Goal: Information Seeking & Learning: Learn about a topic

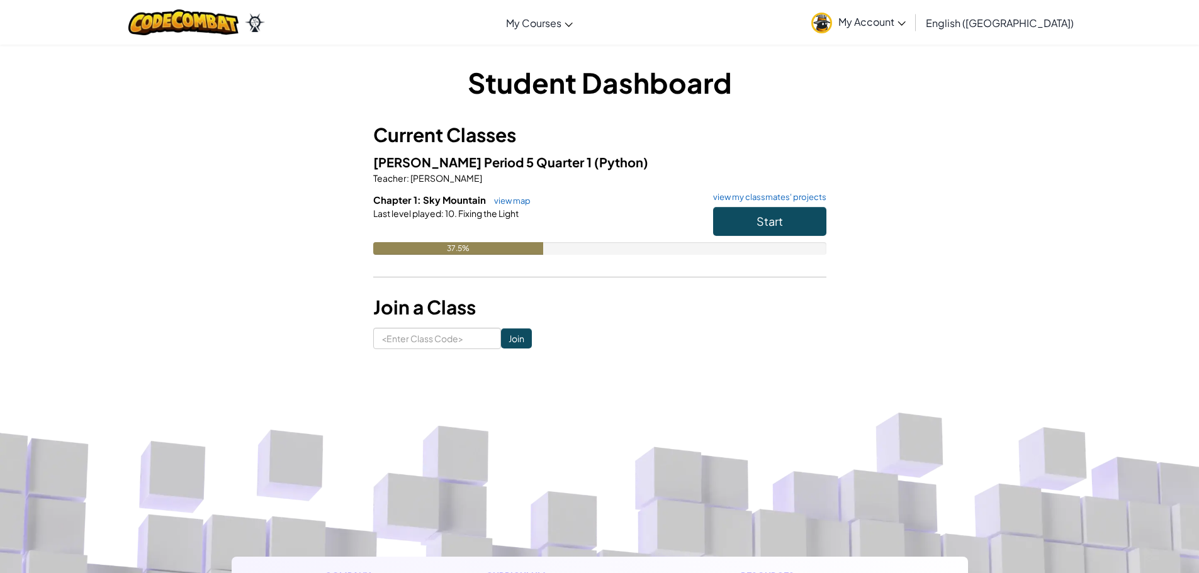
click at [1066, 206] on div "Student Dashboard Current Classes [PERSON_NAME] Period 5 Quarter 1 (Python) Tea…" at bounding box center [599, 206] width 1199 height 324
click at [785, 223] on button "Start" at bounding box center [769, 221] width 113 height 29
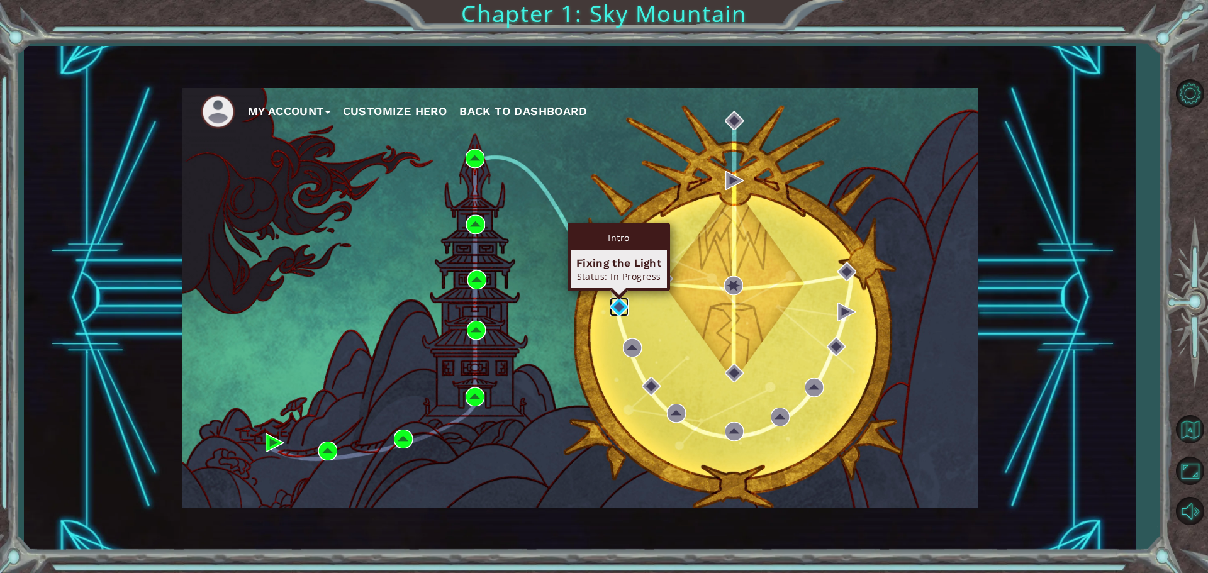
click at [620, 305] on img at bounding box center [619, 307] width 19 height 19
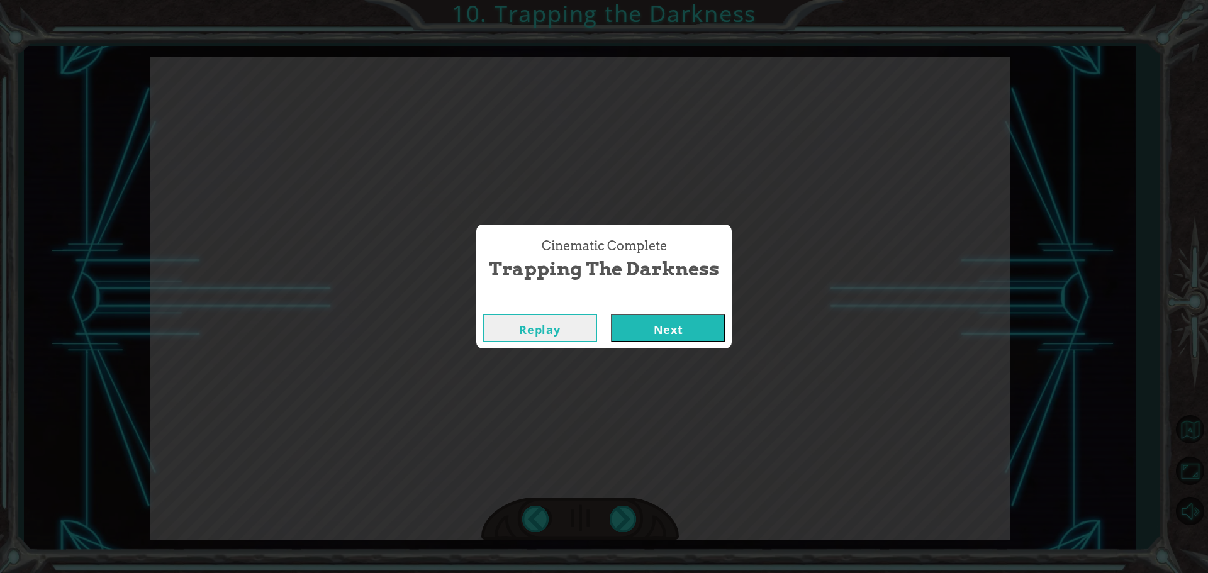
click at [686, 333] on button "Next" at bounding box center [668, 328] width 115 height 28
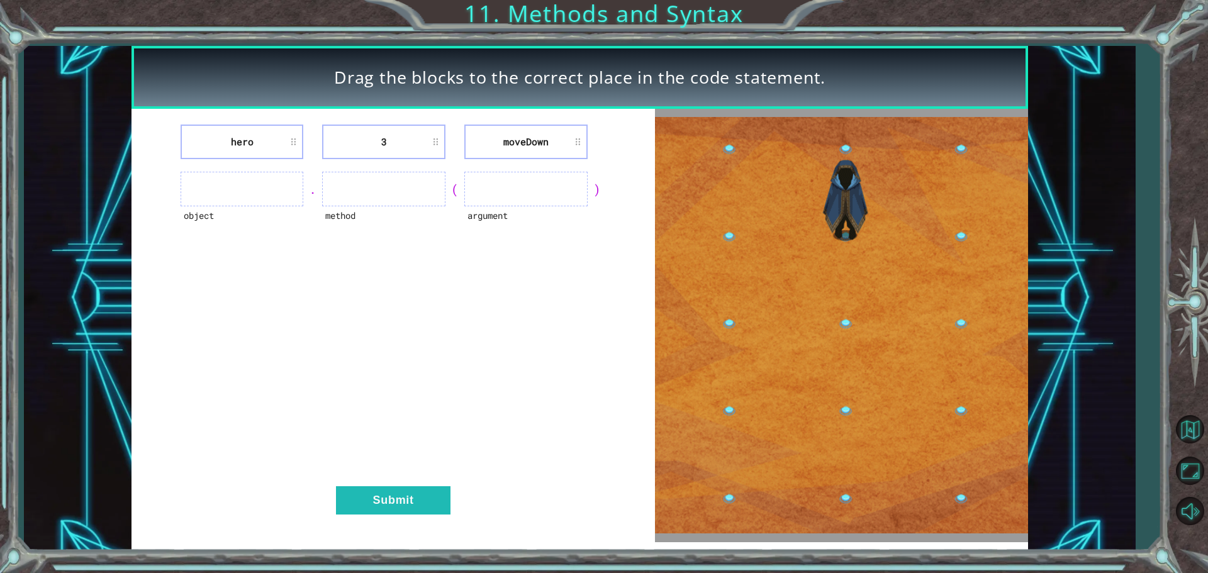
click at [367, 196] on ul at bounding box center [383, 189] width 123 height 35
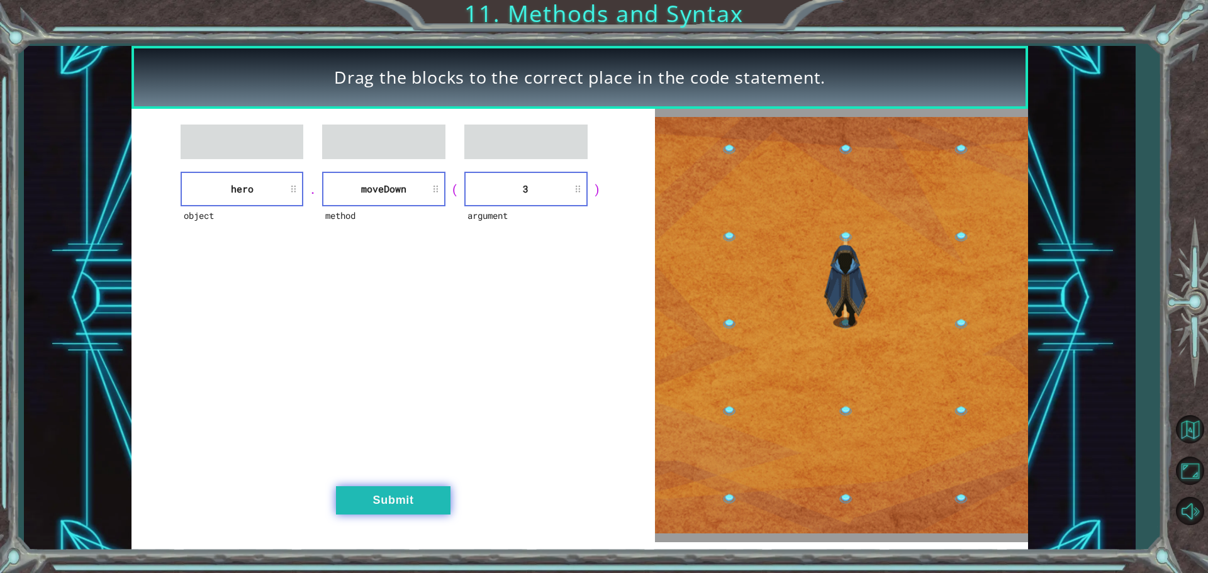
click at [388, 508] on button "Submit" at bounding box center [393, 500] width 115 height 28
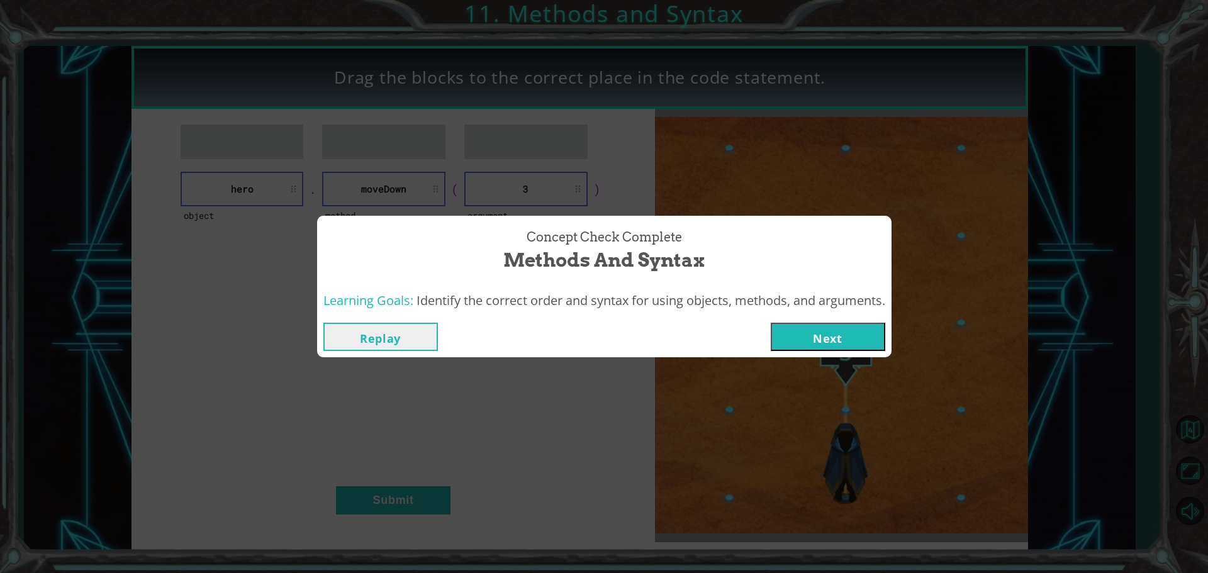
drag, startPoint x: 855, startPoint y: 337, endPoint x: 848, endPoint y: 334, distance: 7.6
click at [850, 334] on button "Next" at bounding box center [828, 337] width 115 height 28
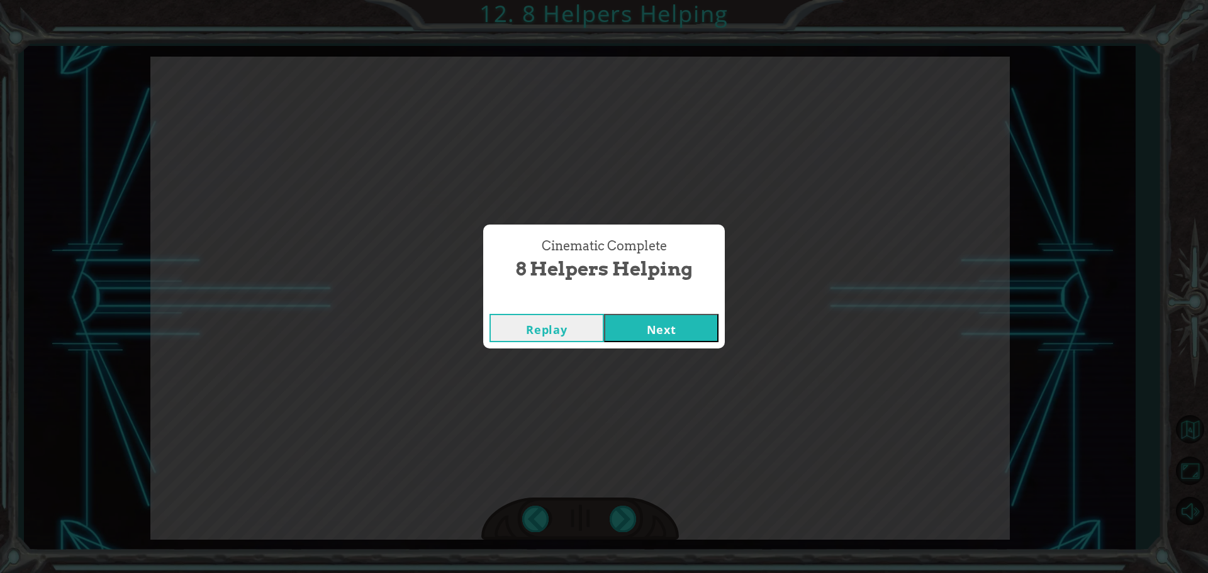
click at [689, 323] on button "Next" at bounding box center [661, 328] width 115 height 28
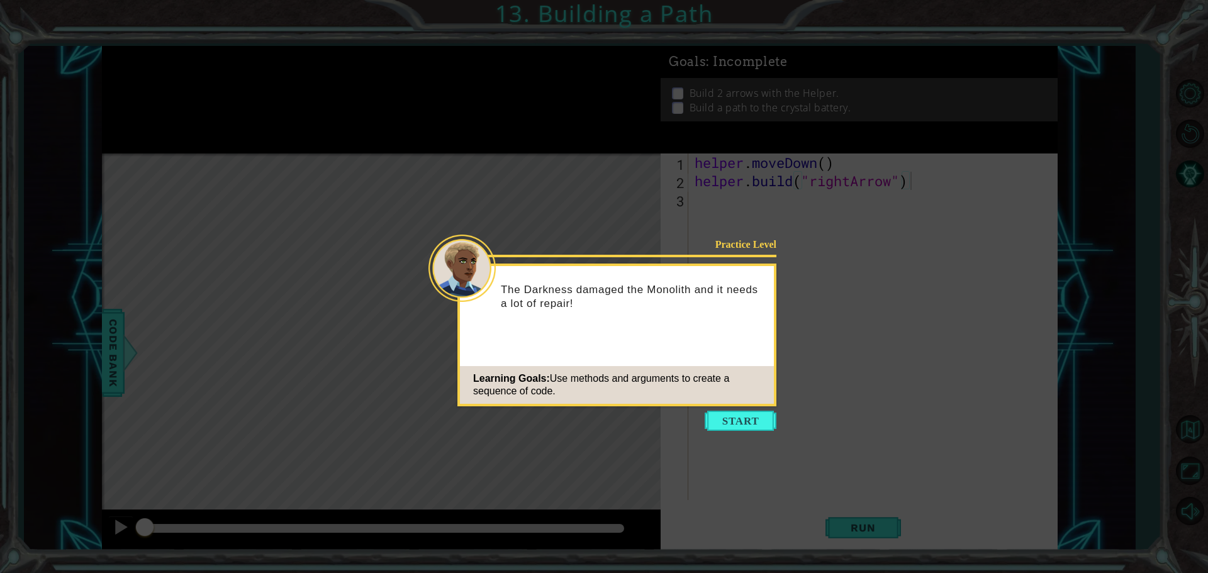
click at [751, 411] on button "Start" at bounding box center [741, 421] width 72 height 20
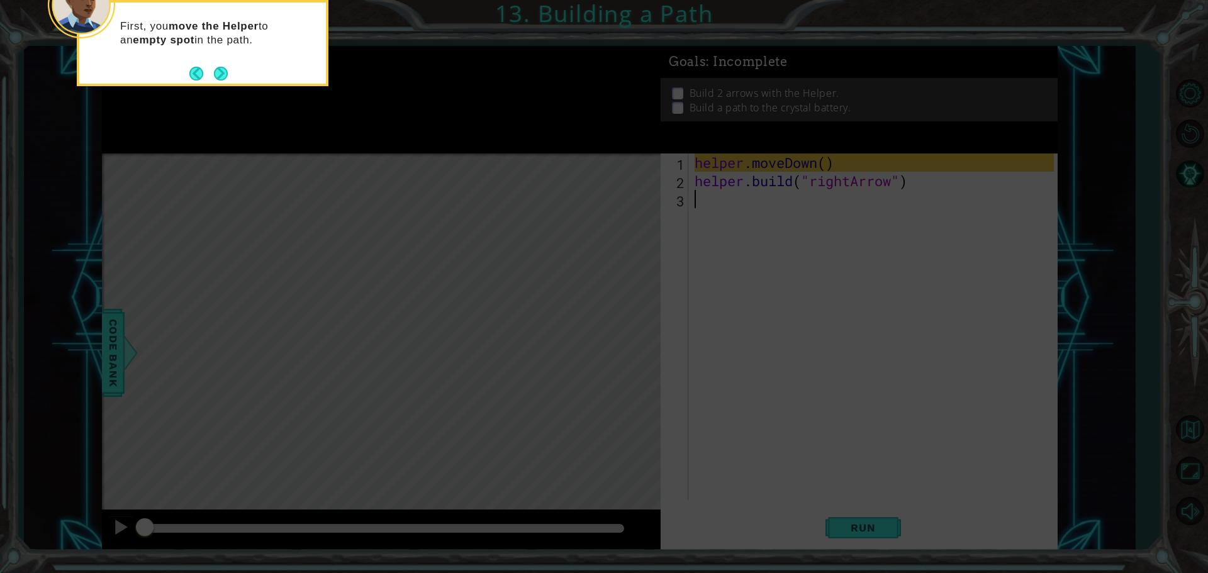
type textarea "b"
type textarea "h"
click at [876, 518] on icon at bounding box center [604, 86] width 1208 height 975
click at [228, 73] on button "Next" at bounding box center [220, 73] width 15 height 15
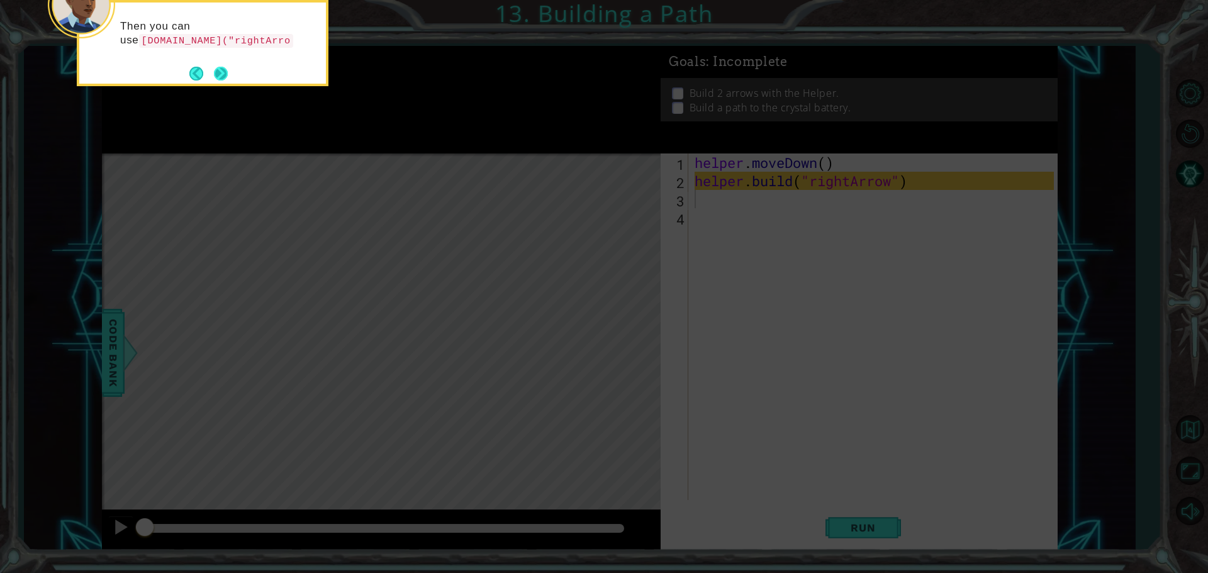
click at [223, 72] on button "Next" at bounding box center [221, 73] width 21 height 21
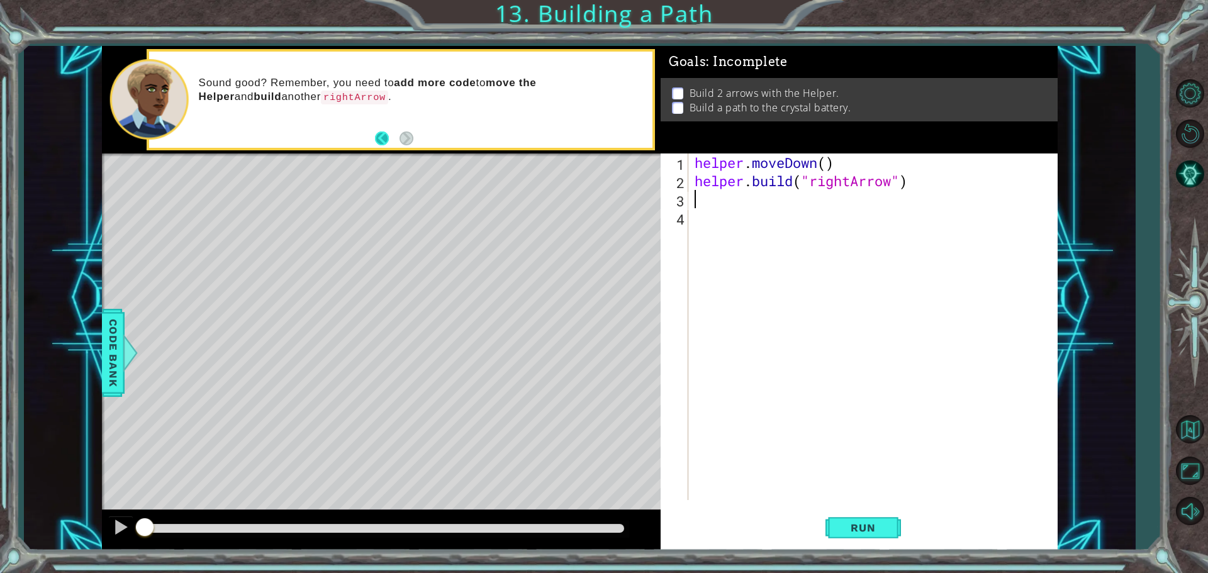
click at [383, 140] on button "Back" at bounding box center [387, 138] width 25 height 14
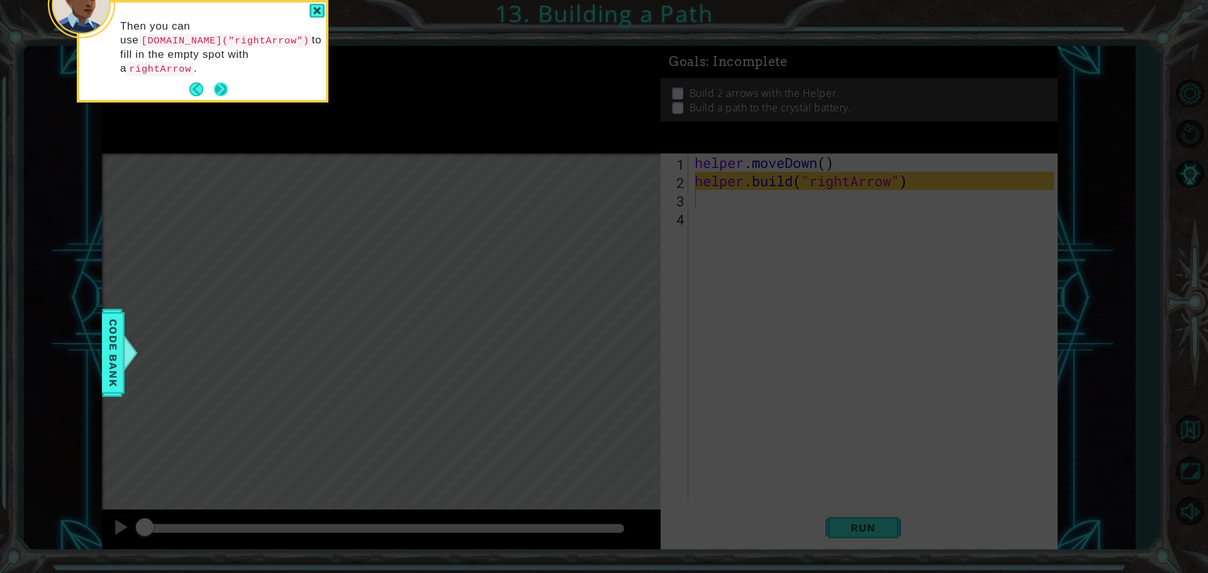
click at [223, 80] on button "Next" at bounding box center [220, 89] width 19 height 19
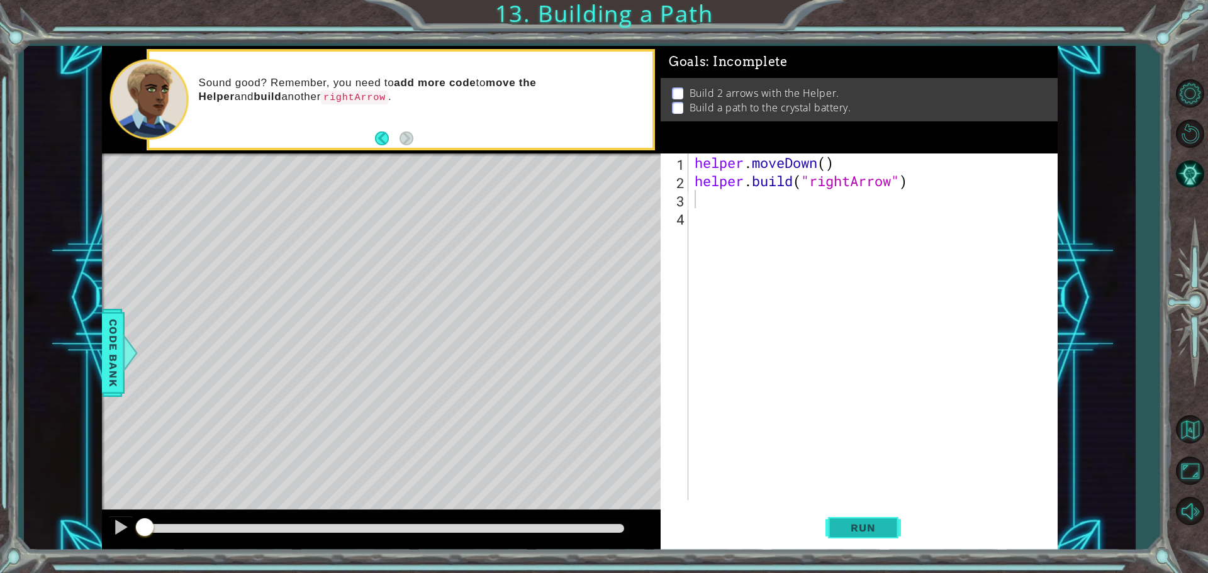
click at [873, 532] on span "Run" at bounding box center [863, 528] width 50 height 13
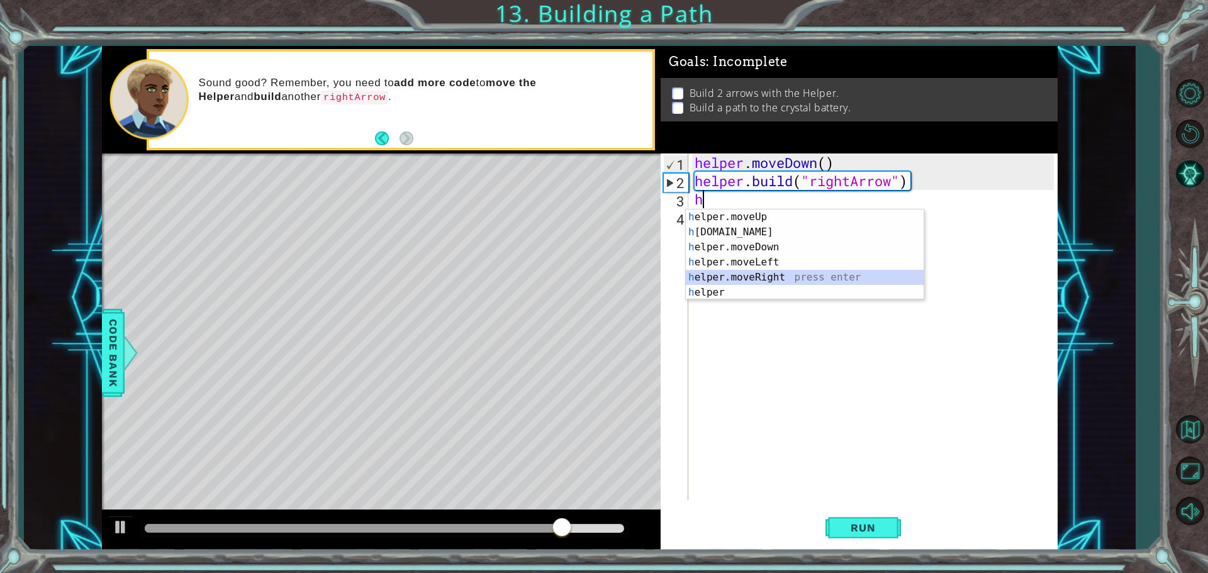
click at [785, 274] on div "h elper.moveUp press enter h [DOMAIN_NAME] press enter h elper.moveDown press e…" at bounding box center [805, 270] width 238 height 121
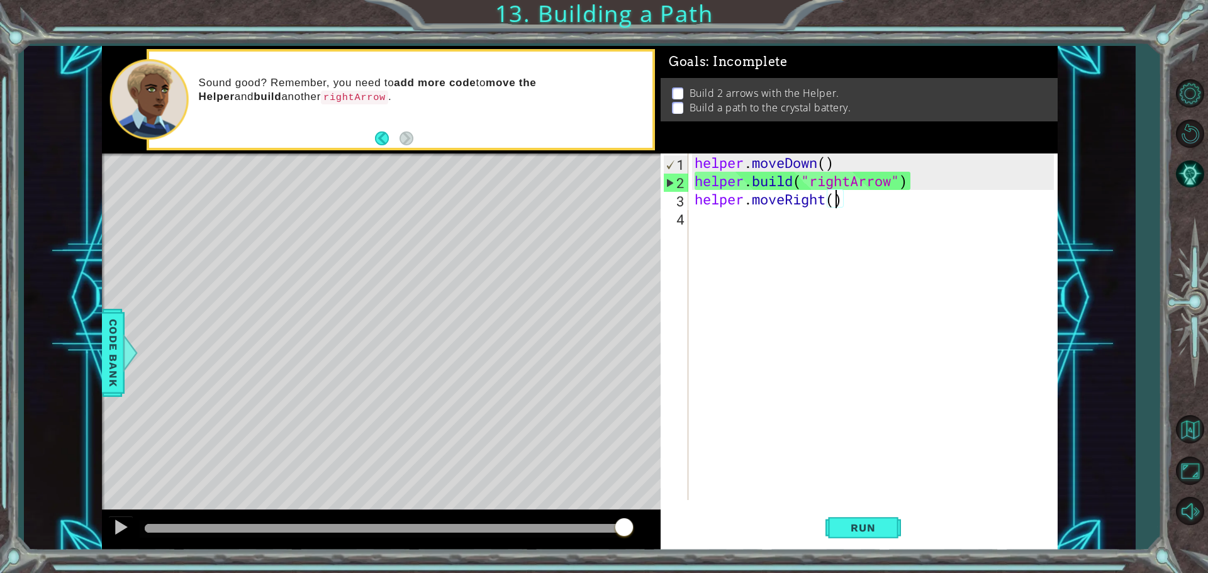
scroll to position [0, 6]
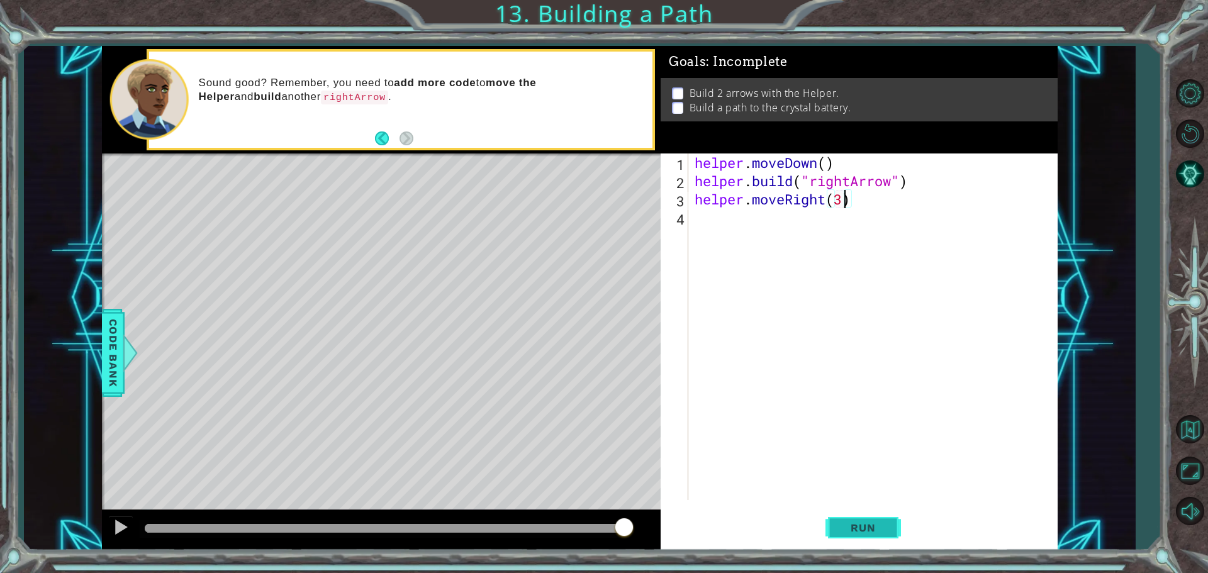
type textarea "helper.moveRight(3)"
click at [875, 529] on span "Run" at bounding box center [863, 528] width 50 height 13
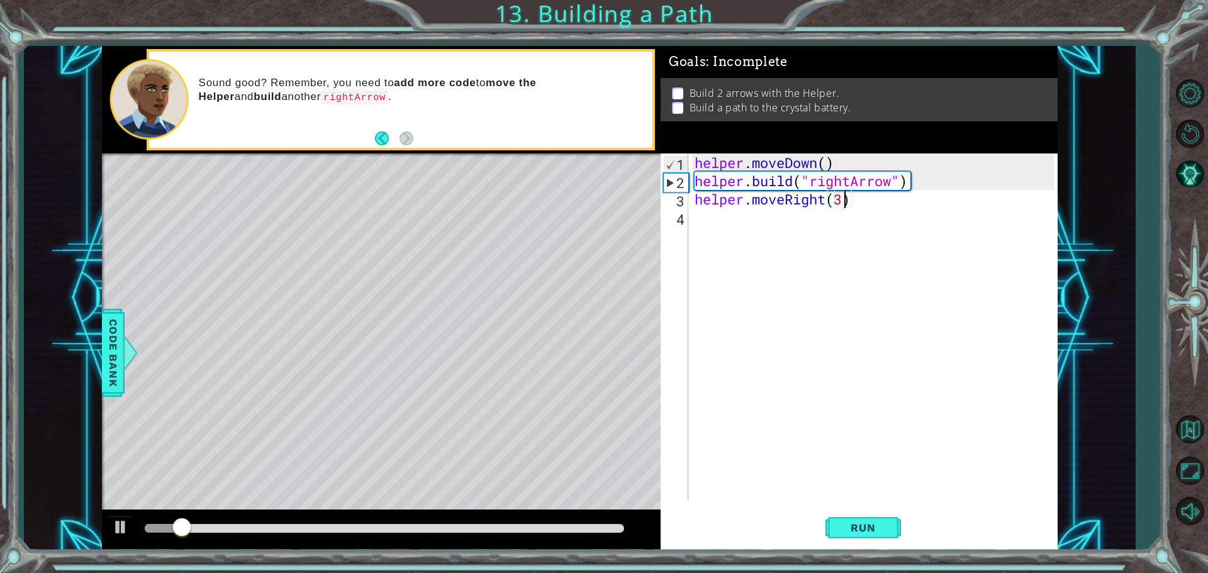
click at [730, 225] on div "helper . moveDown ( ) helper . build ( "rightArrow" ) helper . moveRight ( 3 )" at bounding box center [876, 345] width 368 height 383
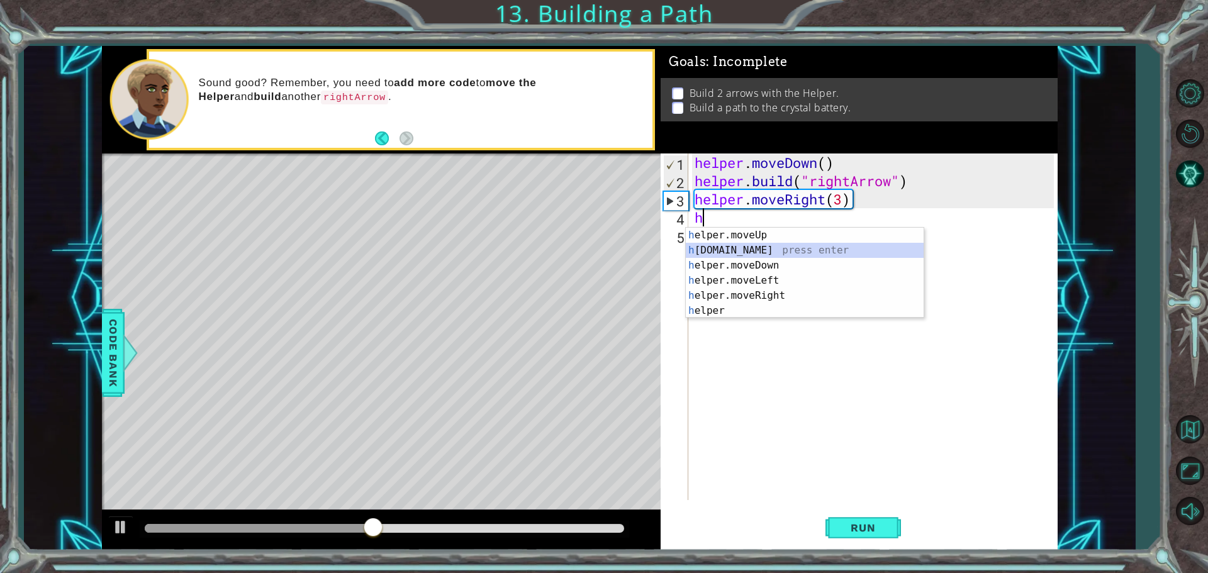
click at [716, 251] on div "h elper.moveUp press enter h [DOMAIN_NAME] press enter h elper.moveDown press e…" at bounding box center [805, 288] width 238 height 121
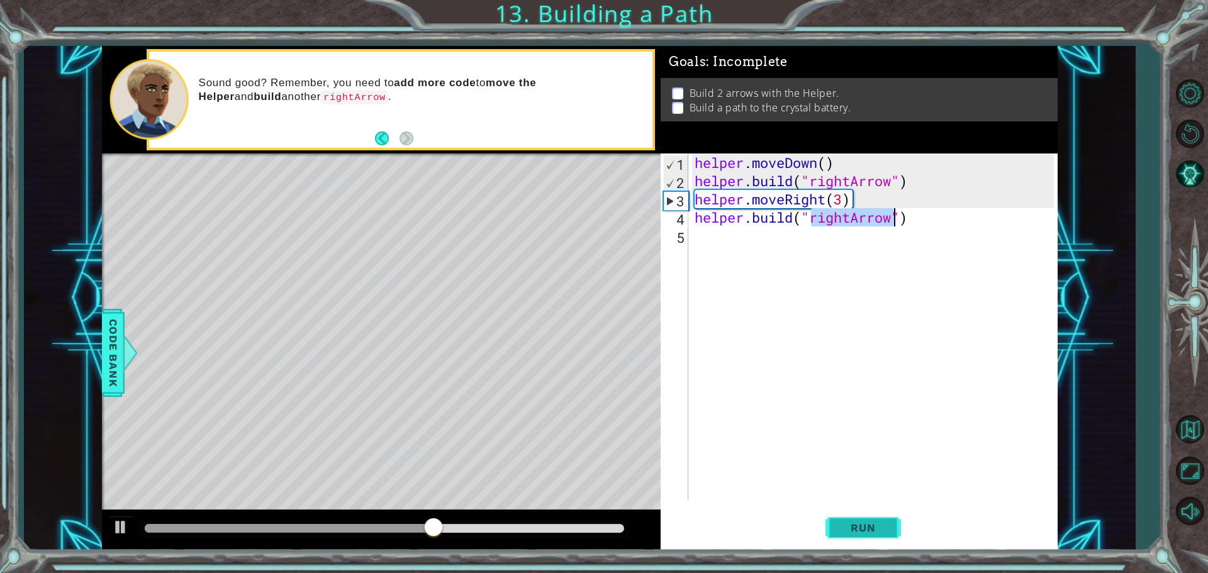
type textarea "[DOMAIN_NAME]("rightArrow")"
click at [856, 520] on button "Run" at bounding box center [863, 528] width 76 height 40
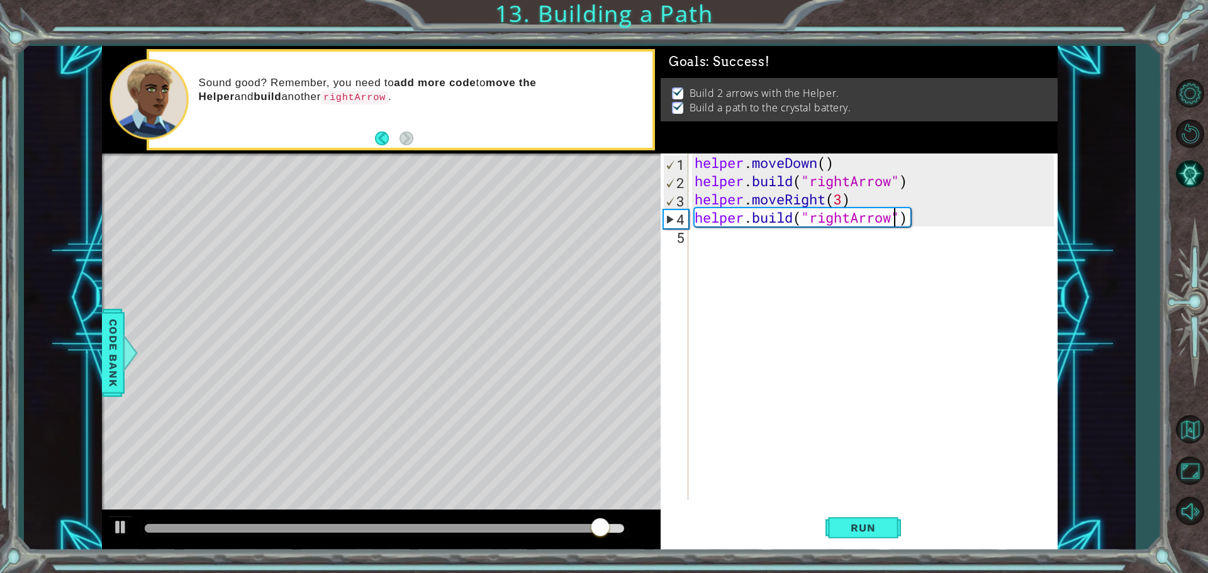
click at [705, 232] on div "helper . moveDown ( ) helper . build ( "rightArrow" ) helper . moveRight ( 3 ) …" at bounding box center [876, 345] width 368 height 383
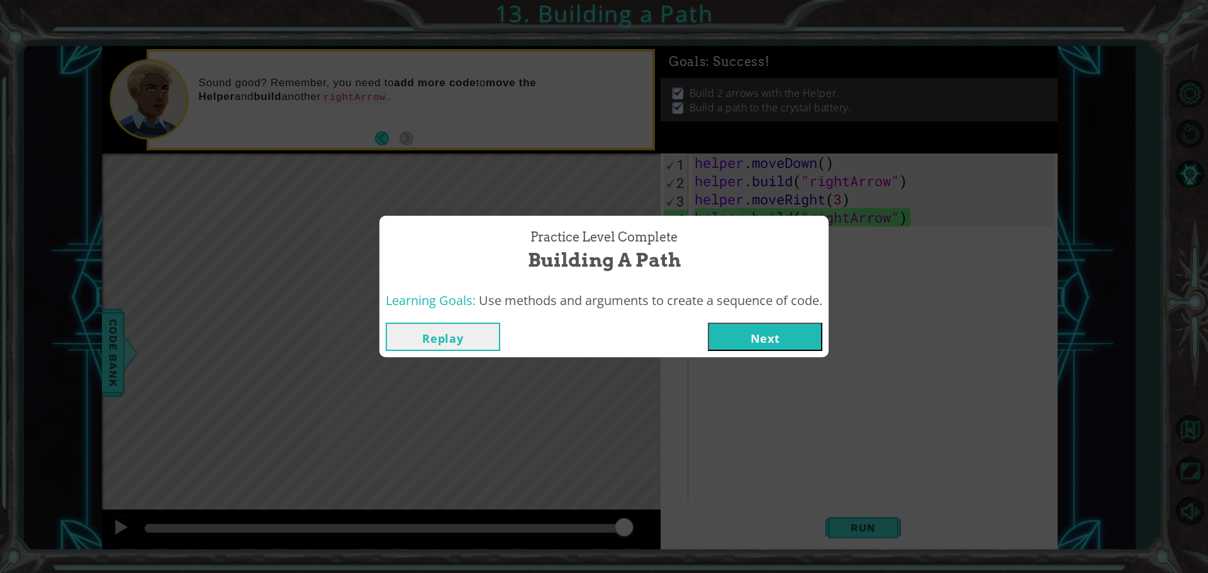
click at [758, 323] on button "Next" at bounding box center [765, 337] width 115 height 28
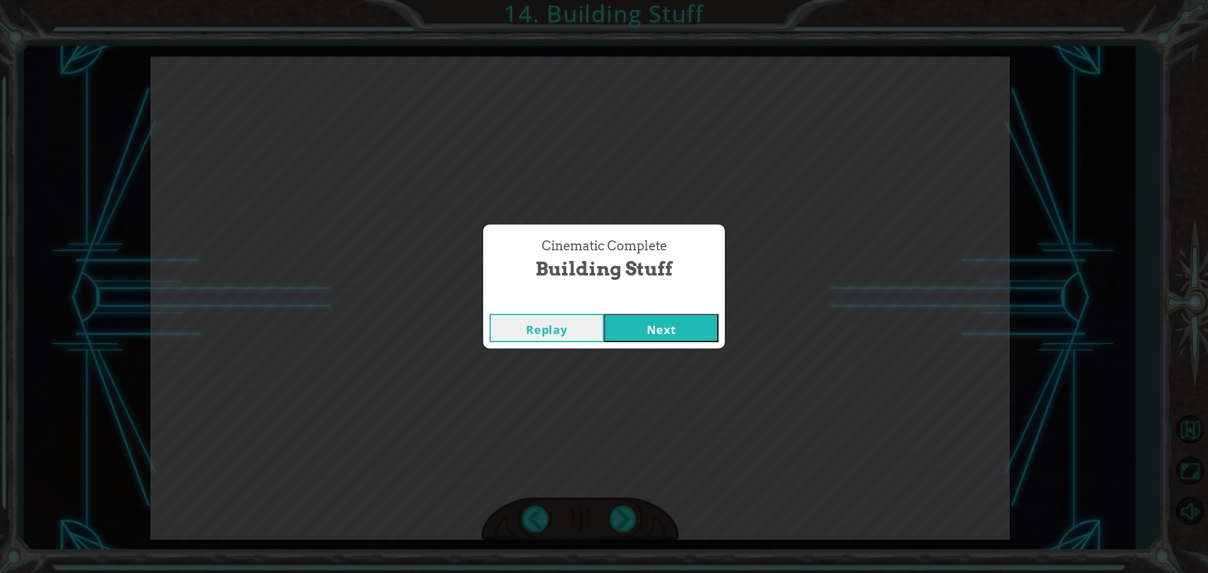
click at [638, 323] on button "Next" at bounding box center [661, 328] width 115 height 28
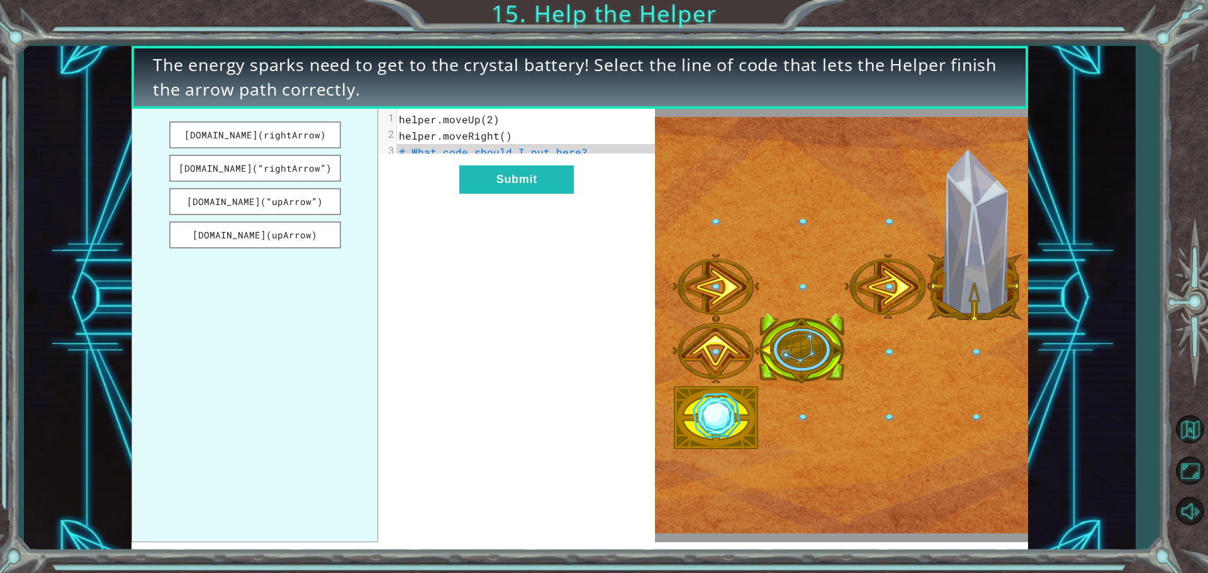
drag, startPoint x: 296, startPoint y: 177, endPoint x: 374, endPoint y: 184, distance: 77.7
click at [374, 184] on ul "[DOMAIN_NAME](rightArrow) [DOMAIN_NAME](“rightArrow”) [DOMAIN_NAME](“upArrow”) …" at bounding box center [254, 325] width 247 height 433
drag, startPoint x: 283, startPoint y: 206, endPoint x: 330, endPoint y: 197, distance: 47.4
click at [342, 184] on ul "[DOMAIN_NAME](rightArrow) [DOMAIN_NAME](“rightArrow”) [DOMAIN_NAME](“upArrow”) …" at bounding box center [254, 325] width 247 height 433
click at [329, 197] on button "[DOMAIN_NAME](“upArrow”)" at bounding box center [255, 201] width 172 height 27
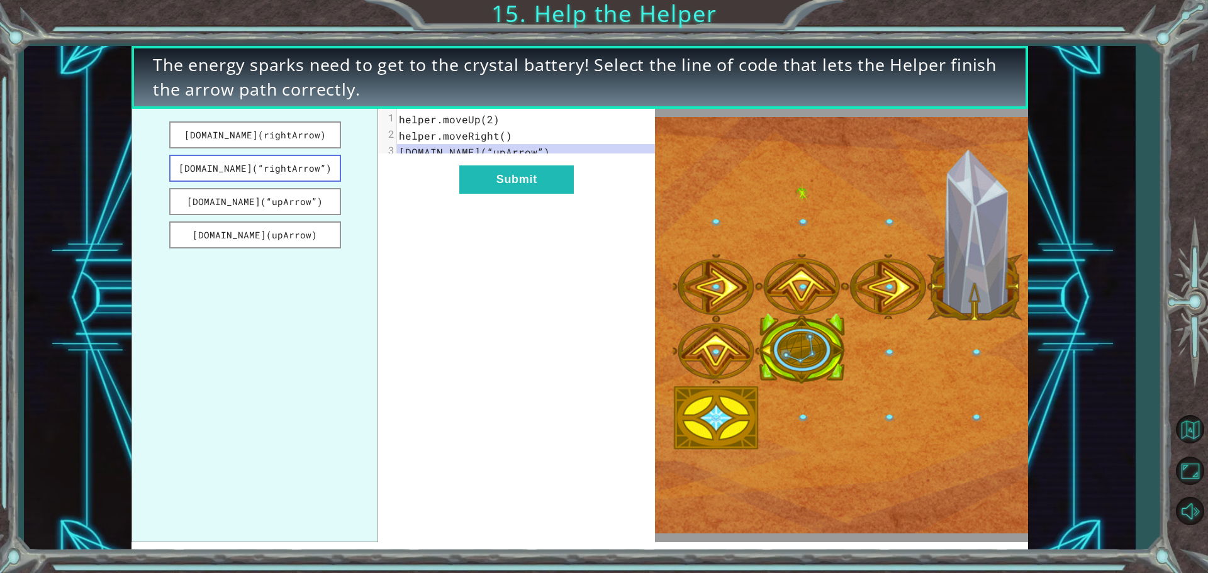
click at [302, 178] on button "[DOMAIN_NAME](“rightArrow”)" at bounding box center [255, 168] width 172 height 27
click at [516, 187] on button "Submit" at bounding box center [516, 179] width 115 height 28
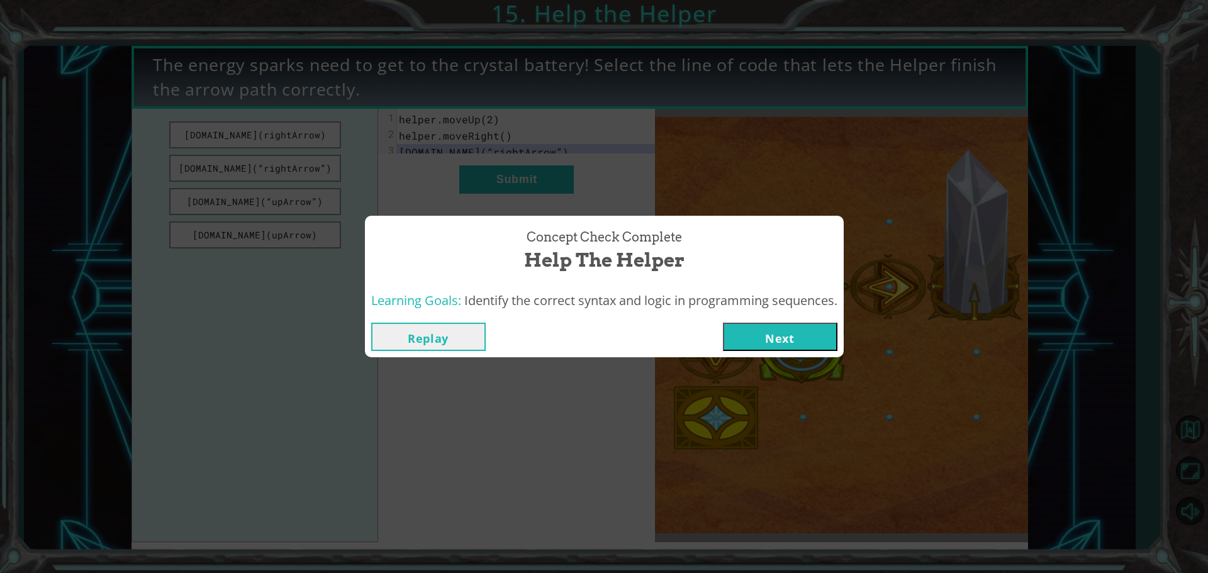
click at [741, 333] on button "Next" at bounding box center [780, 337] width 115 height 28
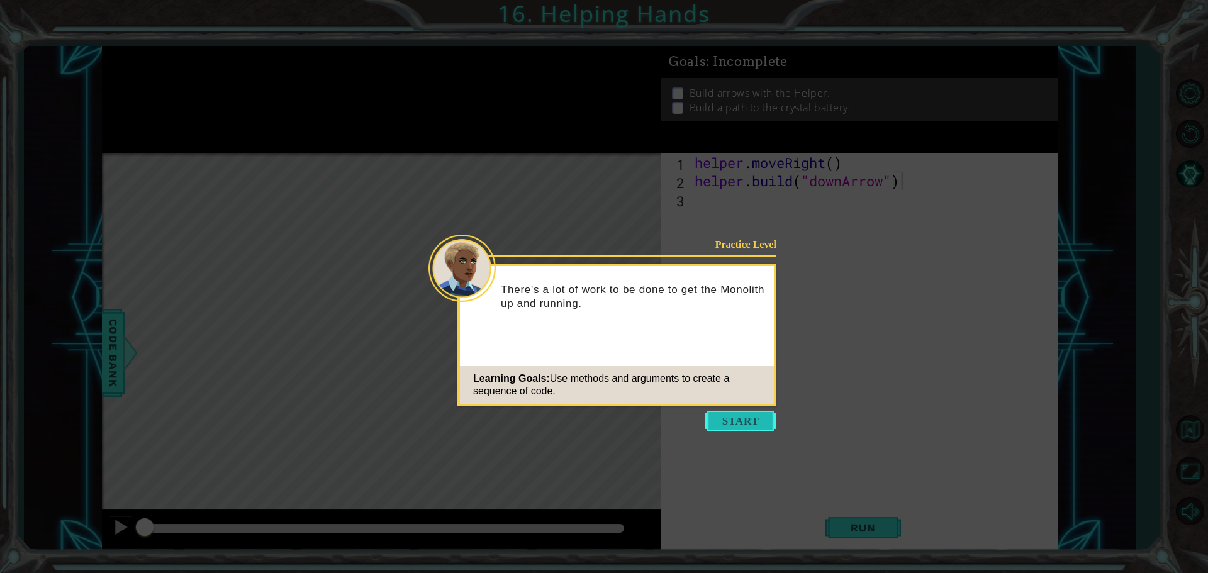
click at [715, 416] on button "Start" at bounding box center [741, 421] width 72 height 20
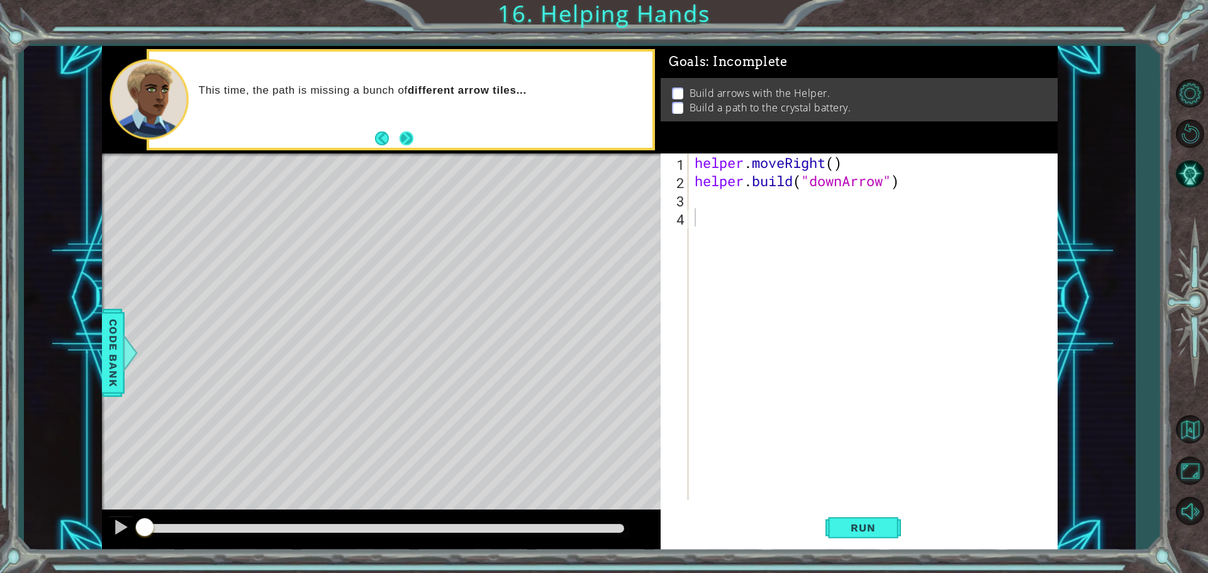
click at [408, 137] on button "Next" at bounding box center [406, 138] width 19 height 19
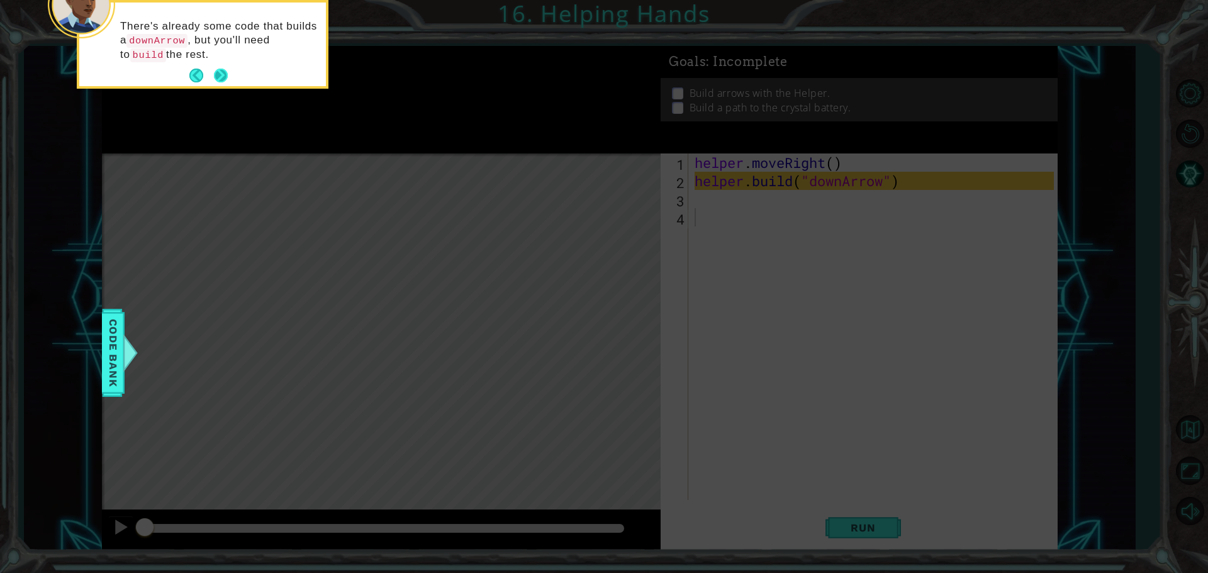
click at [214, 68] on button "Next" at bounding box center [221, 76] width 16 height 16
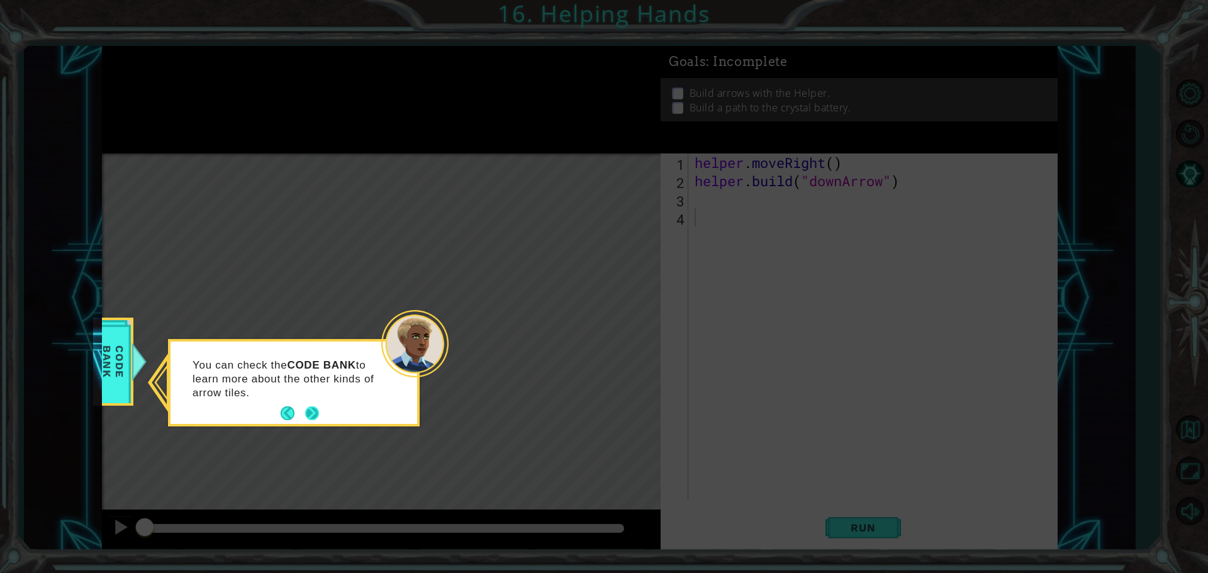
click at [314, 410] on button "Next" at bounding box center [312, 414] width 16 height 16
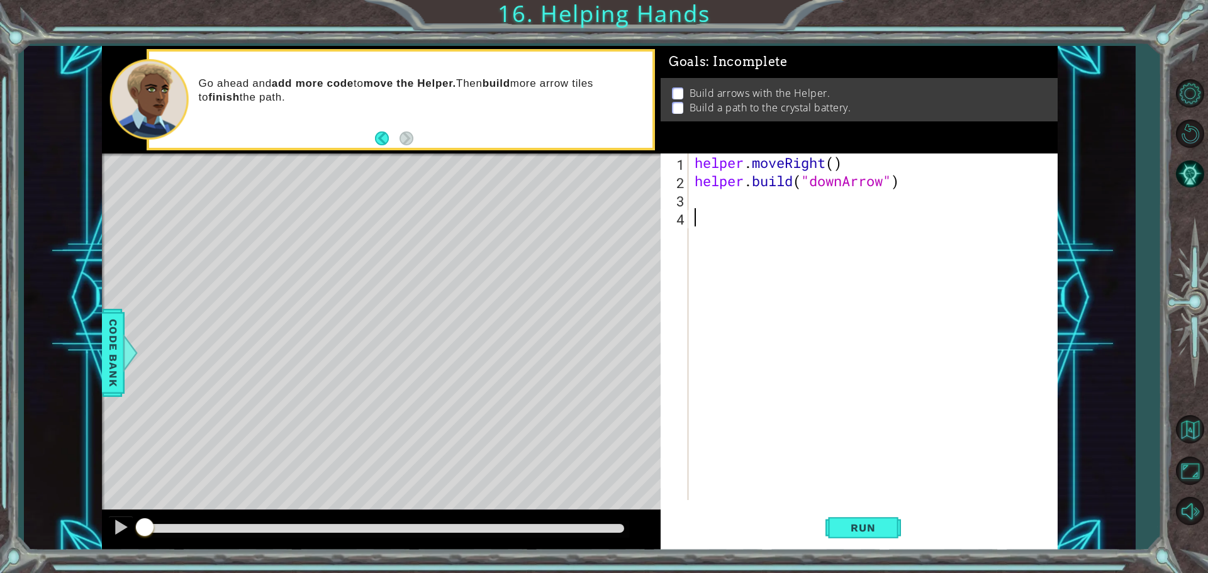
click at [698, 203] on div "helper . moveRight ( ) helper . build ( "downArrow" )" at bounding box center [876, 345] width 368 height 383
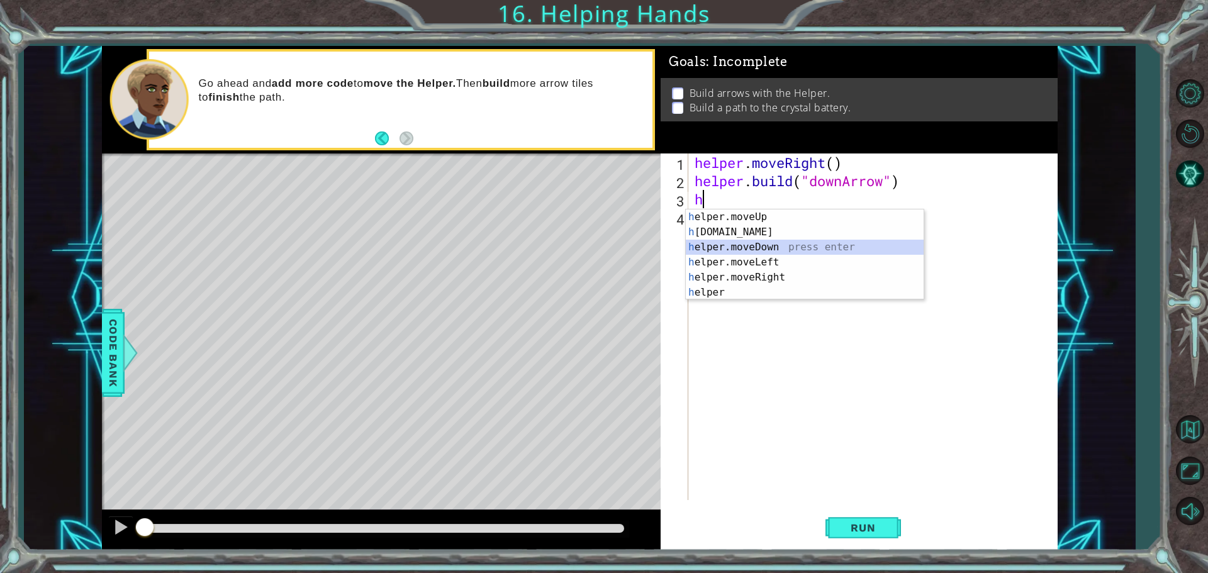
click at [748, 251] on div "h elper.moveUp press enter h [DOMAIN_NAME] press enter h elper.moveDown press e…" at bounding box center [805, 270] width 238 height 121
type textarea "helper.moveDown(1)"
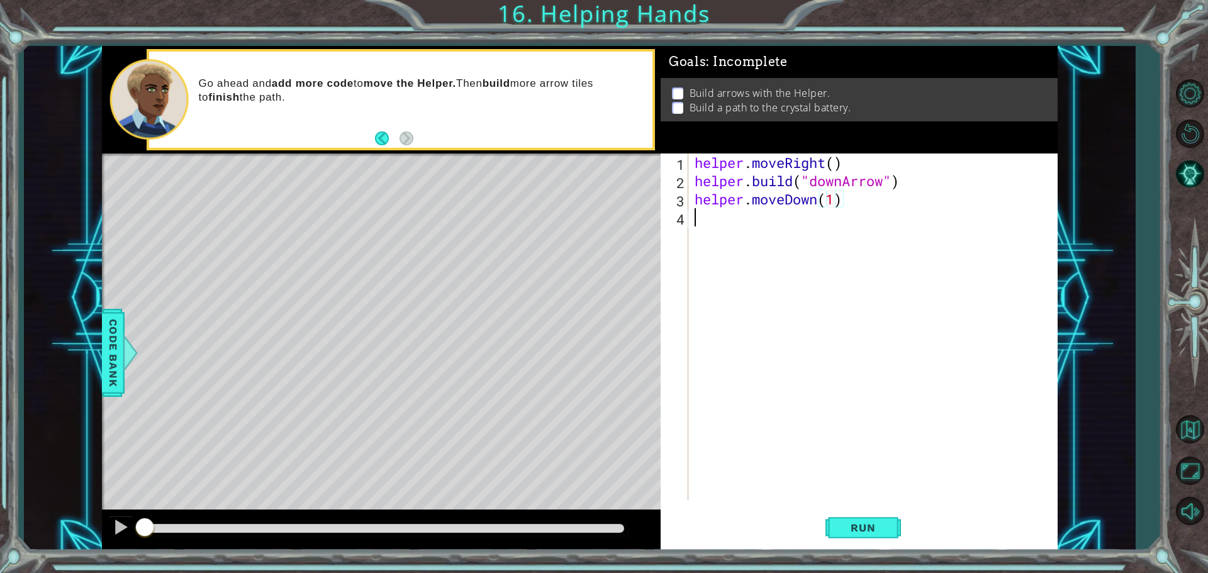
click at [734, 214] on div "helper . moveRight ( ) helper . build ( "downArrow" ) helper . moveDown ( 1 )" at bounding box center [876, 345] width 368 height 383
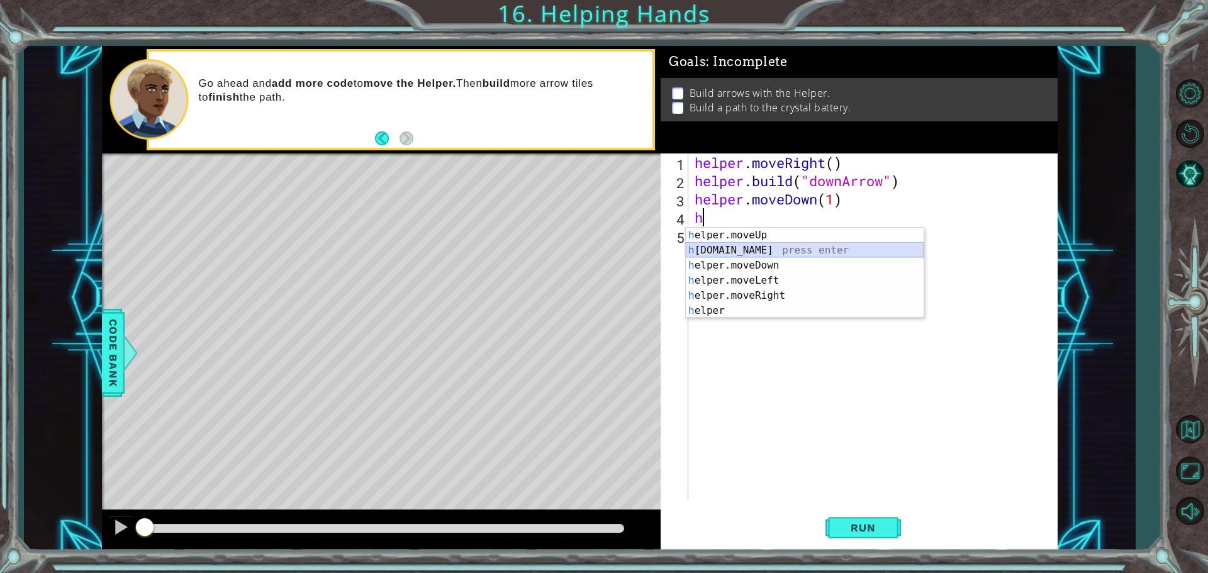
click at [708, 255] on div "h elper.moveUp press enter h [DOMAIN_NAME] press enter h elper.moveDown press e…" at bounding box center [805, 288] width 238 height 121
type textarea "[DOMAIN_NAME]("rightArrow")"
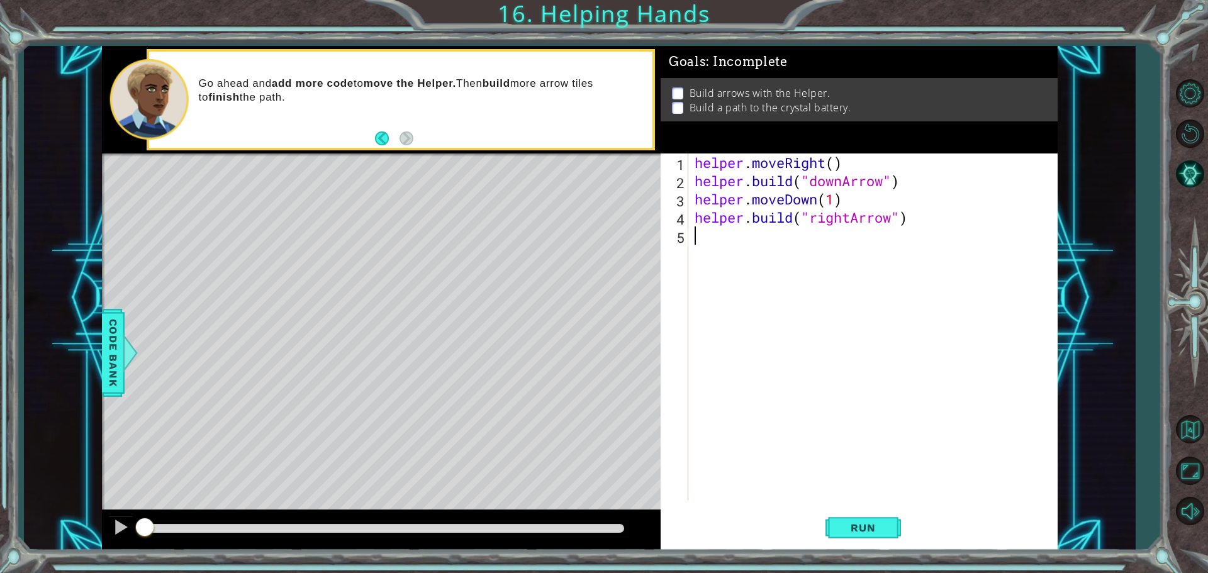
click at [707, 241] on div "helper . moveRight ( ) helper . build ( "downArrow" ) helper . moveDown ( 1 ) h…" at bounding box center [876, 345] width 368 height 383
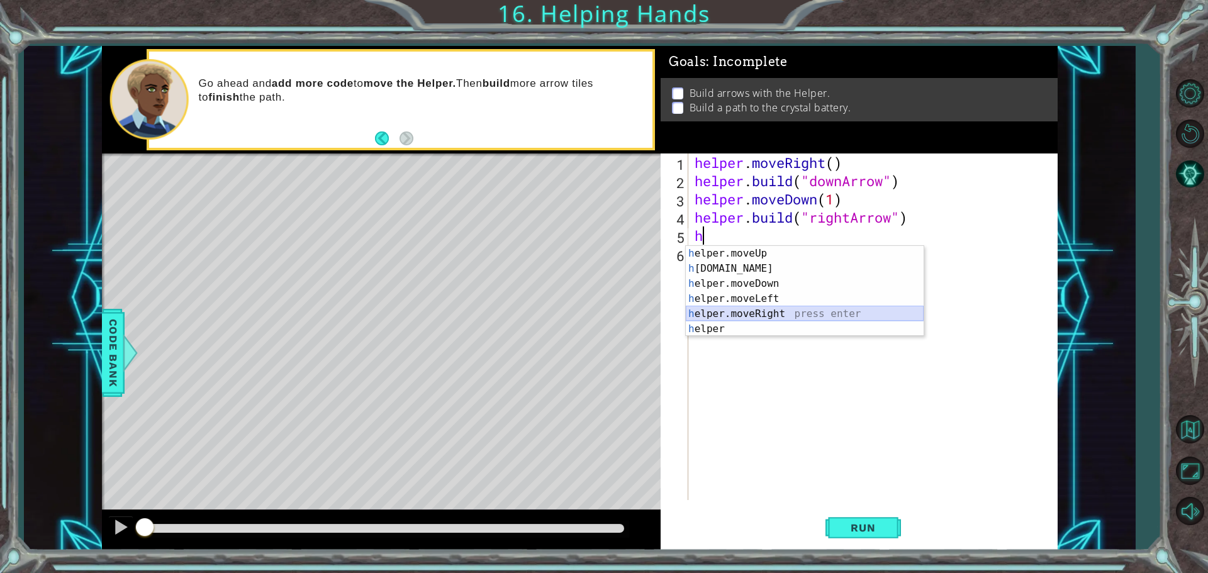
click at [747, 311] on div "h elper.moveUp press enter h [DOMAIN_NAME] press enter h elper.moveDown press e…" at bounding box center [805, 306] width 238 height 121
type textarea "helper.moveRight(1)"
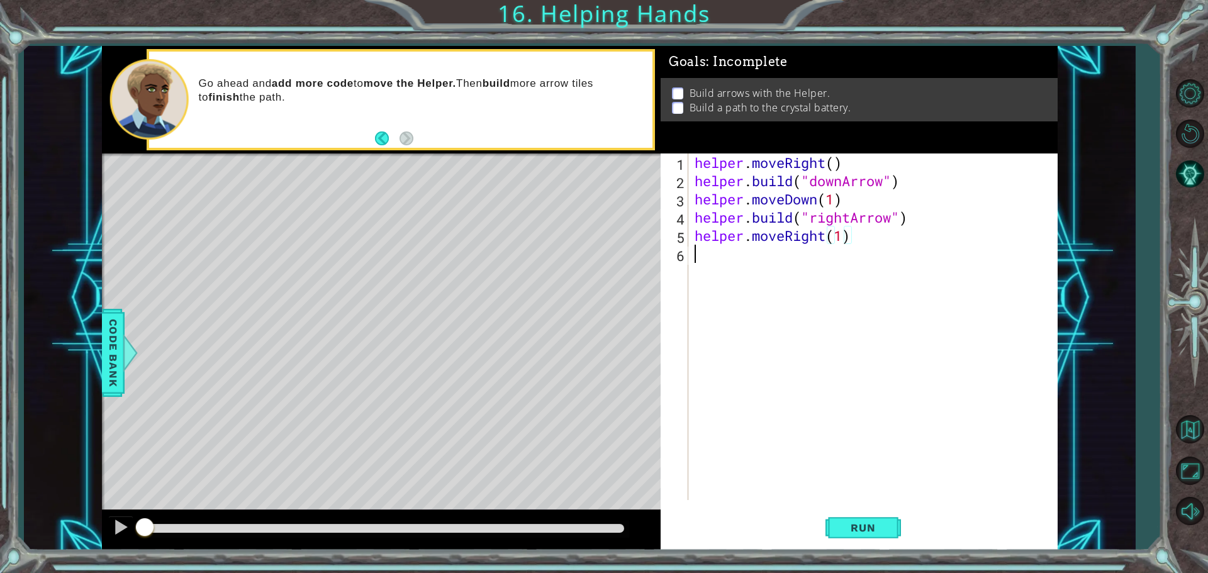
click at [704, 264] on div "helper . moveRight ( ) helper . build ( "downArrow" ) helper . moveDown ( 1 ) h…" at bounding box center [876, 345] width 368 height 383
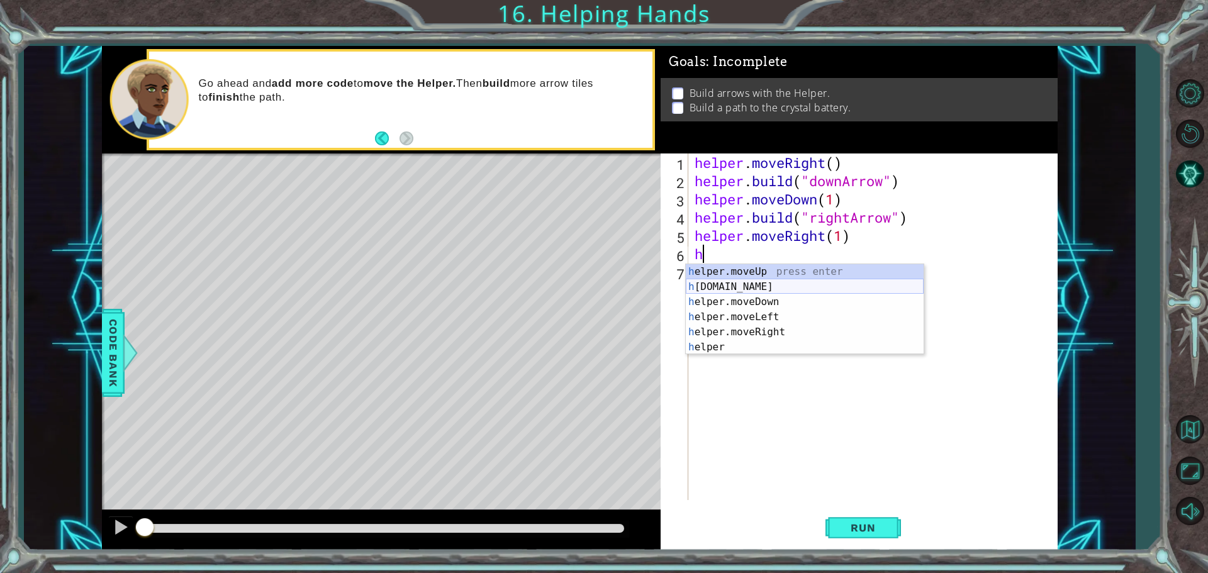
click at [727, 289] on div "h elper.moveUp press enter h [DOMAIN_NAME] press enter h elper.moveDown press e…" at bounding box center [805, 324] width 238 height 121
type textarea "[DOMAIN_NAME]("rightArrow")"
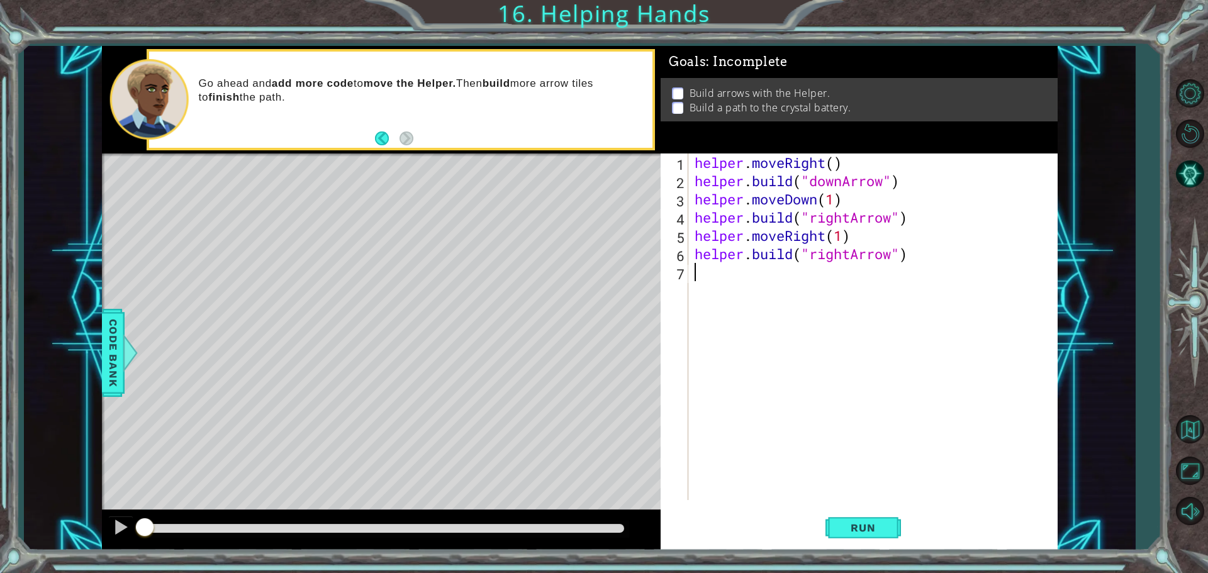
click at [727, 289] on div "helper . moveRight ( ) helper . build ( "downArrow" ) helper . moveDown ( 1 ) h…" at bounding box center [876, 345] width 368 height 383
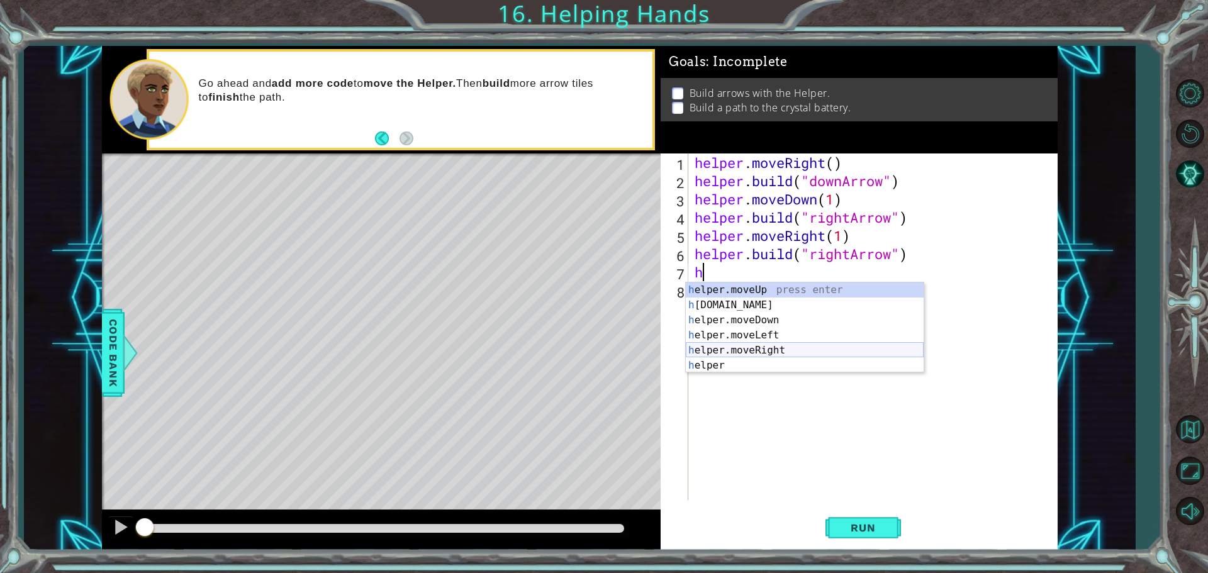
click at [736, 353] on div "h elper.moveUp press enter h [DOMAIN_NAME] press enter h elper.moveDown press e…" at bounding box center [805, 342] width 238 height 121
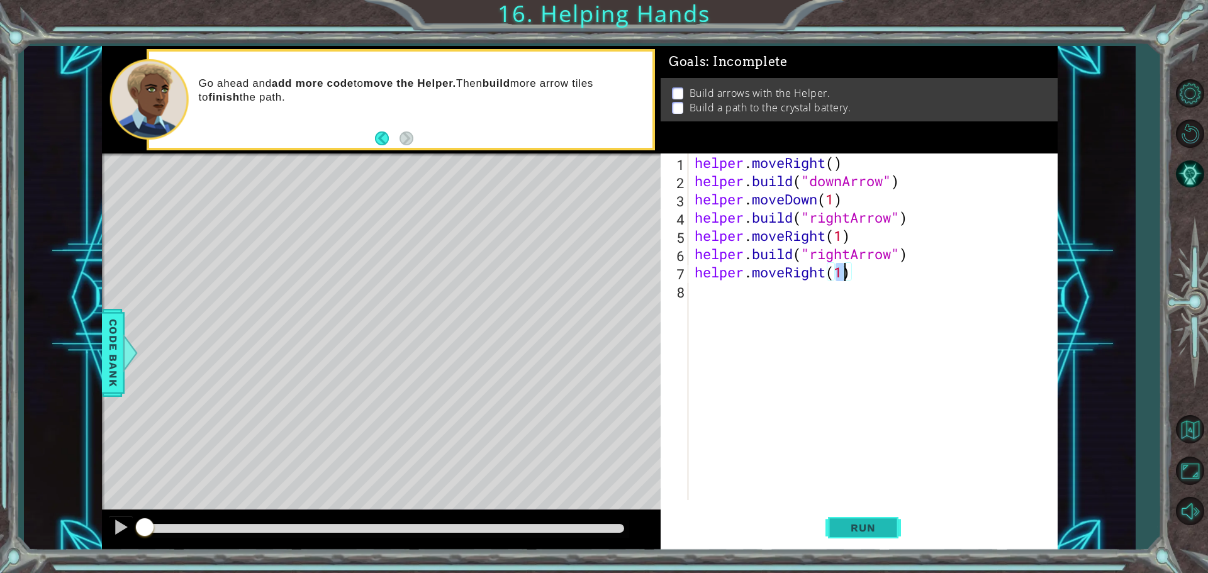
type textarea "helper.moveRight(1)"
click at [842, 520] on button "Run" at bounding box center [863, 528] width 76 height 40
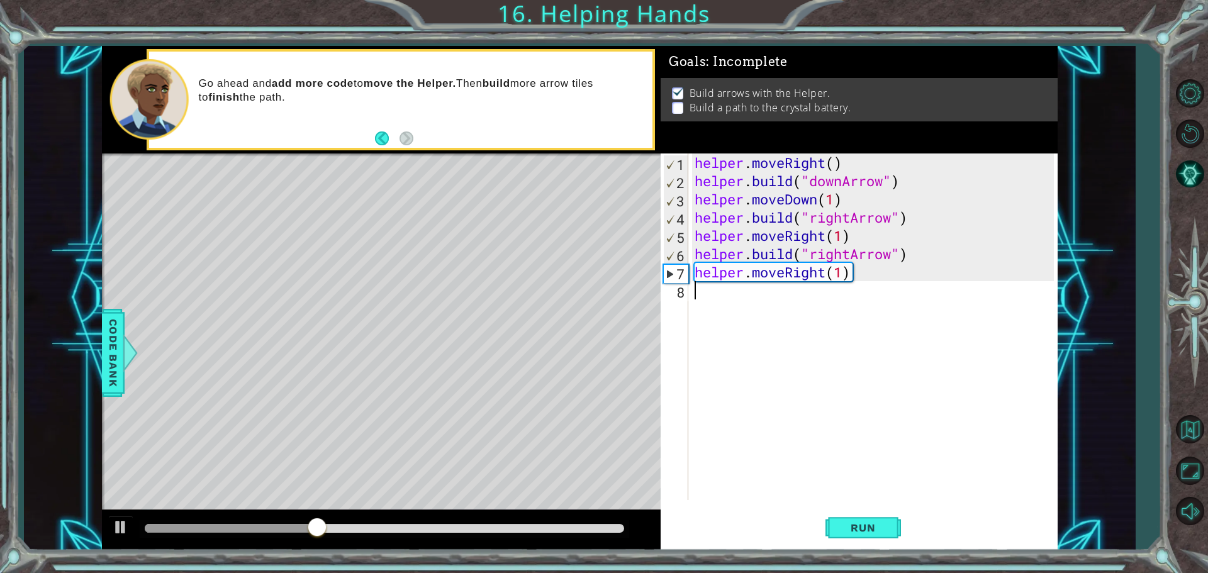
click at [713, 306] on div "helper . moveRight ( ) helper . build ( "downArrow" ) helper . moveDown ( 1 ) h…" at bounding box center [876, 345] width 368 height 383
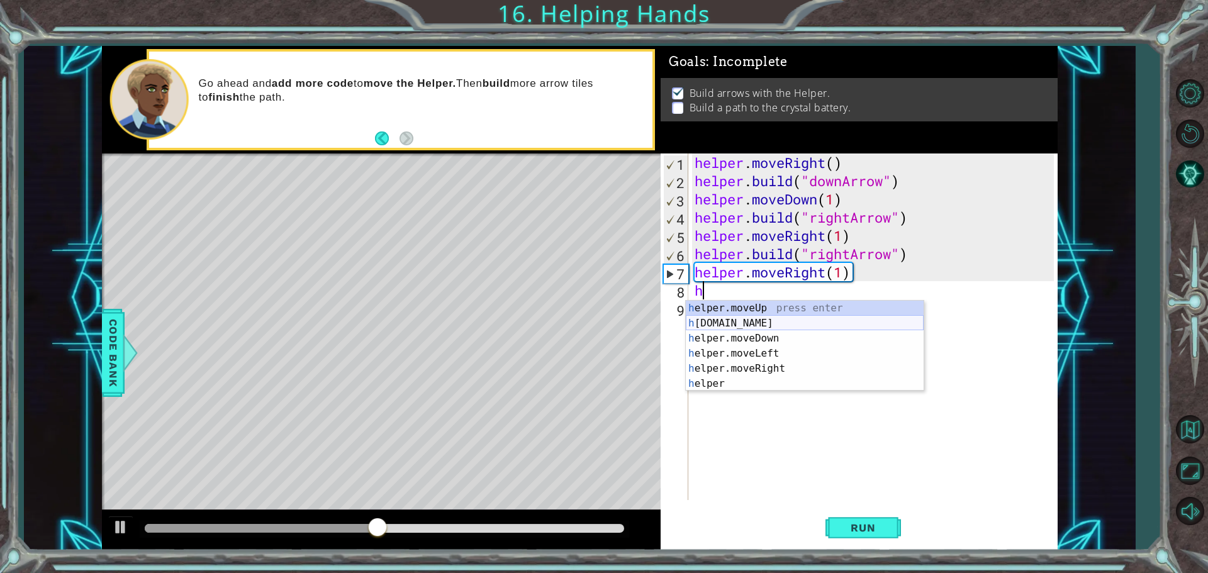
click at [773, 326] on div "h elper.moveUp press enter h [DOMAIN_NAME] press enter h elper.moveDown press e…" at bounding box center [805, 361] width 238 height 121
type textarea "[DOMAIN_NAME]("rightArrow")"
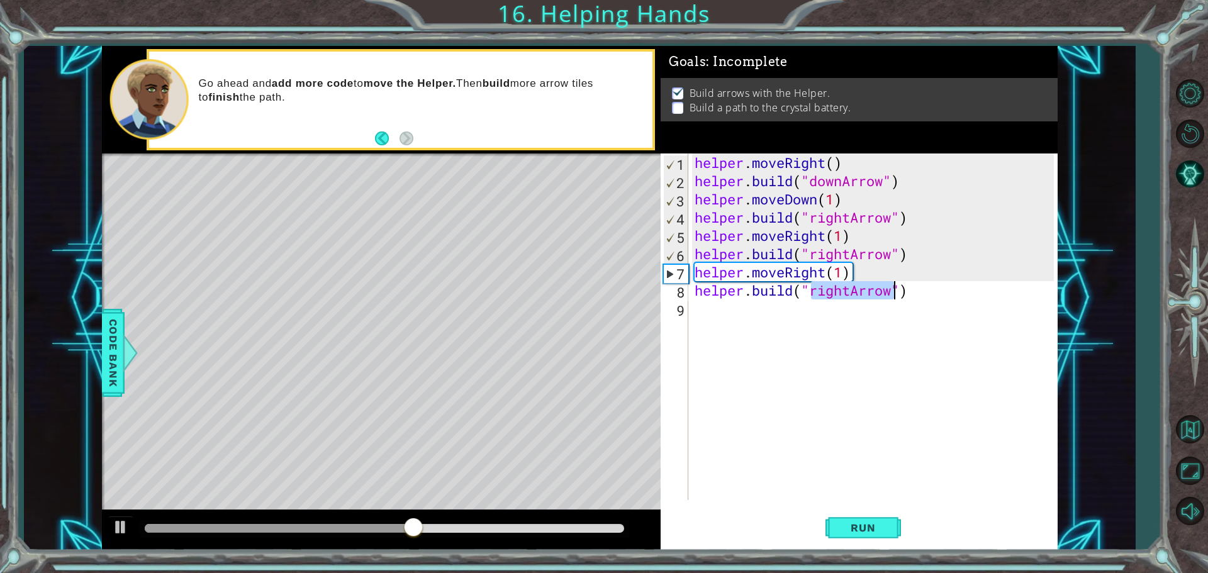
click at [751, 314] on div "helper . moveRight ( ) helper . build ( "downArrow" ) helper . moveDown ( 1 ) h…" at bounding box center [876, 345] width 368 height 383
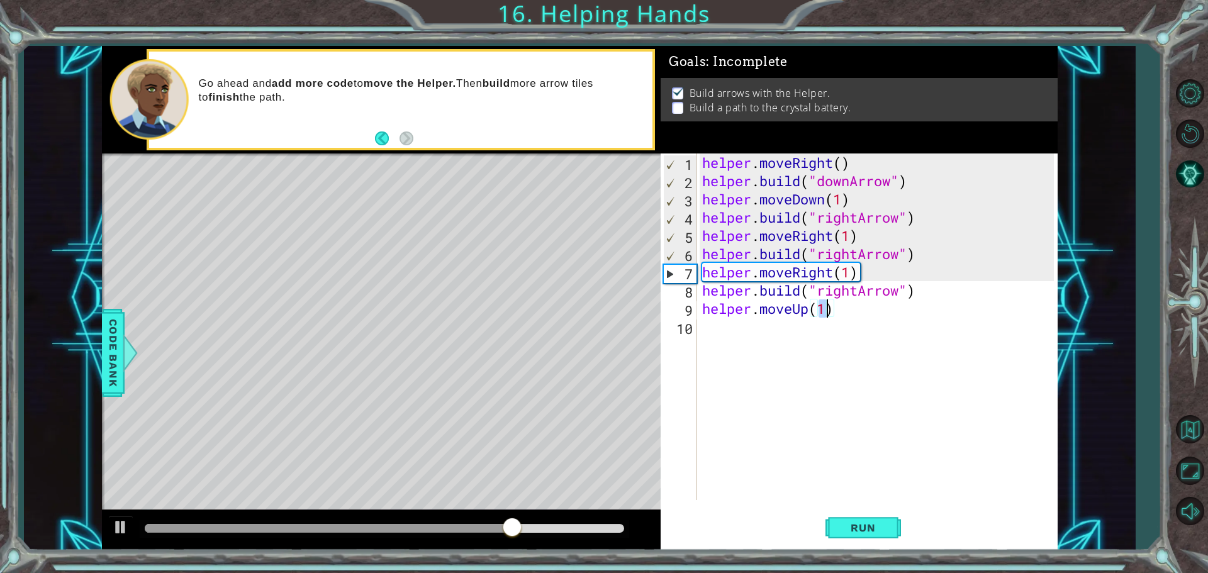
scroll to position [0, 5]
click at [856, 532] on span "Run" at bounding box center [863, 528] width 50 height 13
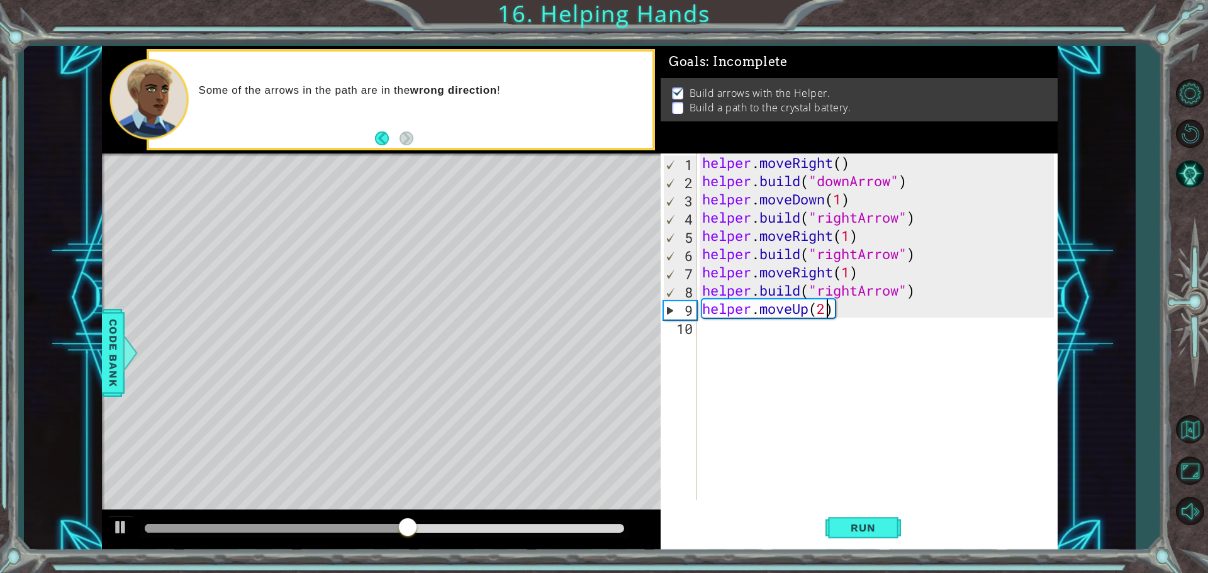
click at [856, 291] on div "helper . moveRight ( ) helper . build ( "downArrow" ) helper . moveDown ( 1 ) h…" at bounding box center [880, 345] width 361 height 383
type textarea "[DOMAIN_NAME]("upArrow")"
click at [849, 526] on span "Run" at bounding box center [863, 528] width 50 height 13
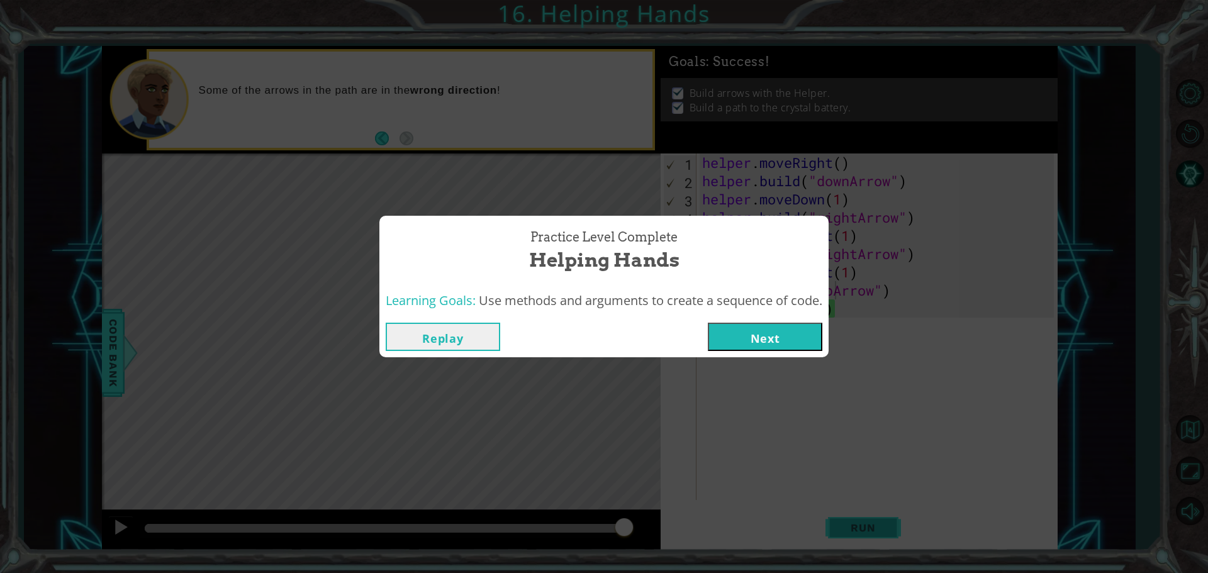
click button "Next" at bounding box center [765, 337] width 115 height 28
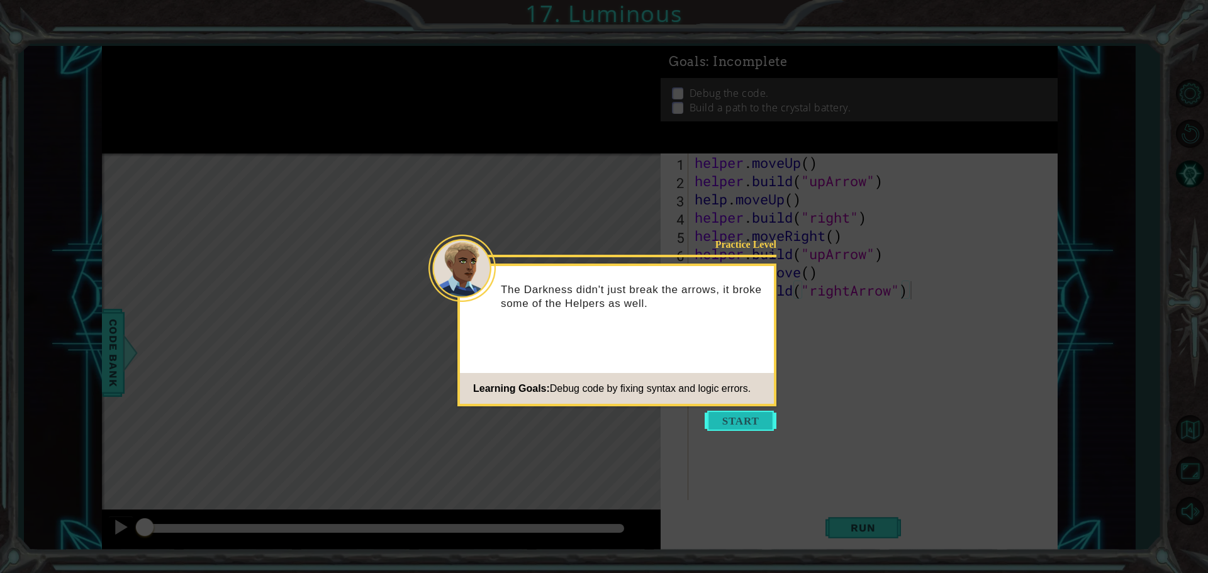
click at [758, 423] on button "Start" at bounding box center [741, 421] width 72 height 20
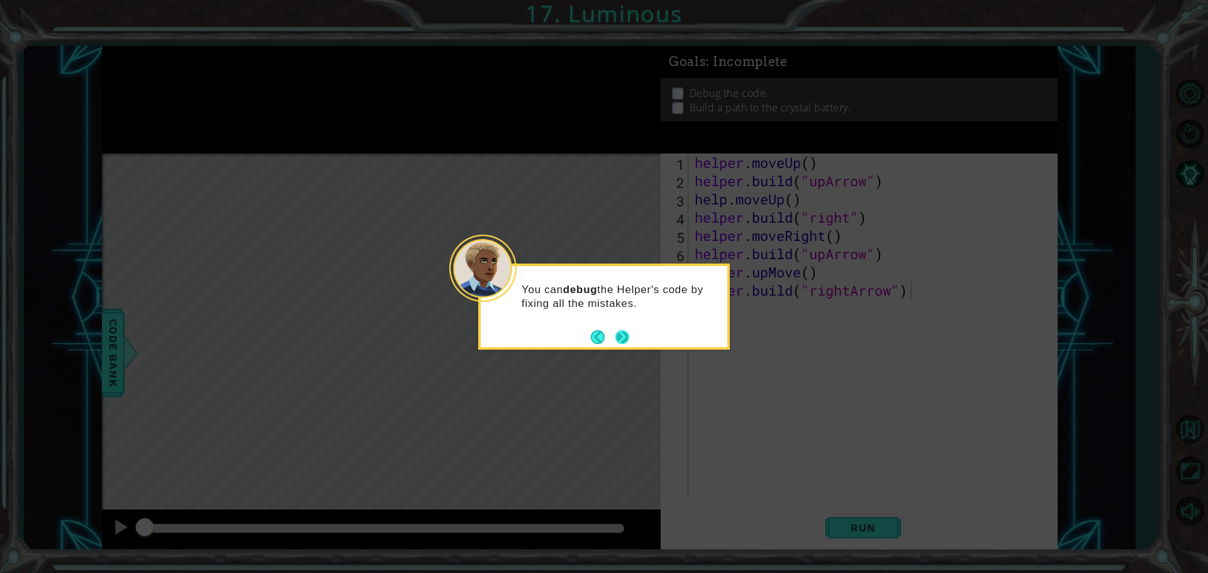
click at [629, 341] on button "Next" at bounding box center [622, 337] width 15 height 15
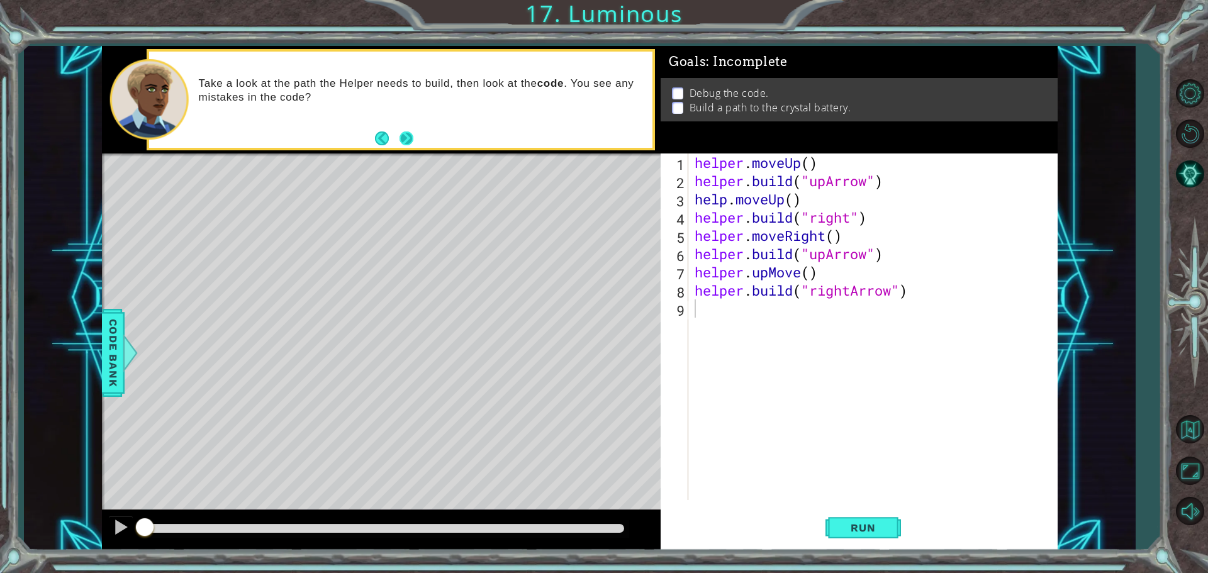
click at [414, 143] on button "Next" at bounding box center [406, 138] width 15 height 15
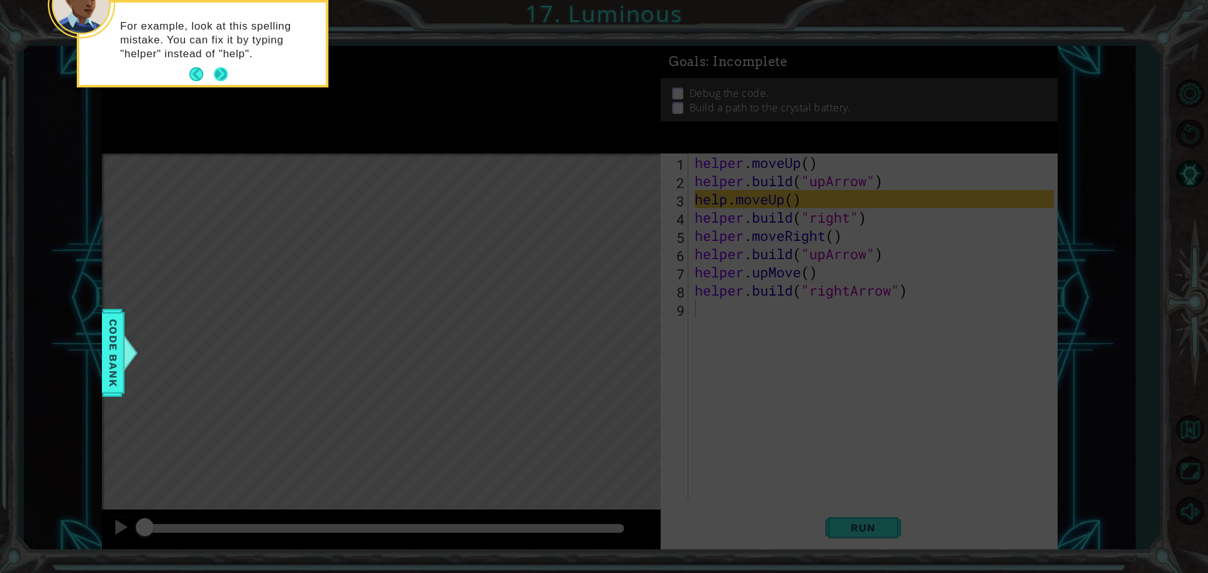
click at [225, 84] on button "Next" at bounding box center [220, 74] width 18 height 18
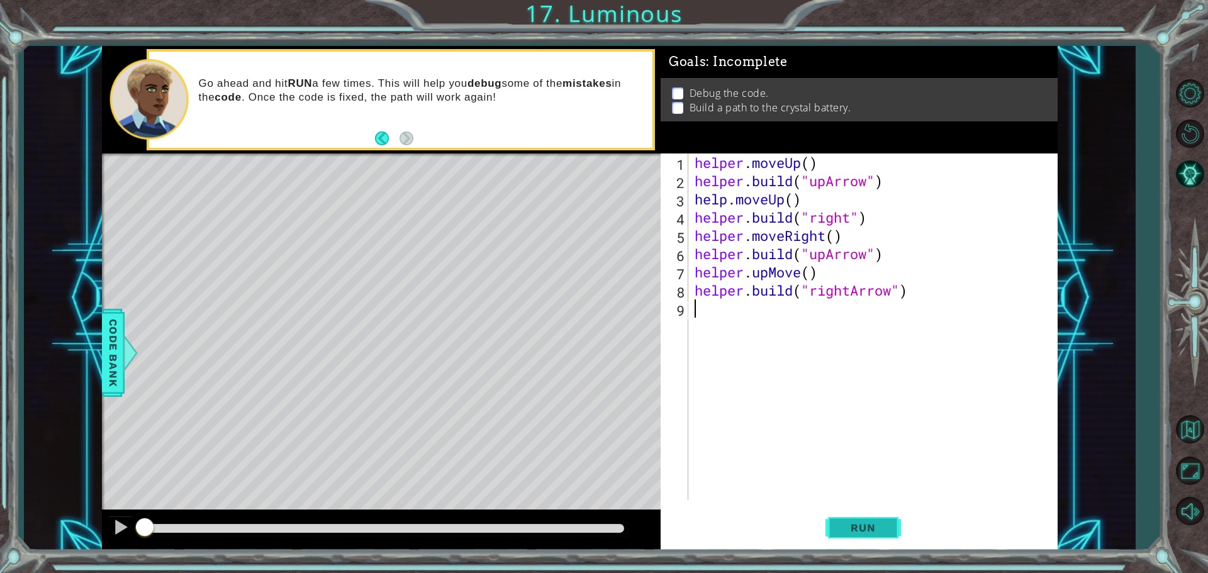
click at [867, 534] on button "Run" at bounding box center [863, 528] width 76 height 40
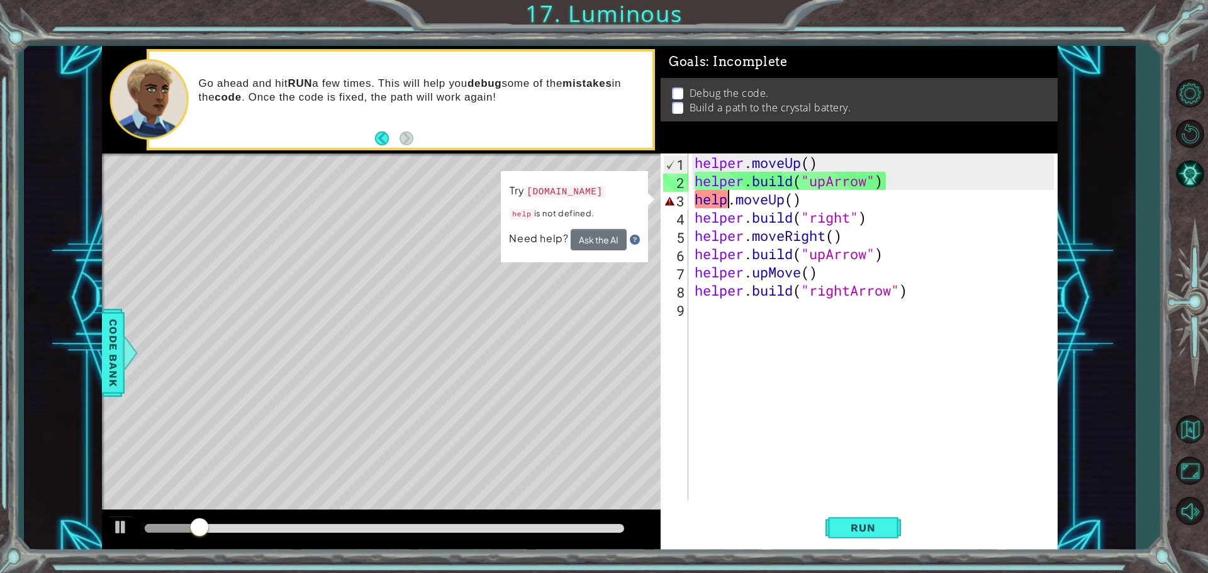
click at [724, 198] on div "helper . moveUp ( ) helper . build ( "upArrow" ) help . moveUp ( ) helper . bui…" at bounding box center [876, 345] width 368 height 383
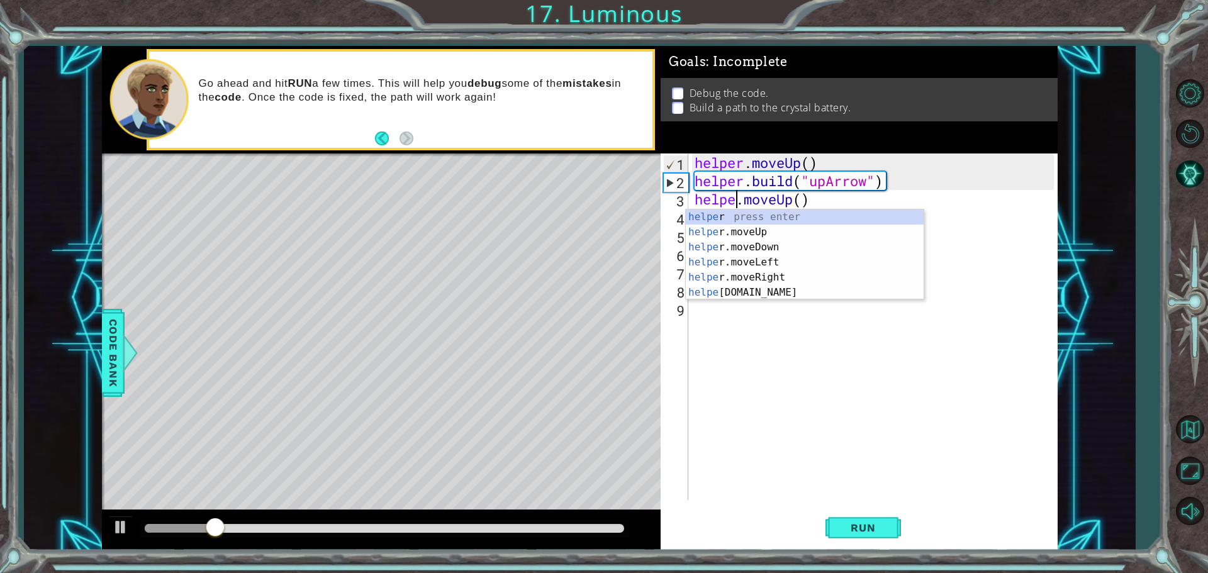
scroll to position [0, 2]
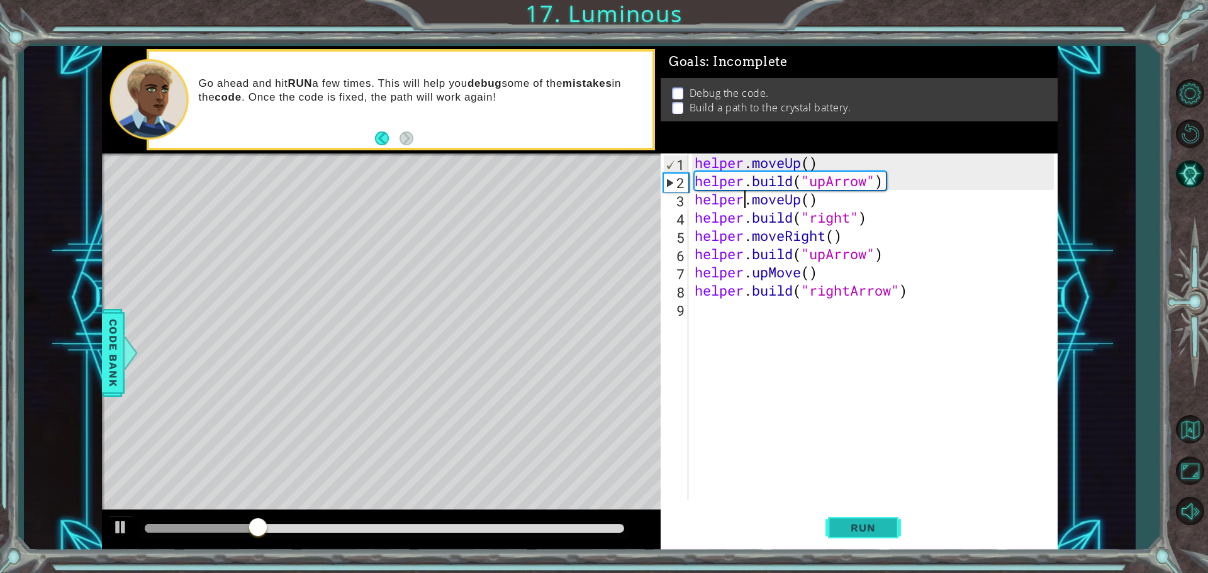
click at [854, 529] on span "Run" at bounding box center [863, 528] width 50 height 13
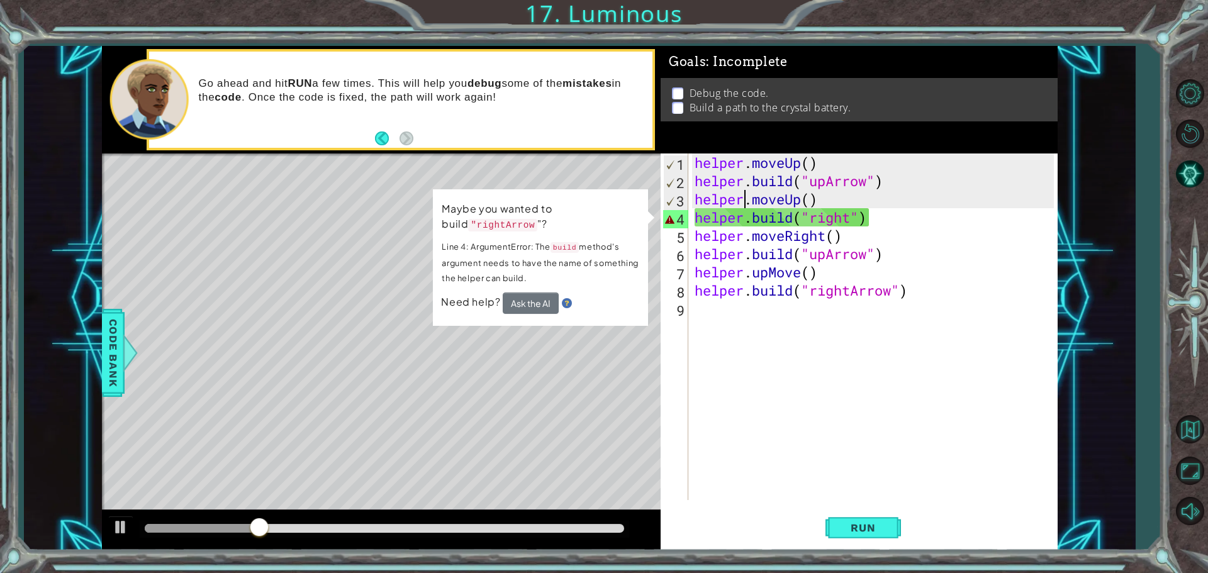
click at [852, 221] on div "helper . moveUp ( ) helper . build ( "upArrow" ) helper . moveUp ( ) helper . b…" at bounding box center [876, 345] width 368 height 383
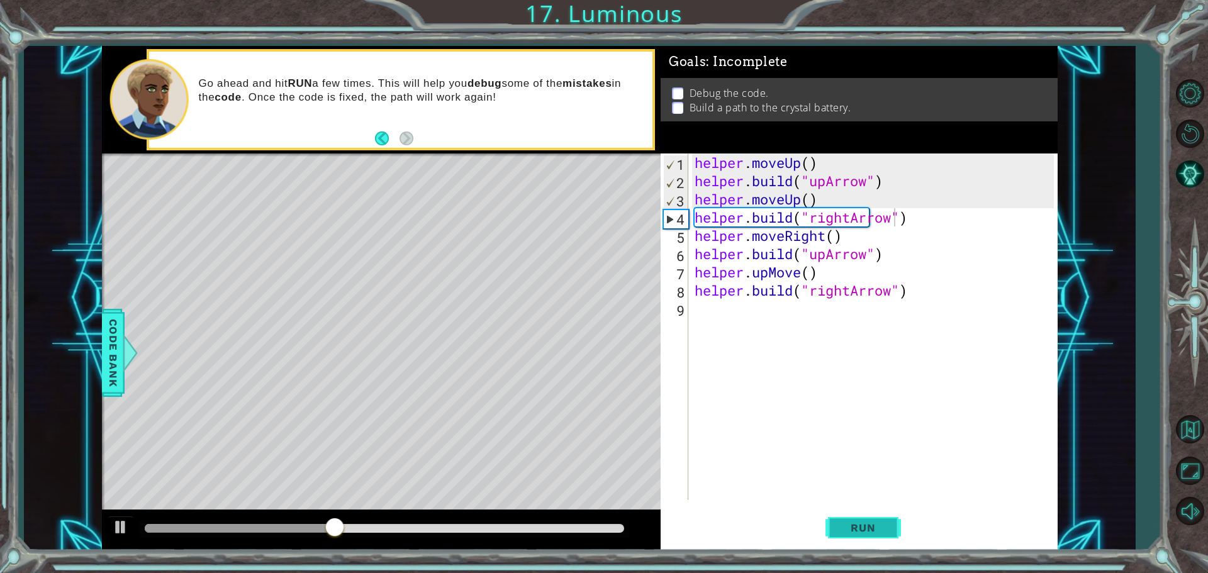
click at [884, 522] on span "Run" at bounding box center [863, 528] width 50 height 13
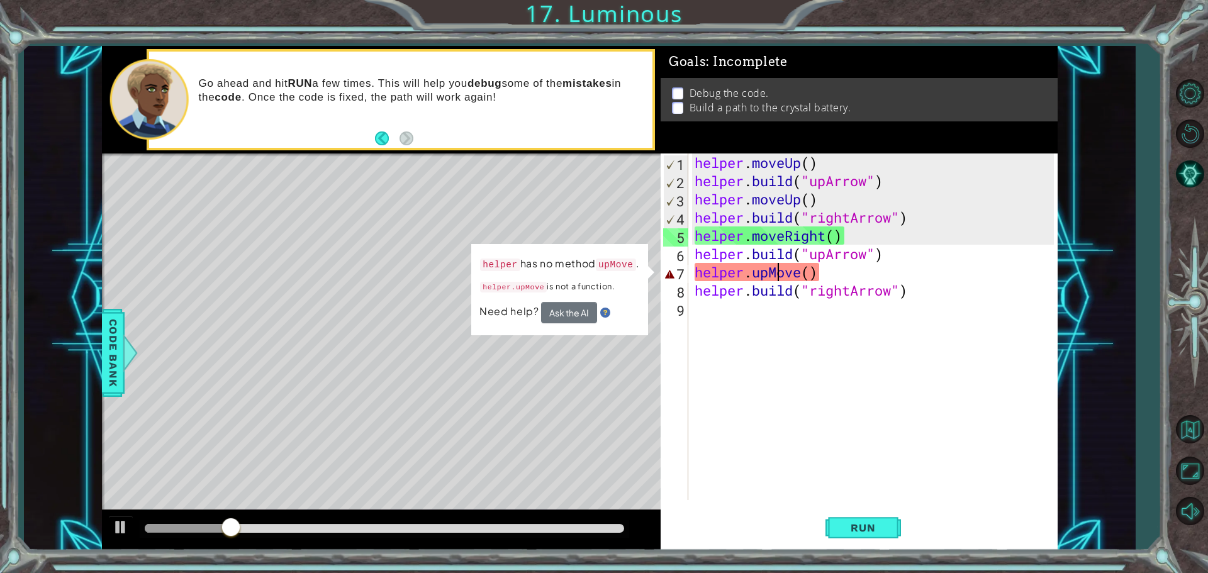
click at [781, 276] on div "helper . moveUp ( ) helper . build ( "upArrow" ) helper . moveUp ( ) helper . b…" at bounding box center [876, 345] width 368 height 383
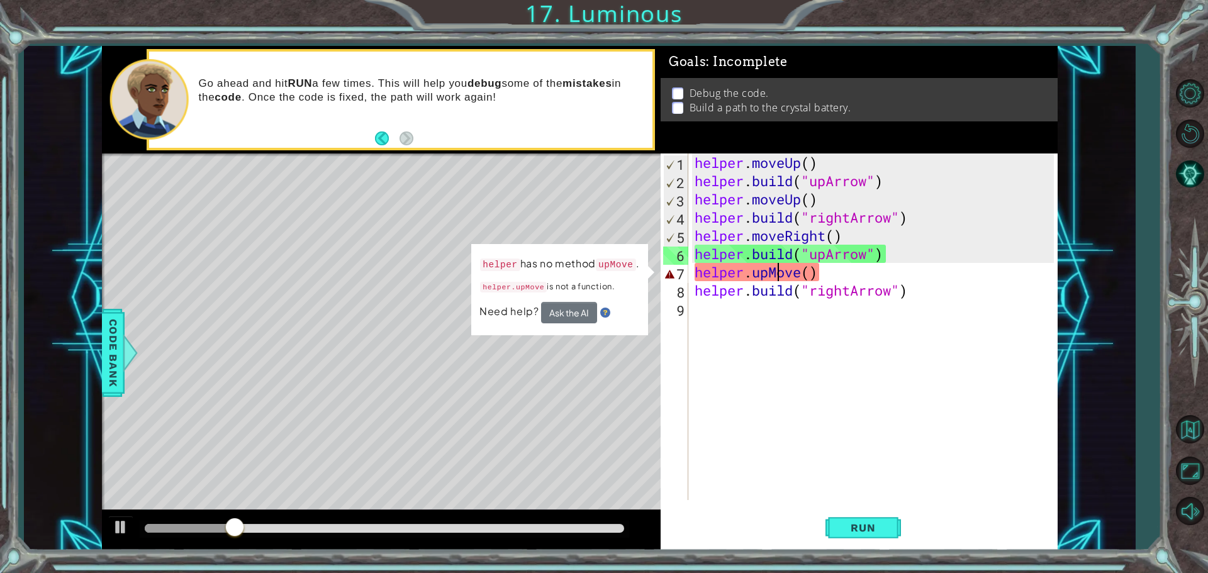
scroll to position [0, 5]
click at [781, 276] on div "helper . moveUp ( ) helper . build ( "upArrow" ) helper . moveUp ( ) helper . b…" at bounding box center [876, 345] width 368 height 383
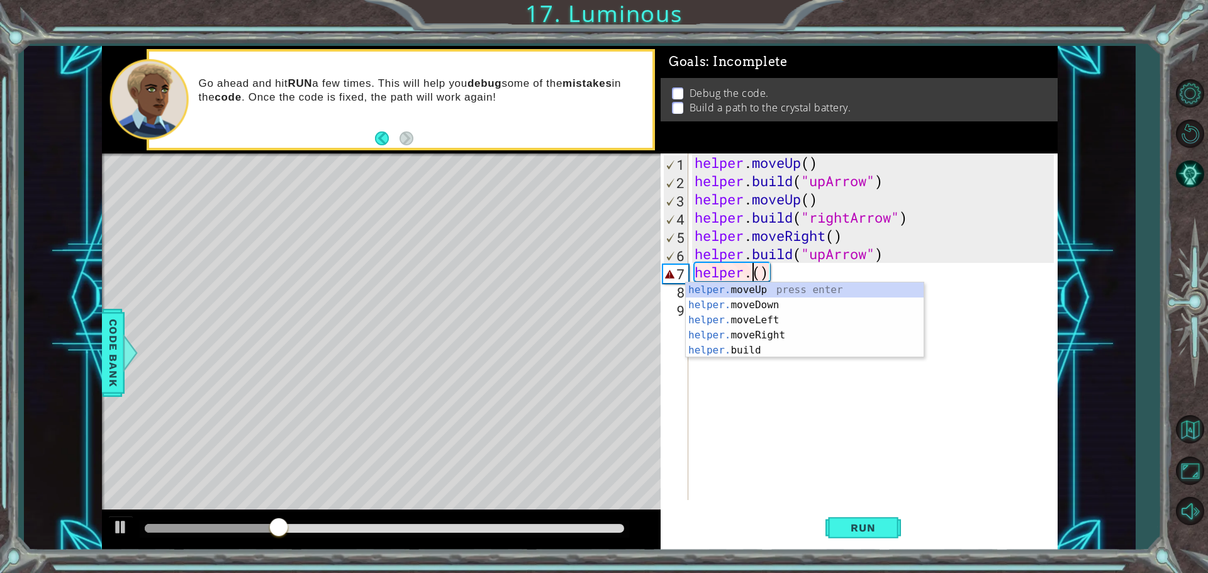
scroll to position [0, 3]
click at [841, 338] on div "helper. moveUp press enter helper. moveDown press enter helper. moveLeft press …" at bounding box center [805, 335] width 238 height 106
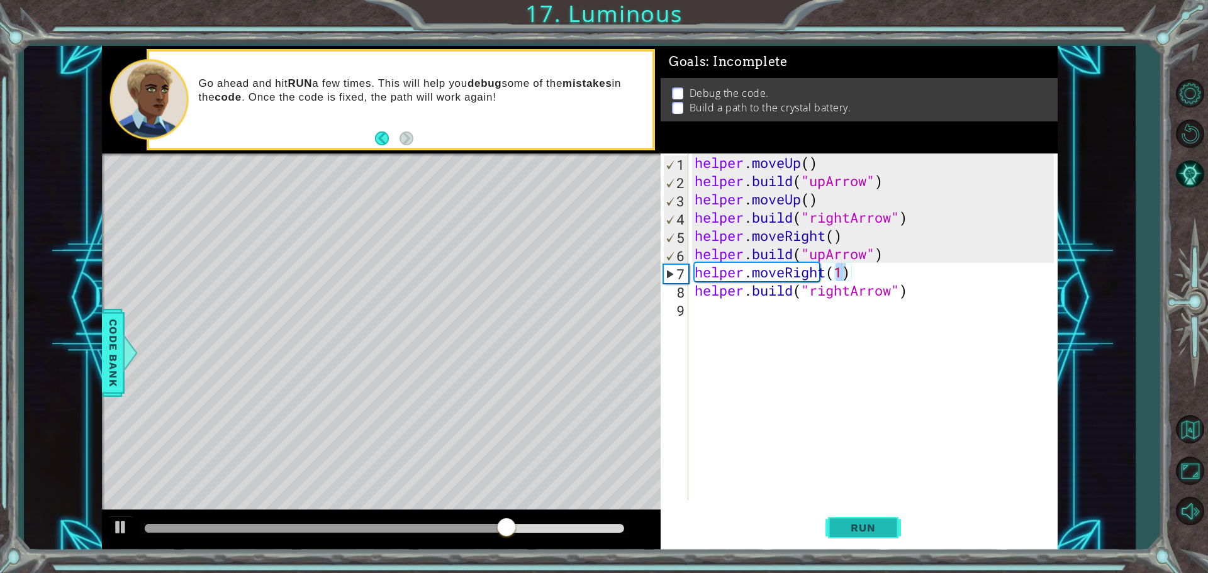
click at [881, 530] on span "Run" at bounding box center [863, 528] width 50 height 13
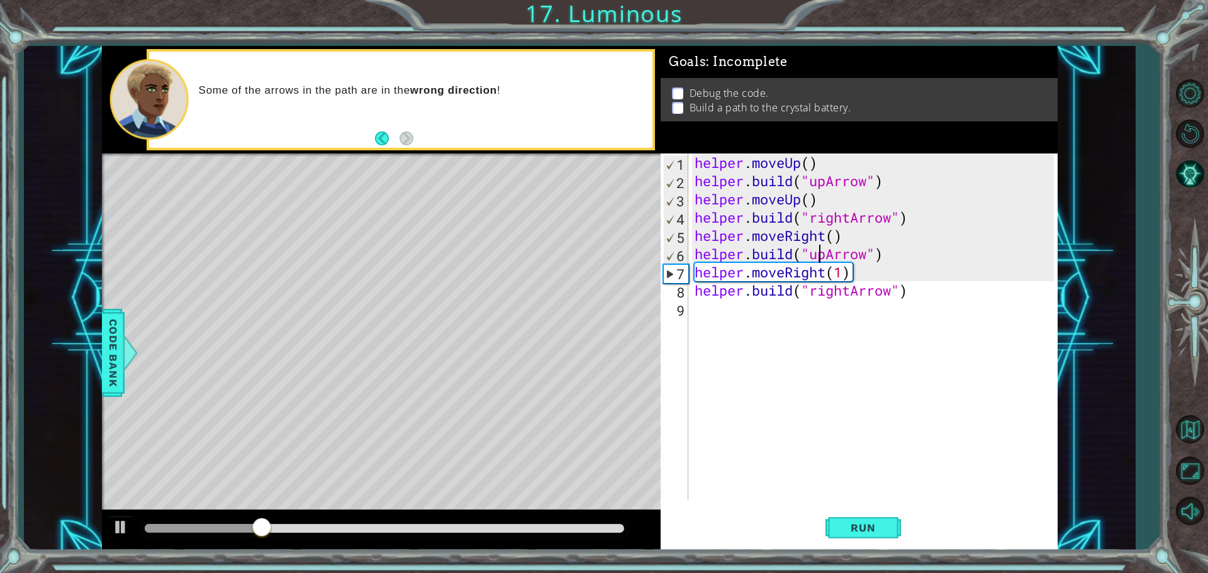
click at [823, 257] on div "helper . moveUp ( ) helper . build ( "upArrow" ) helper . moveUp ( ) helper . b…" at bounding box center [876, 345] width 368 height 383
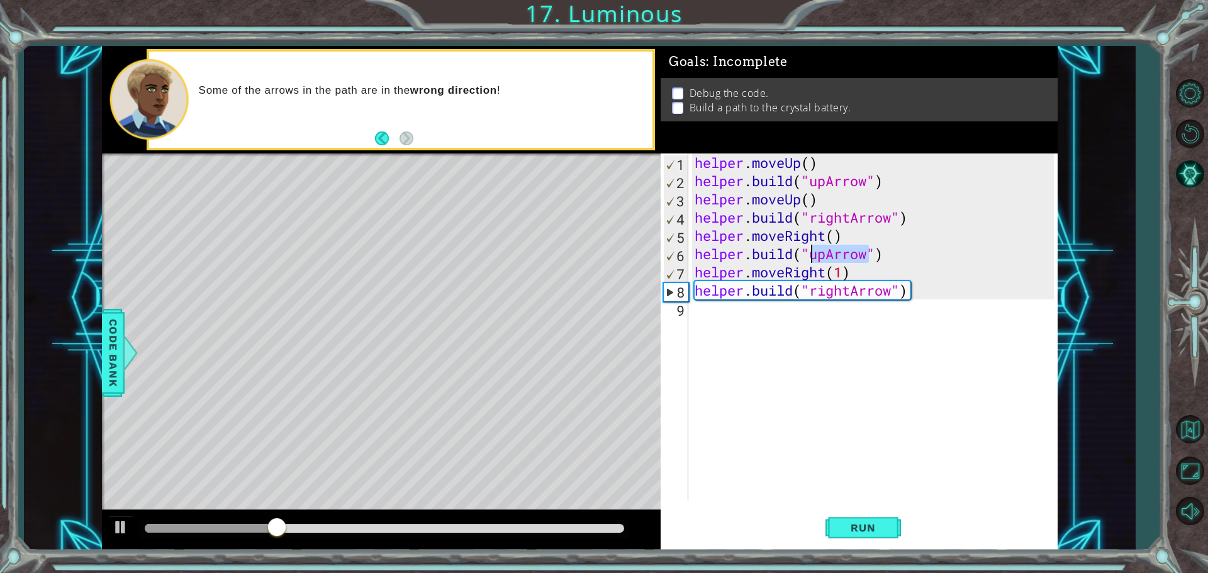
click at [822, 257] on div "helper . moveUp ( ) helper . build ( "upArrow" ) helper . moveUp ( ) helper . b…" at bounding box center [873, 327] width 362 height 347
click at [828, 259] on div "helper . moveUp ( ) helper . build ( "upArrow" ) helper . moveUp ( ) helper . b…" at bounding box center [876, 345] width 368 height 383
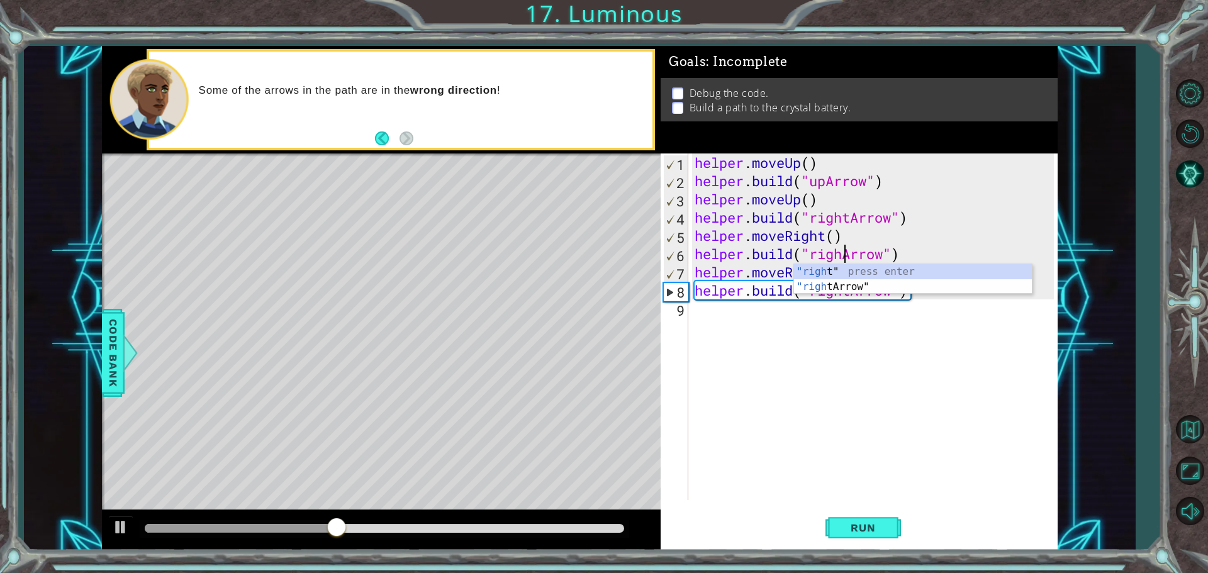
scroll to position [0, 7]
type textarea "[DOMAIN_NAME]("rightArrow")"
click at [892, 518] on button "Run" at bounding box center [863, 528] width 76 height 40
click at [710, 325] on div "helper . moveUp ( ) helper . build ( "upArrow" ) helper . moveUp ( ) helper . b…" at bounding box center [876, 345] width 368 height 383
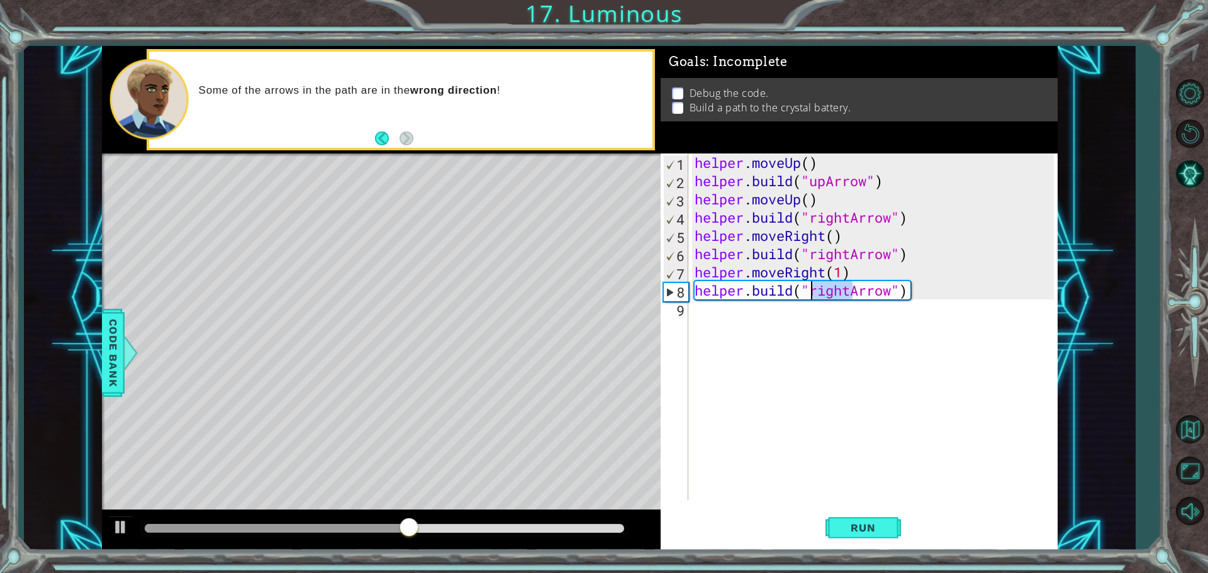
drag, startPoint x: 849, startPoint y: 289, endPoint x: 814, endPoint y: 293, distance: 34.8
click at [814, 293] on div "helper . moveUp ( ) helper . build ( "upArrow" ) helper . moveUp ( ) helper . b…" at bounding box center [876, 345] width 368 height 383
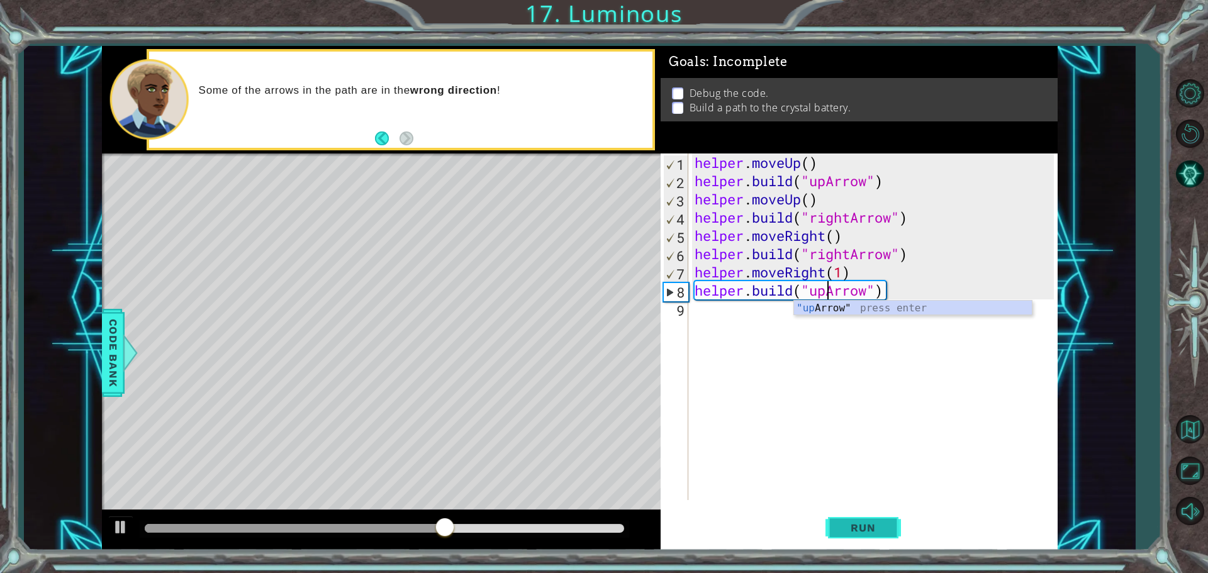
type textarea "[DOMAIN_NAME]("upArrow")"
drag, startPoint x: 853, startPoint y: 537, endPoint x: 846, endPoint y: 536, distance: 7.0
click at [849, 535] on button "Run" at bounding box center [863, 528] width 76 height 40
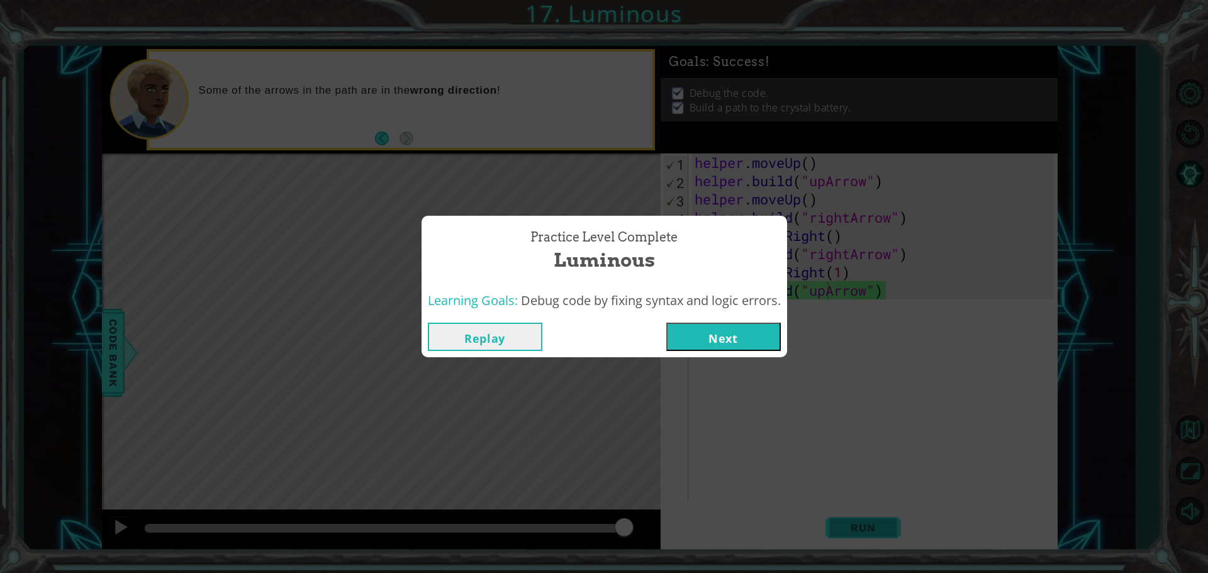
click button "Next" at bounding box center [723, 337] width 115 height 28
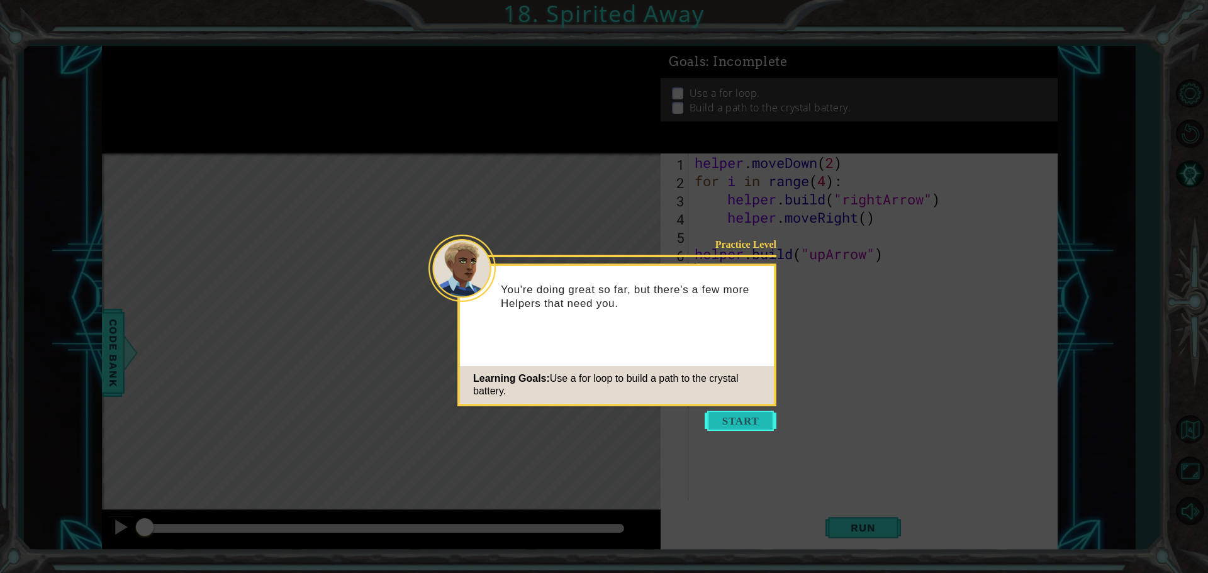
click at [735, 413] on button "Start" at bounding box center [741, 421] width 72 height 20
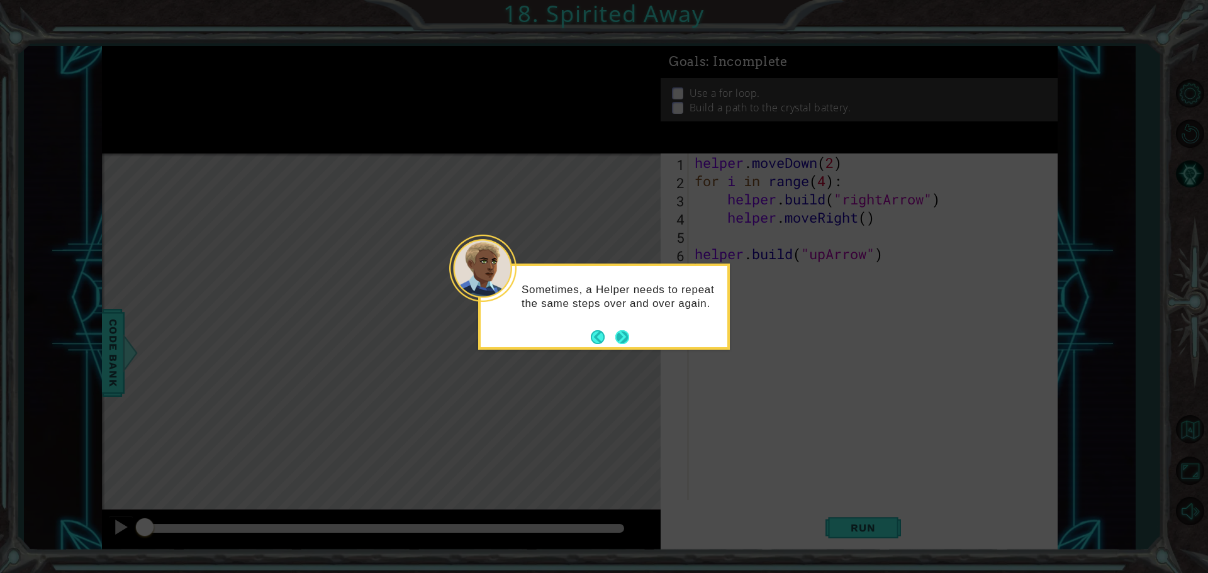
click at [623, 342] on button "Next" at bounding box center [622, 337] width 14 height 14
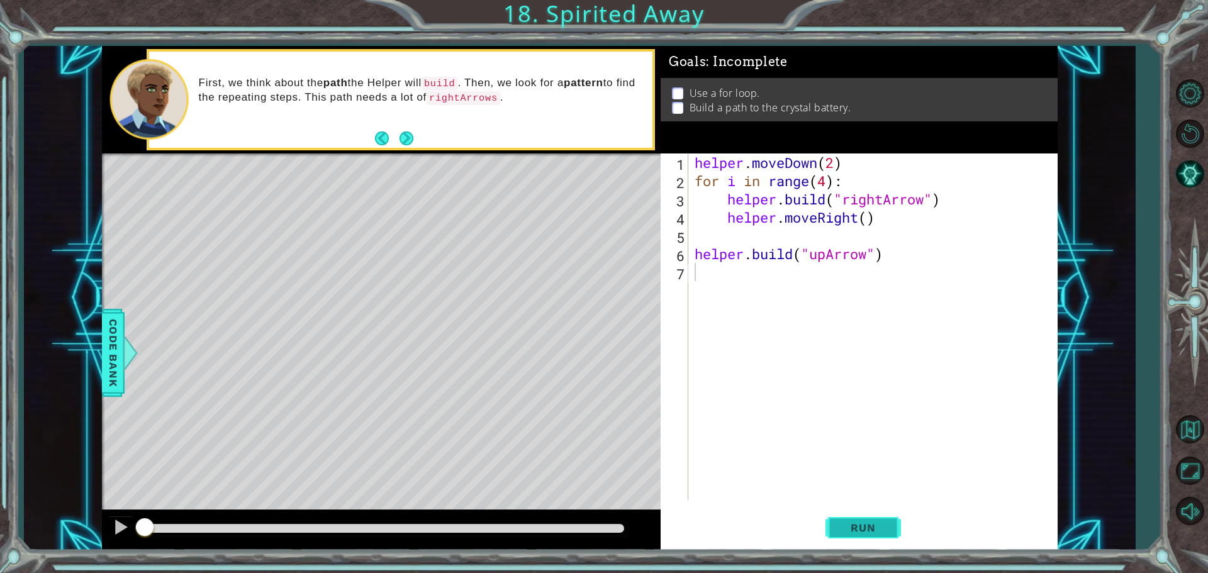
click at [852, 525] on span "Run" at bounding box center [863, 528] width 50 height 13
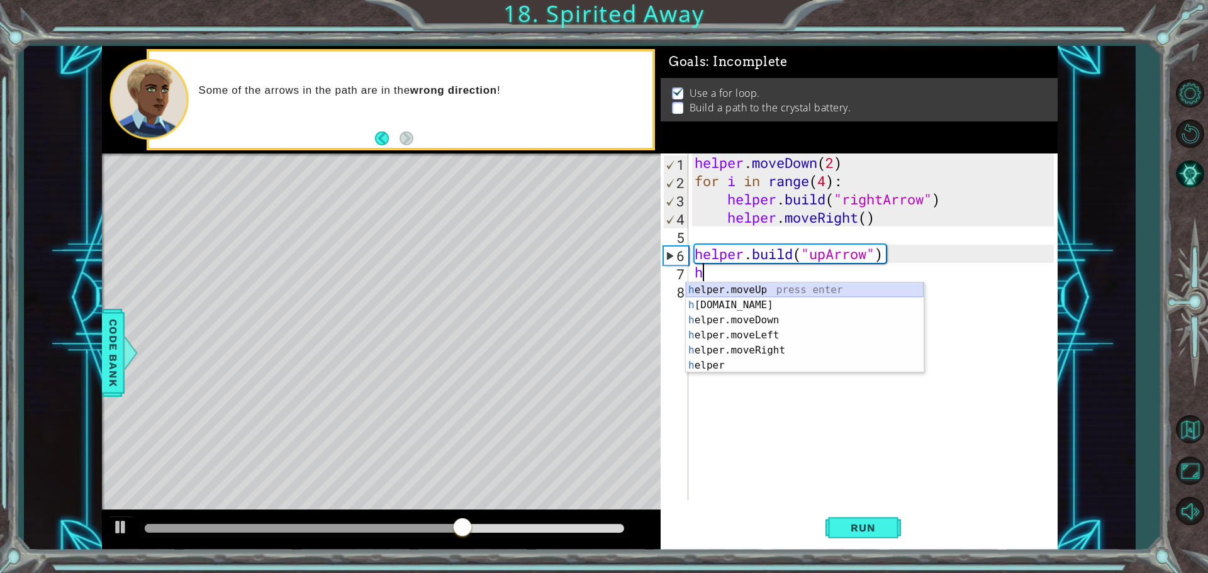
click at [761, 293] on div "h elper.moveUp press enter h [DOMAIN_NAME] press enter h elper.moveDown press e…" at bounding box center [805, 342] width 238 height 121
type textarea "helper.moveUp(1)"
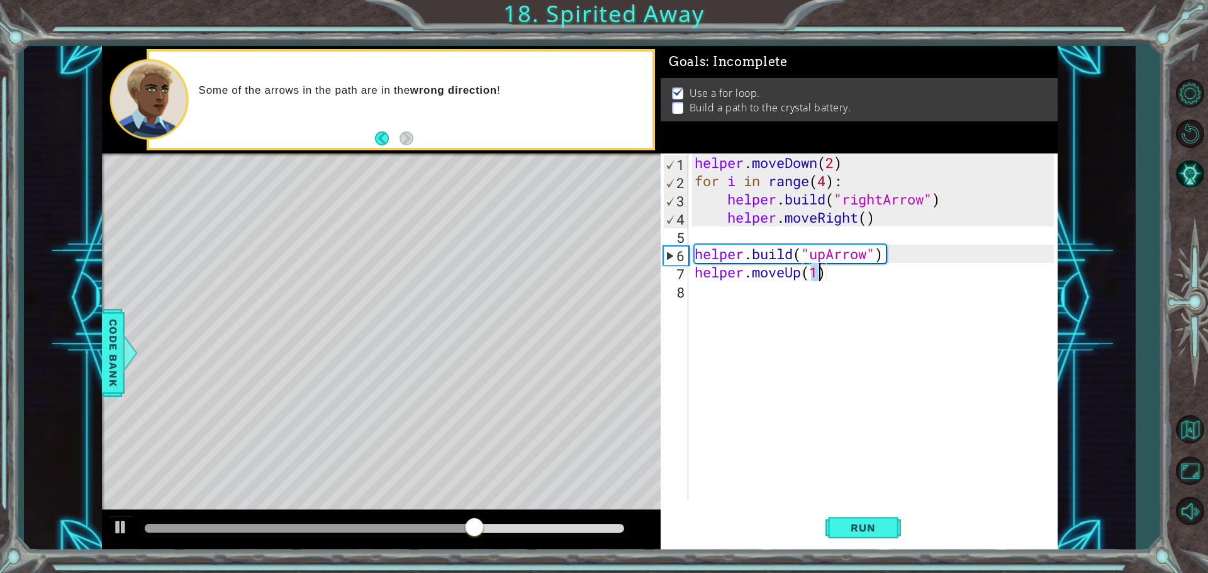
click at [729, 296] on div "helper . moveDown ( 2 ) for i in range ( 4 ) : helper . build ( "rightArrow" ) …" at bounding box center [876, 345] width 368 height 383
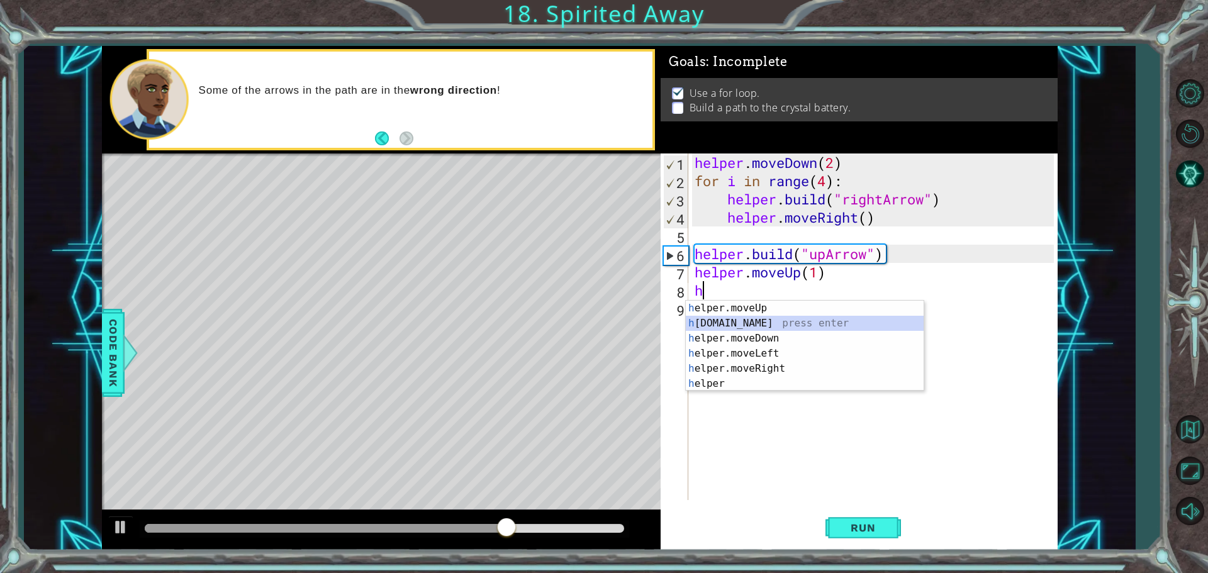
click at [773, 319] on div "h elper.moveUp press enter h [DOMAIN_NAME] press enter h elper.moveDown press e…" at bounding box center [805, 361] width 238 height 121
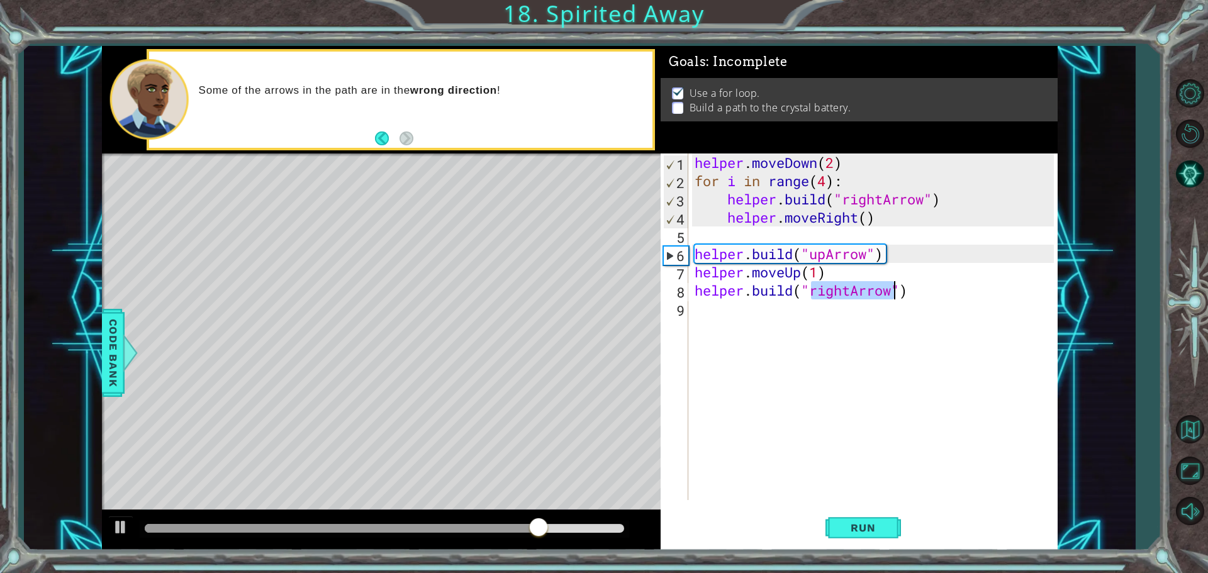
click at [831, 294] on div "helper . moveDown ( 2 ) for i in range ( 4 ) : helper . build ( "rightArrow" ) …" at bounding box center [873, 327] width 362 height 347
click at [831, 294] on div "helper . moveDown ( 2 ) for i in range ( 4 ) : helper . build ( "rightArrow" ) …" at bounding box center [876, 345] width 368 height 383
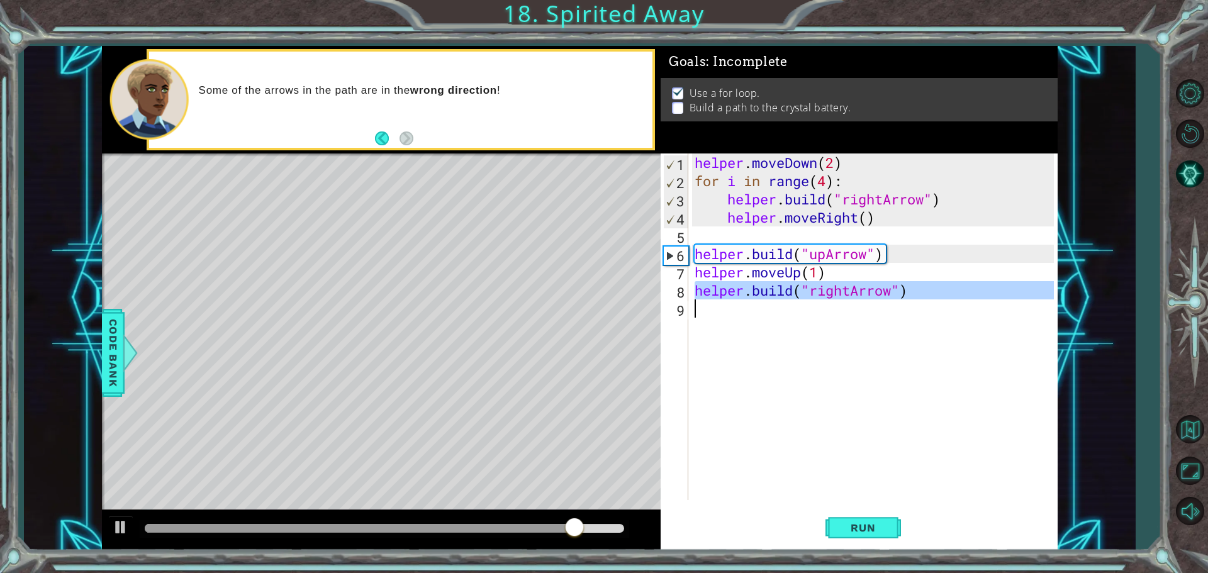
click at [853, 292] on div "helper . moveDown ( 2 ) for i in range ( 4 ) : helper . build ( "rightArrow" ) …" at bounding box center [873, 327] width 362 height 347
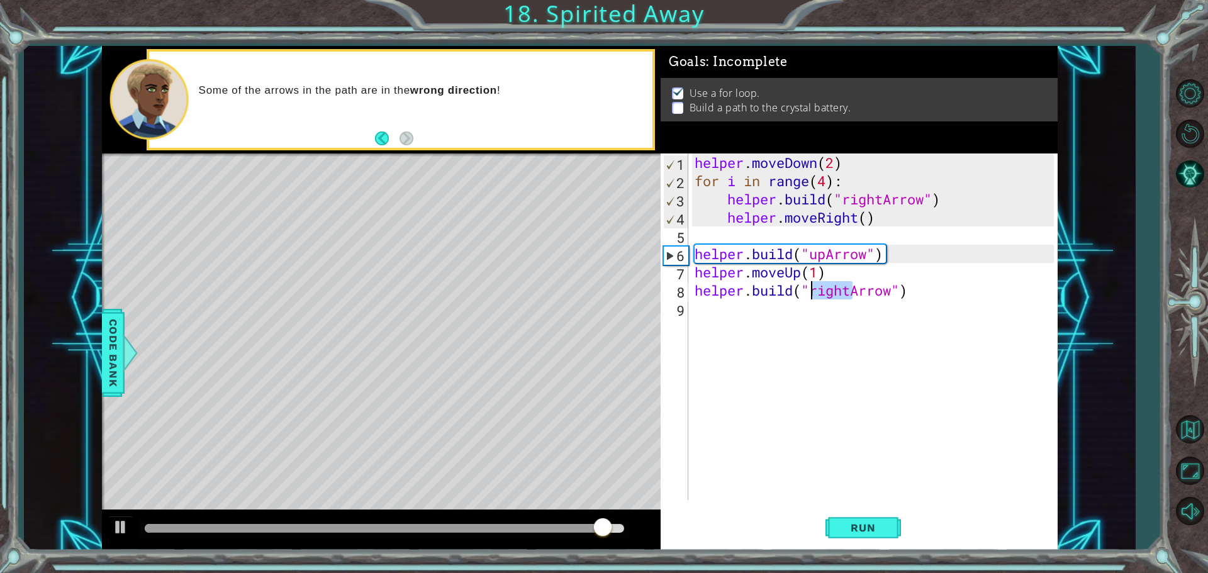
drag, startPoint x: 852, startPoint y: 292, endPoint x: 807, endPoint y: 296, distance: 44.8
click at [807, 296] on div "helper . moveDown ( 2 ) for i in range ( 4 ) : helper . build ( "rightArrow" ) …" at bounding box center [876, 345] width 368 height 383
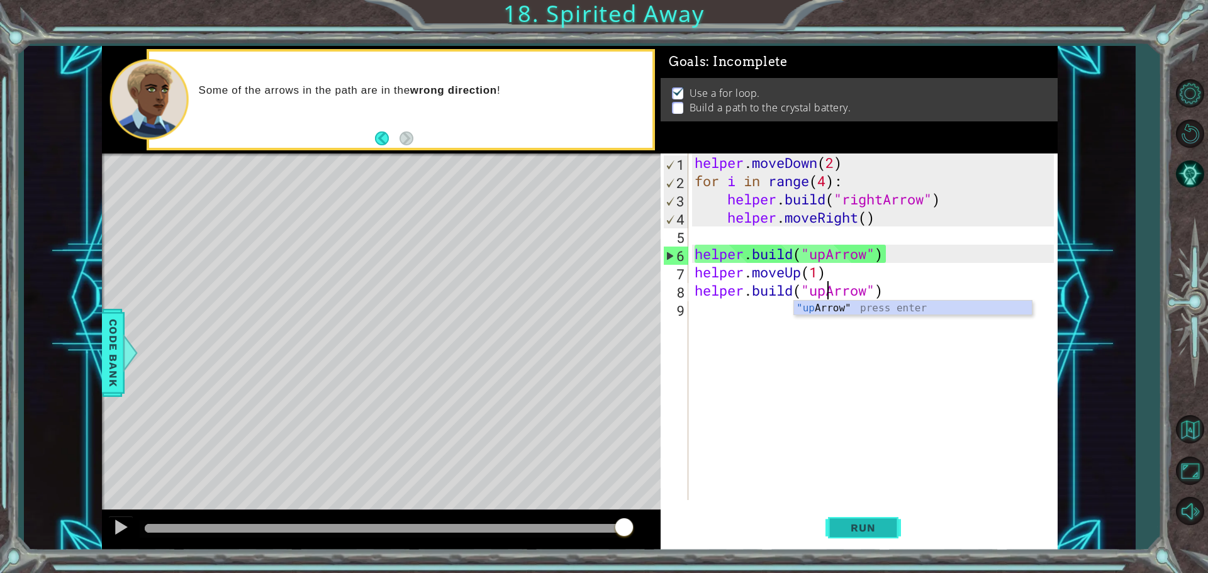
type textarea "[DOMAIN_NAME]("upArrow")"
click at [856, 517] on button "Run" at bounding box center [863, 528] width 76 height 40
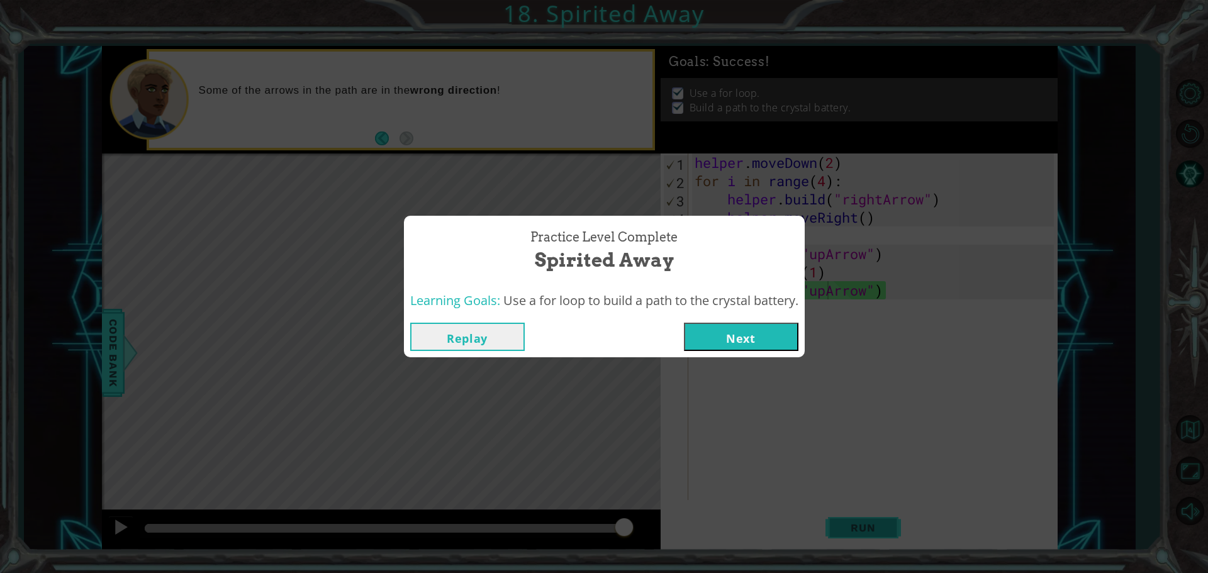
click button "Next" at bounding box center [741, 337] width 115 height 28
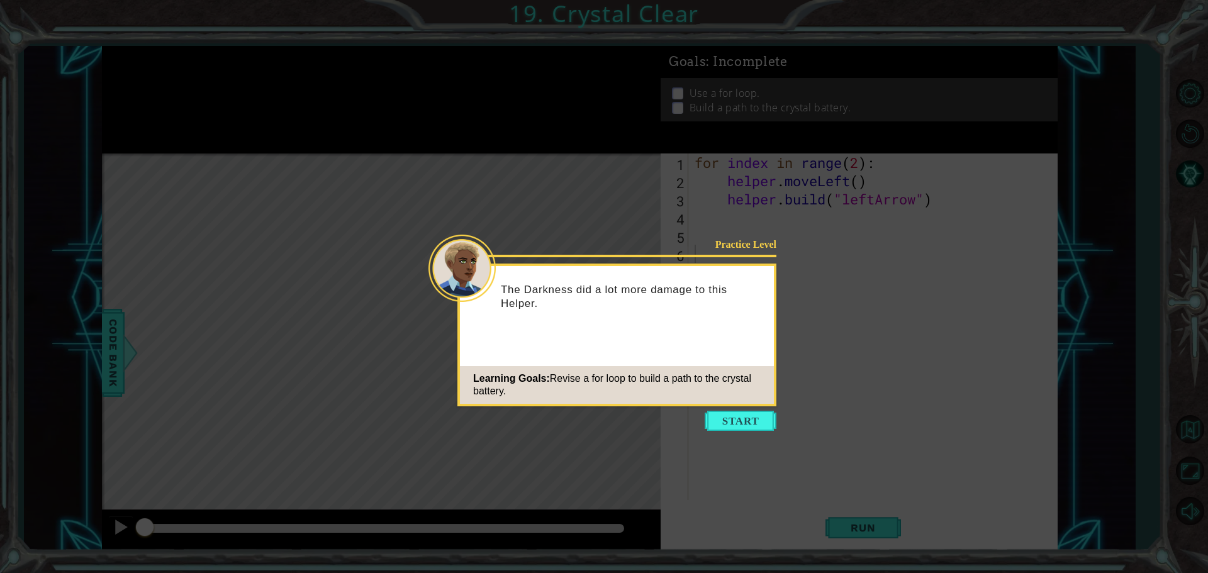
click at [755, 432] on icon at bounding box center [604, 286] width 1208 height 573
click at [759, 429] on button "Start" at bounding box center [741, 421] width 72 height 20
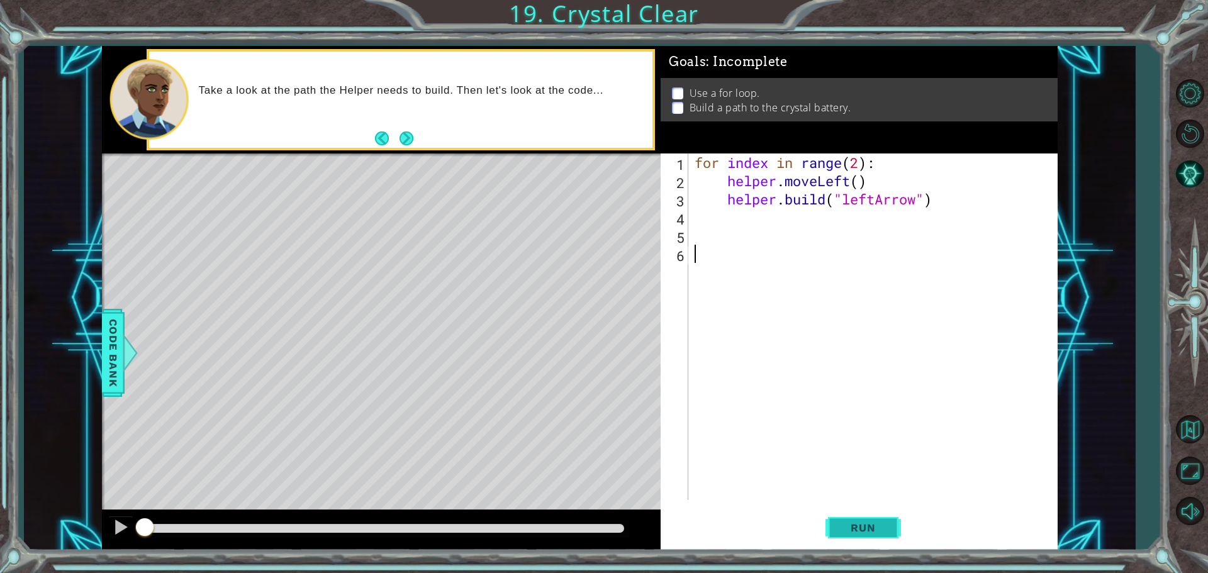
click at [844, 526] on span "Run" at bounding box center [863, 528] width 50 height 13
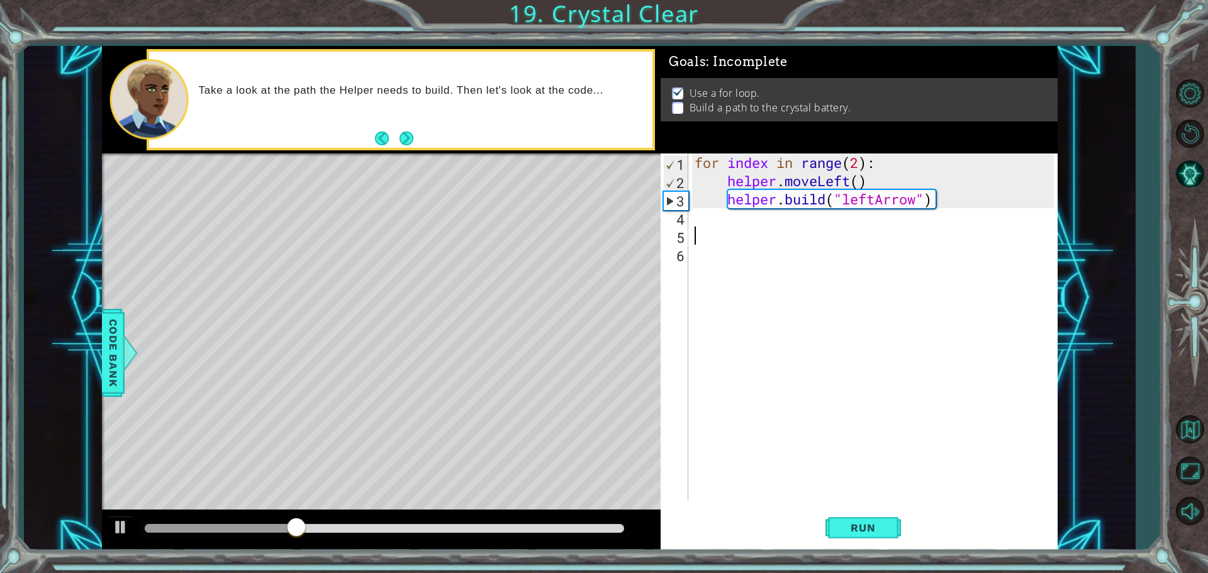
click at [758, 228] on div "for index in range ( 2 ) : helper . moveLeft ( ) helper . build ( "leftArrow" )" at bounding box center [876, 345] width 368 height 383
click at [857, 182] on div "for index in range ( 2 ) : helper . moveLeft ( ) helper . build ( "leftArrow" )" at bounding box center [876, 345] width 368 height 383
click at [879, 531] on span "Run" at bounding box center [863, 528] width 50 height 13
click at [872, 523] on span "Run" at bounding box center [863, 528] width 50 height 13
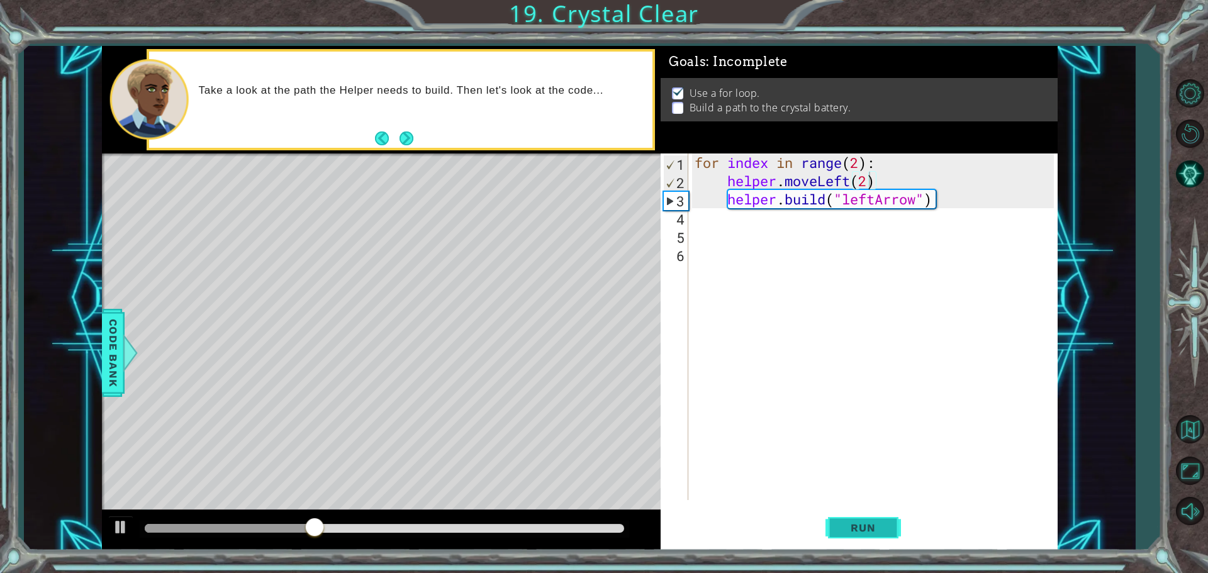
click at [877, 530] on span "Run" at bounding box center [863, 528] width 50 height 13
click at [861, 163] on div "for index in range ( 2 ) : helper . moveLeft ( 1 ) helper . build ( "leftArrow"…" at bounding box center [876, 345] width 368 height 383
type textarea "for index in range(4):"
click at [876, 512] on button "Run" at bounding box center [863, 528] width 76 height 40
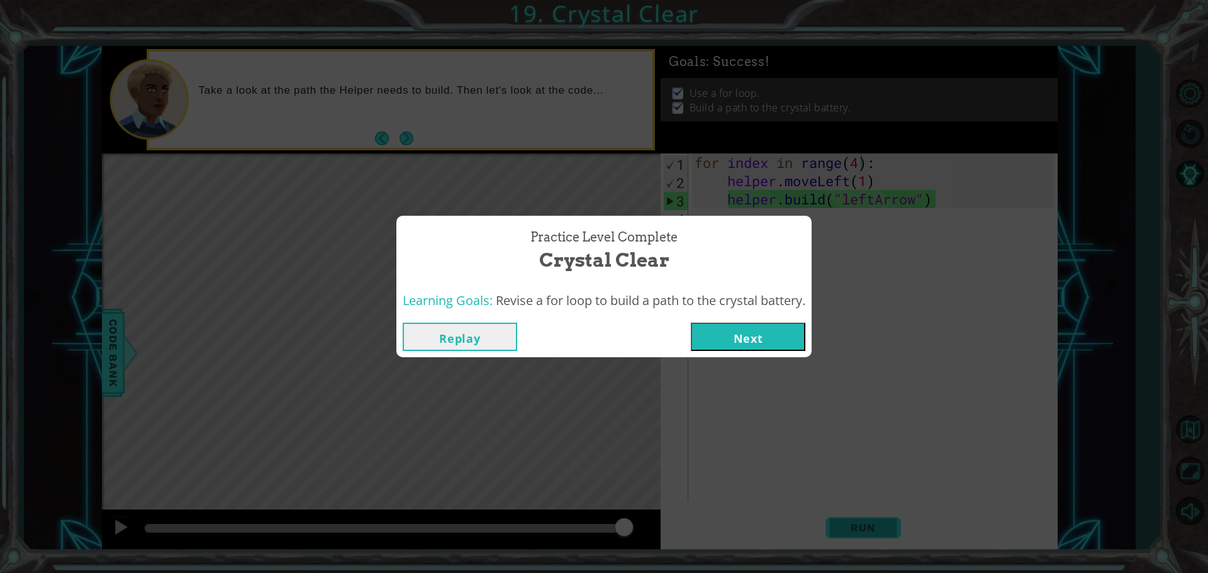
click button "Next" at bounding box center [748, 337] width 115 height 28
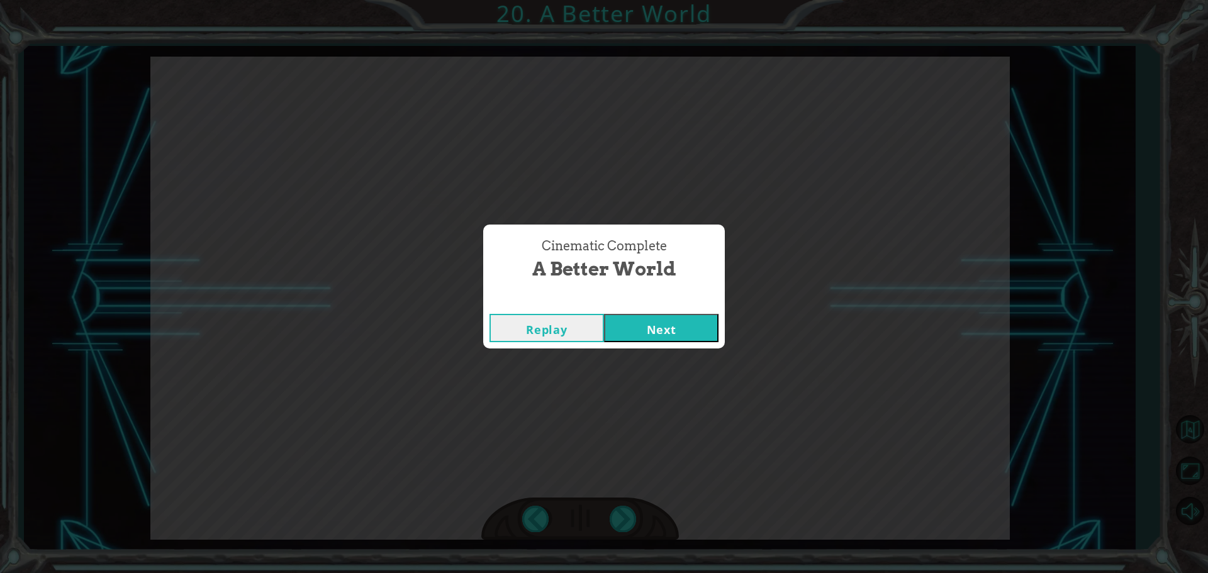
click at [604, 314] on button "Next" at bounding box center [661, 328] width 115 height 28
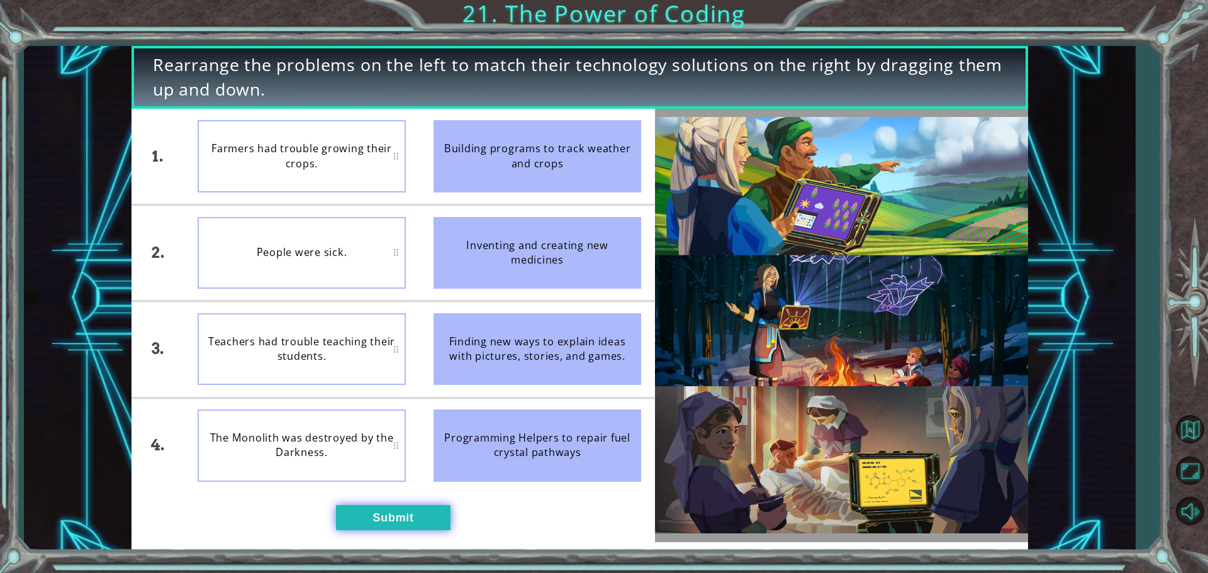
click at [385, 512] on button "Submit" at bounding box center [393, 517] width 115 height 25
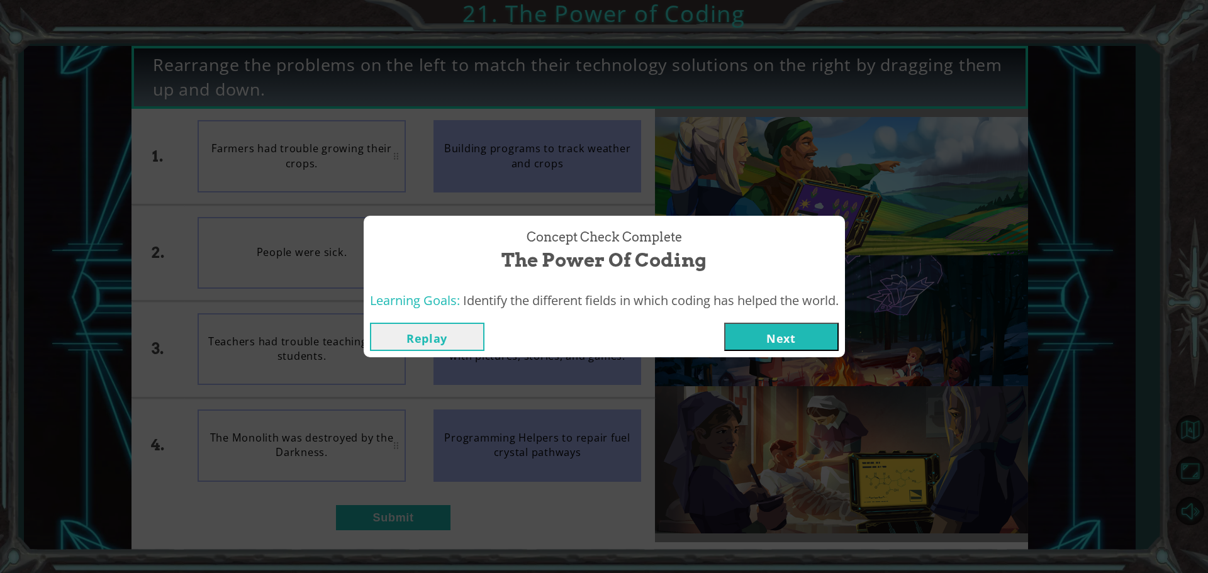
click at [753, 342] on button "Next" at bounding box center [781, 337] width 115 height 28
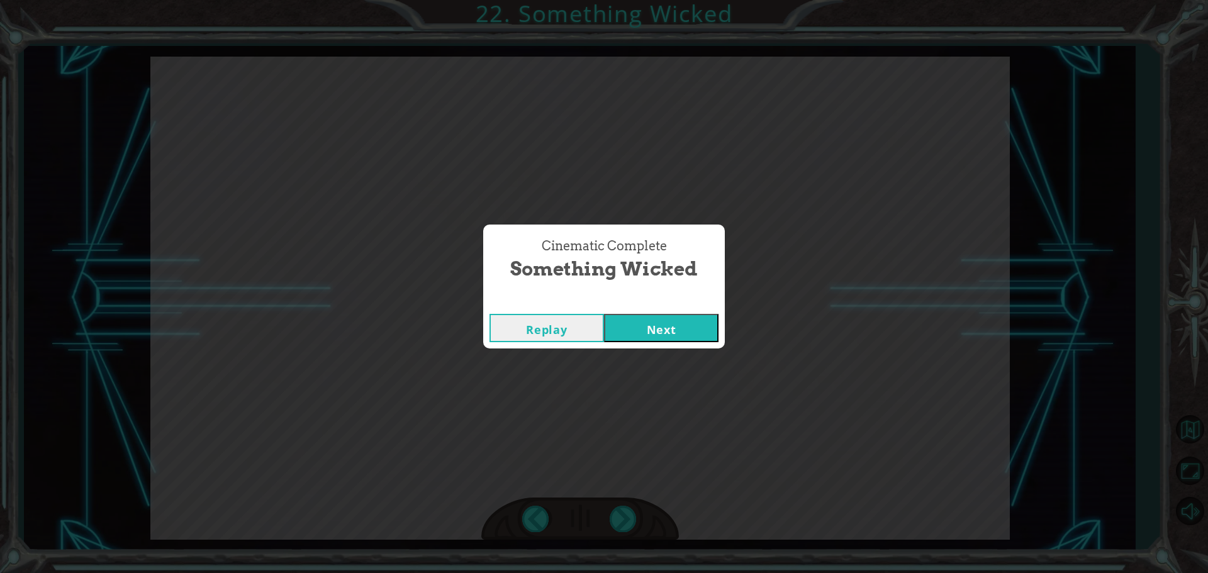
click button "Next" at bounding box center [661, 328] width 115 height 28
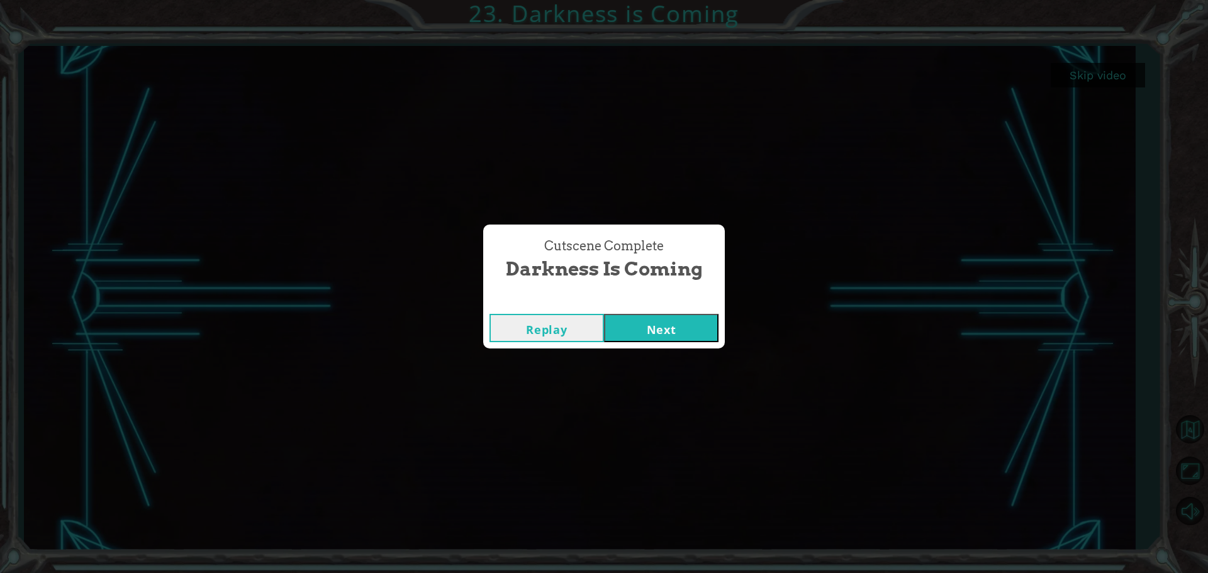
click button "Next" at bounding box center [661, 328] width 115 height 28
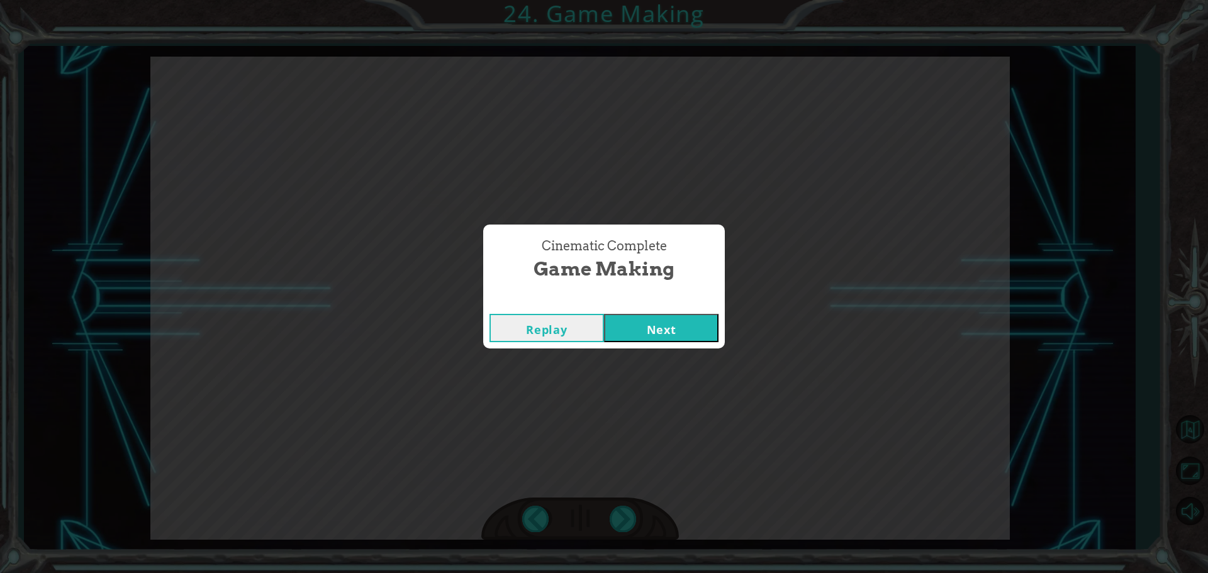
click button "Next" at bounding box center [661, 328] width 115 height 28
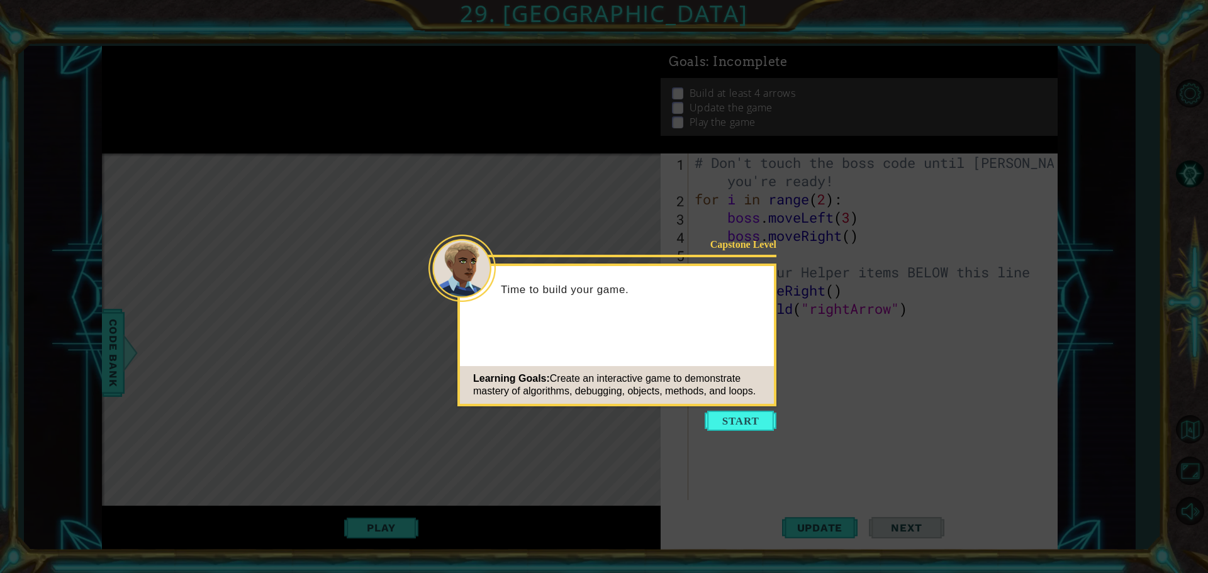
click at [731, 425] on button "Start" at bounding box center [741, 421] width 72 height 20
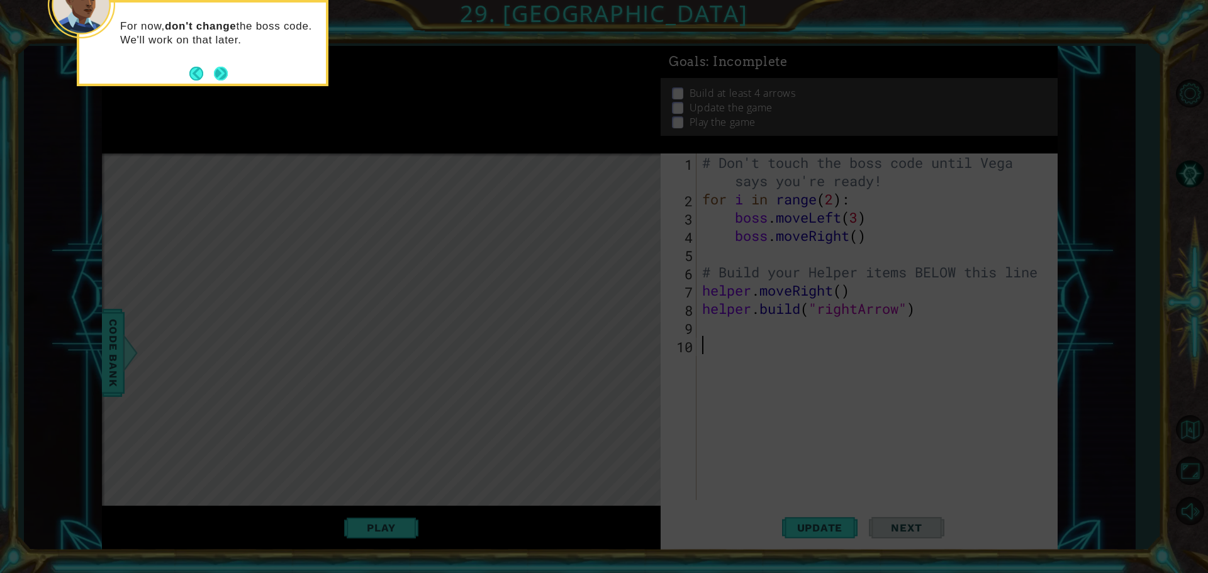
click at [218, 70] on button "Next" at bounding box center [221, 73] width 14 height 14
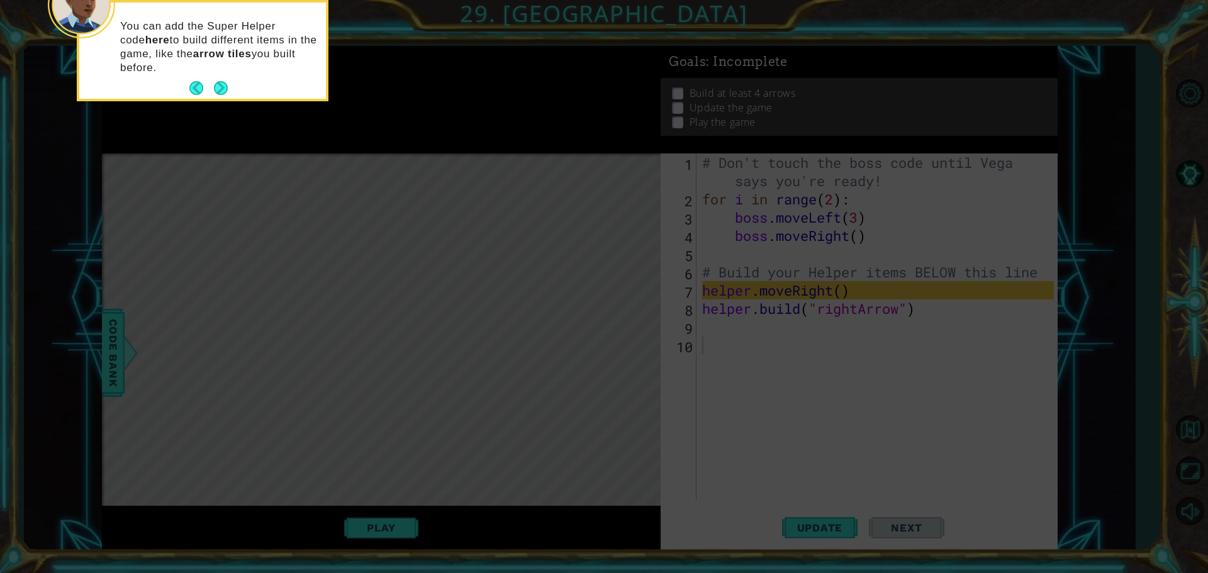
drag, startPoint x: 223, startPoint y: 88, endPoint x: 222, endPoint y: 94, distance: 6.3
click at [222, 88] on button "Next" at bounding box center [221, 88] width 14 height 14
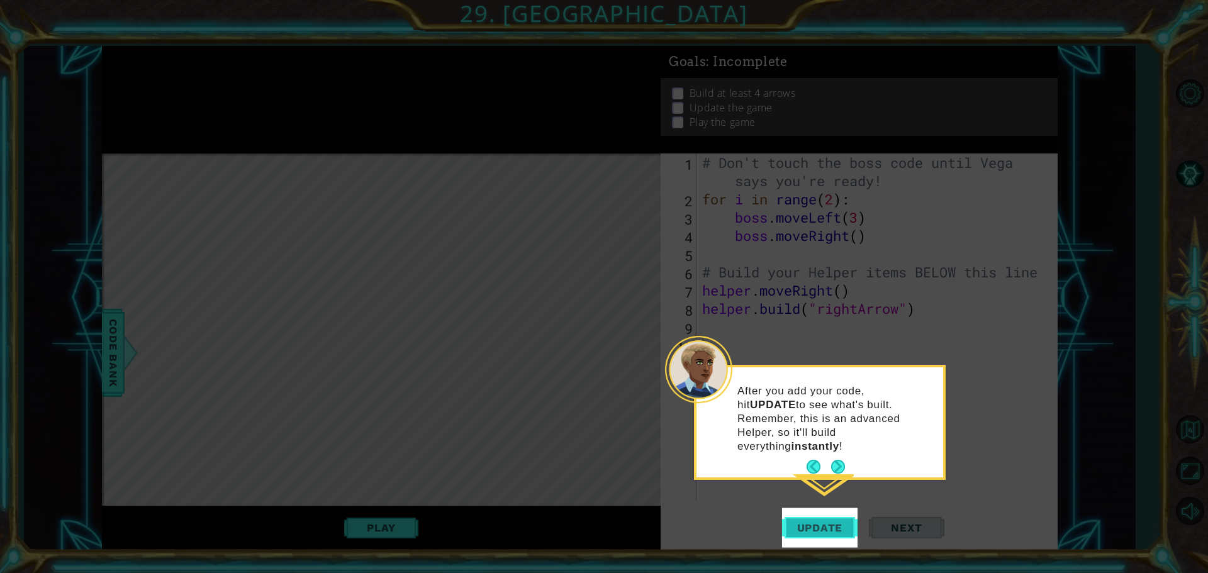
click at [828, 515] on button "Update" at bounding box center [820, 528] width 76 height 40
click at [836, 460] on button "Next" at bounding box center [838, 467] width 14 height 14
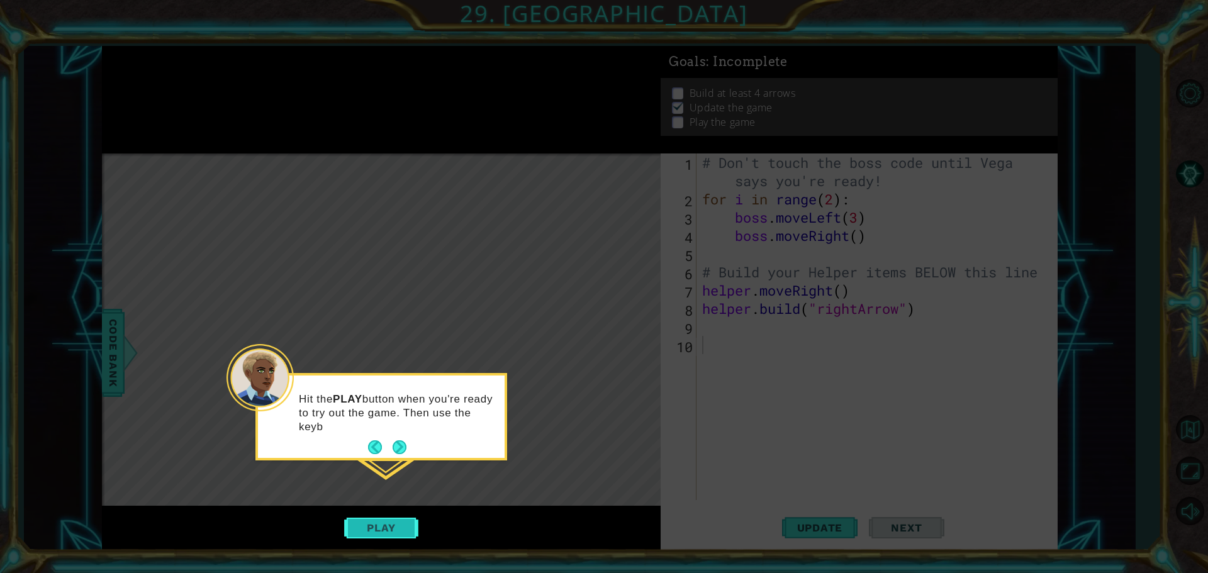
click at [382, 534] on button "Play" at bounding box center [381, 528] width 74 height 24
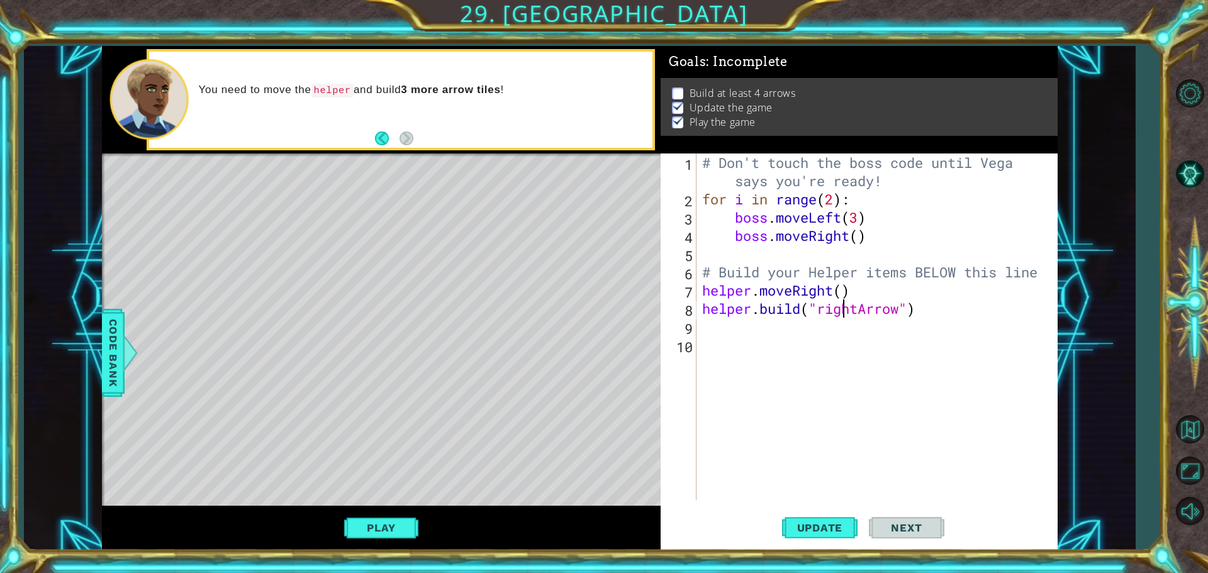
click at [842, 299] on div "# Don't touch the boss code until [PERSON_NAME] says you're ready! for i in ran…" at bounding box center [880, 354] width 361 height 401
type textarea "[DOMAIN_NAME]("rightArrow")"
click at [726, 333] on div "# Don't touch the boss code until [PERSON_NAME] says you're ready! for i in ran…" at bounding box center [880, 354] width 361 height 401
type textarea "b"
type textarea "h"
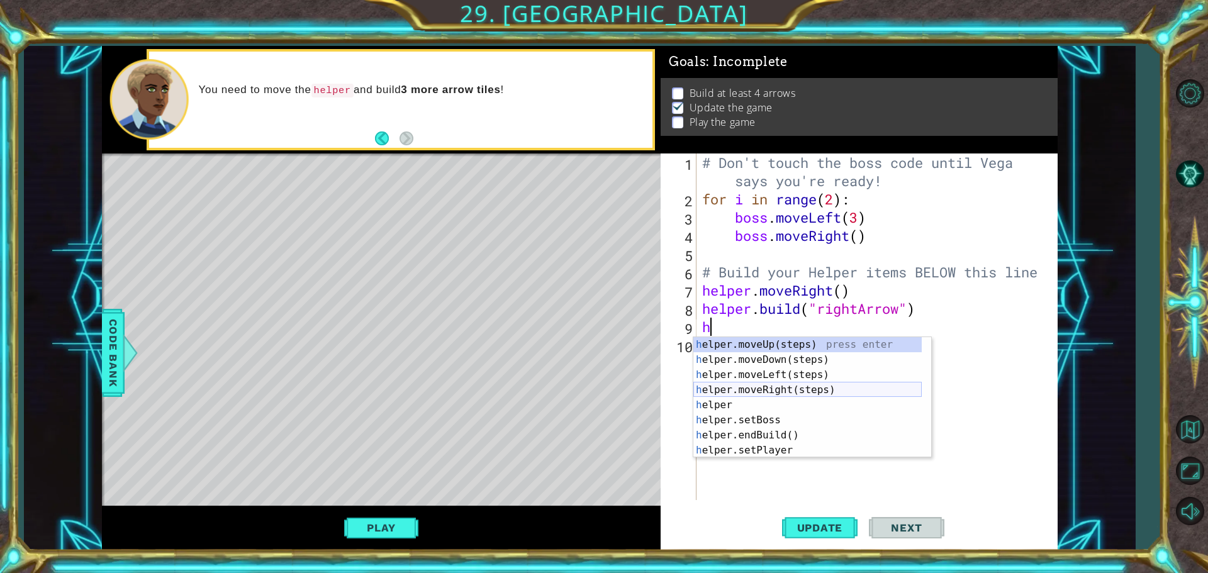
click at [812, 386] on div "h elper.moveUp(steps) press enter h elper.moveDown(steps) press enter h elper.m…" at bounding box center [807, 412] width 228 height 151
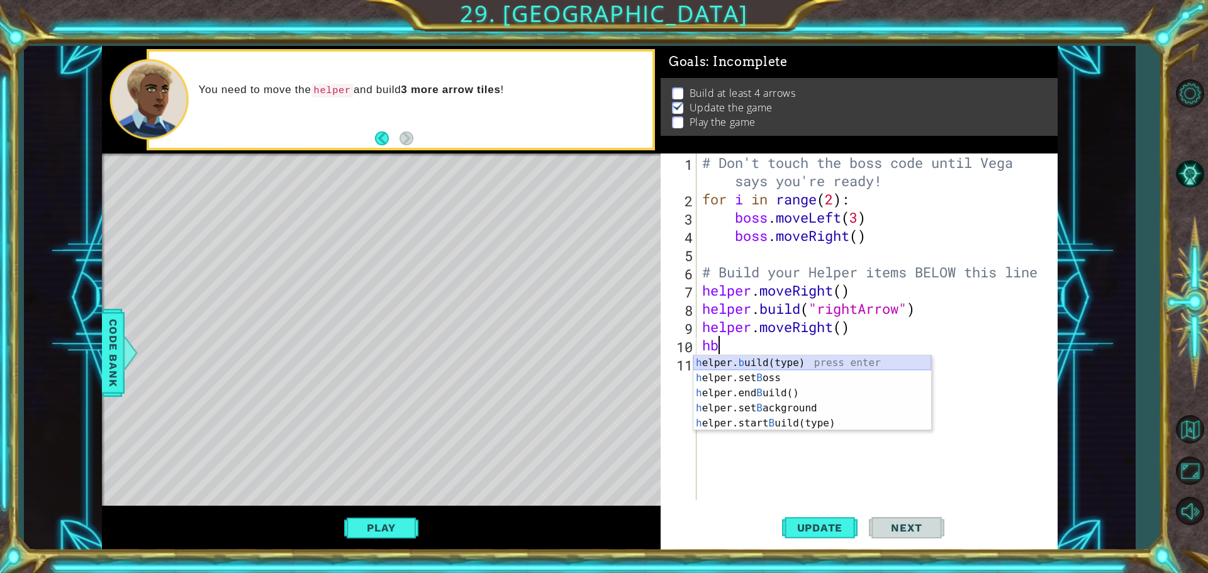
click at [754, 357] on div "h elper. b uild(type) press enter h elper.set B oss press enter h elper.end B u…" at bounding box center [812, 408] width 238 height 106
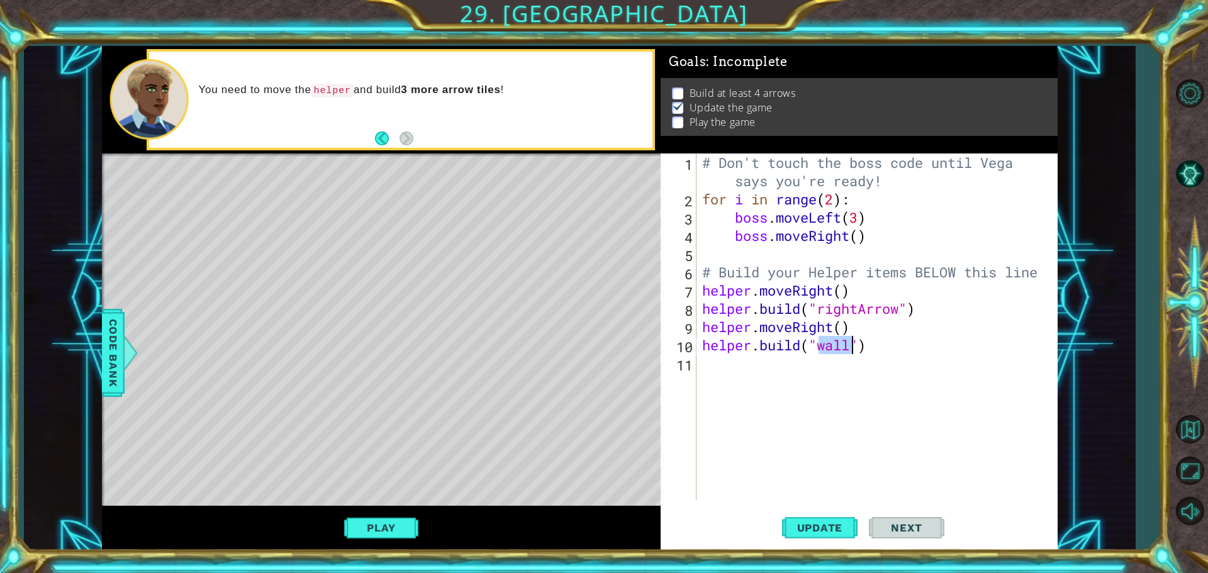
click at [831, 348] on div "# Don't touch the boss code until [PERSON_NAME] says you're ready! for i in ran…" at bounding box center [877, 327] width 354 height 347
click at [831, 353] on div "# Don't touch the boss code until [PERSON_NAME] says you're ready! for i in ran…" at bounding box center [880, 354] width 361 height 401
type textarea "[DOMAIN_NAME]("rightArrow")"
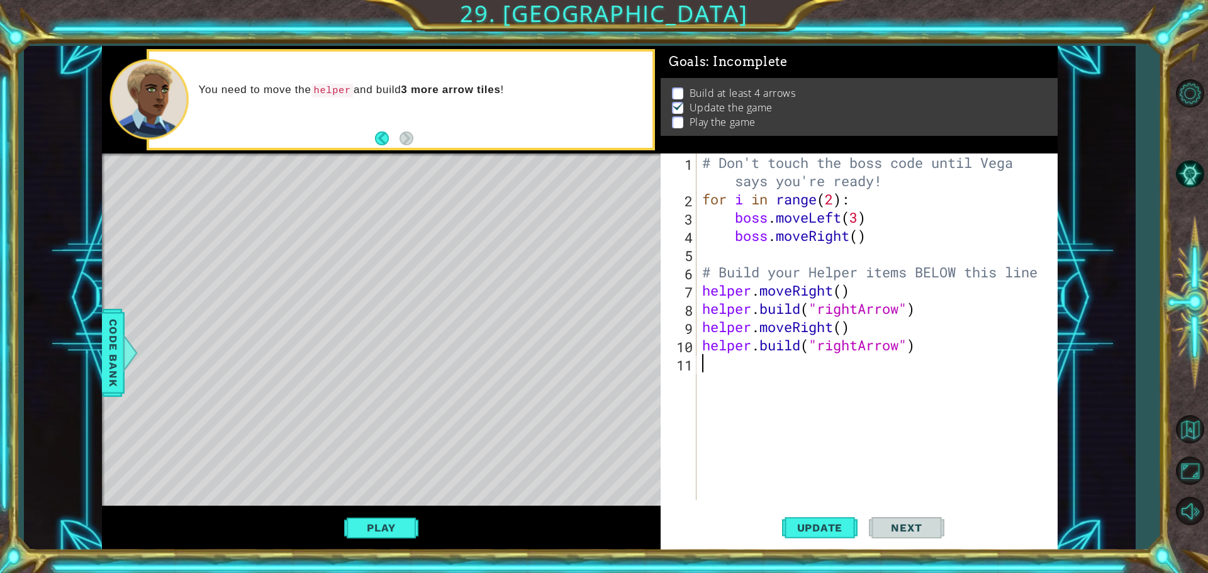
click at [766, 376] on div "# Don't touch the boss code until [PERSON_NAME] says you're ready! for i in ran…" at bounding box center [880, 354] width 361 height 401
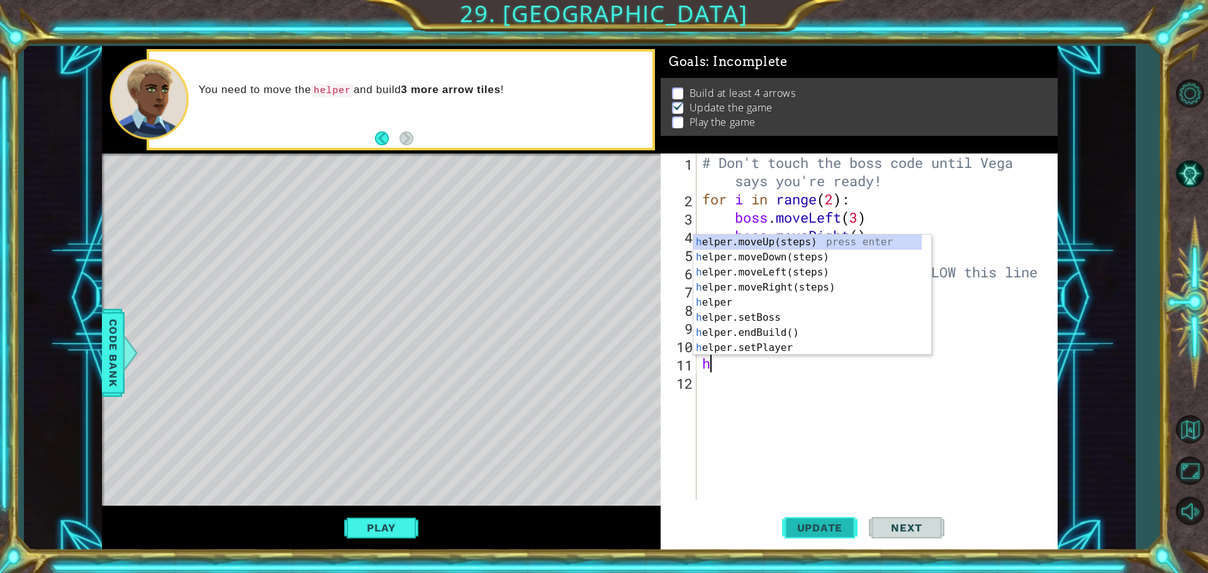
click at [817, 521] on button "Update" at bounding box center [820, 528] width 76 height 40
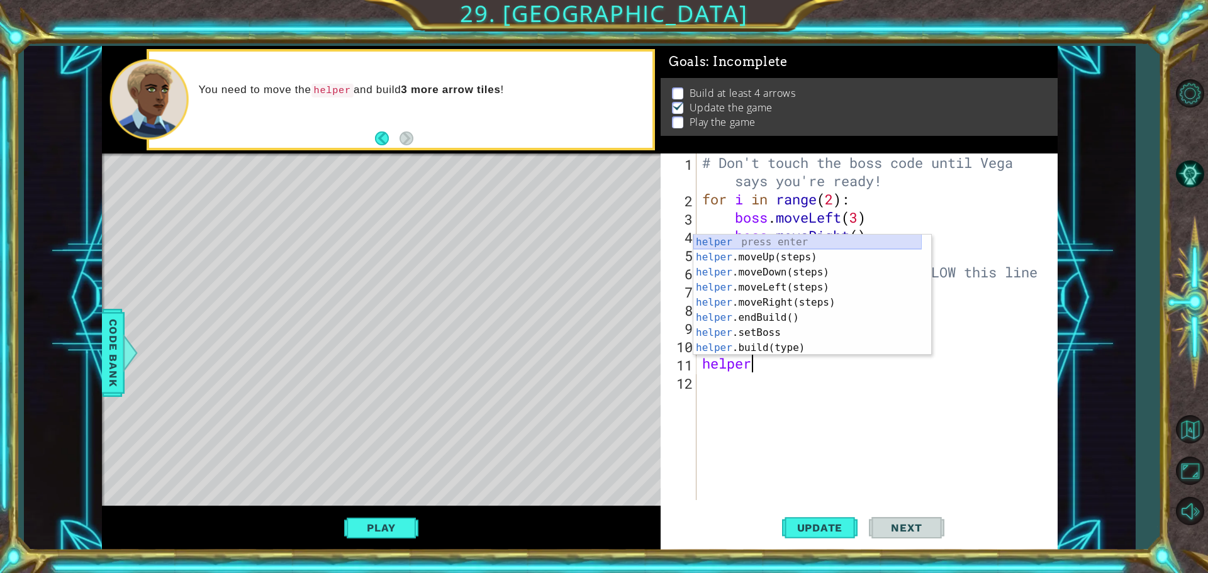
click at [805, 245] on div "helper press enter helper .moveUp(steps) press enter helper .moveDown(steps) pr…" at bounding box center [807, 310] width 228 height 151
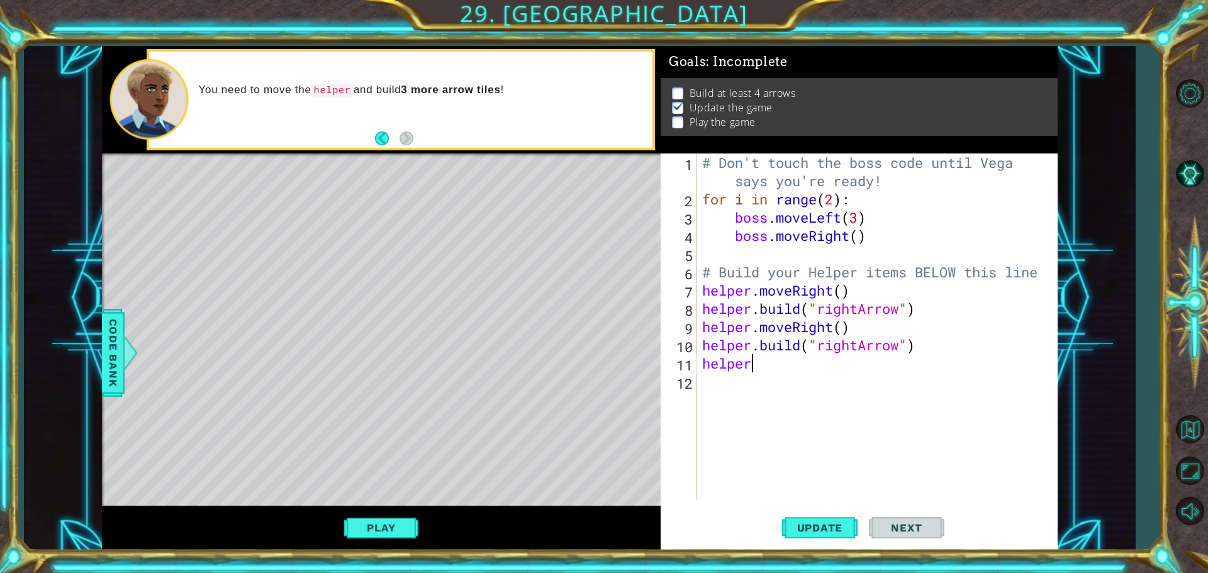
scroll to position [0, 2]
type textarea "helper"
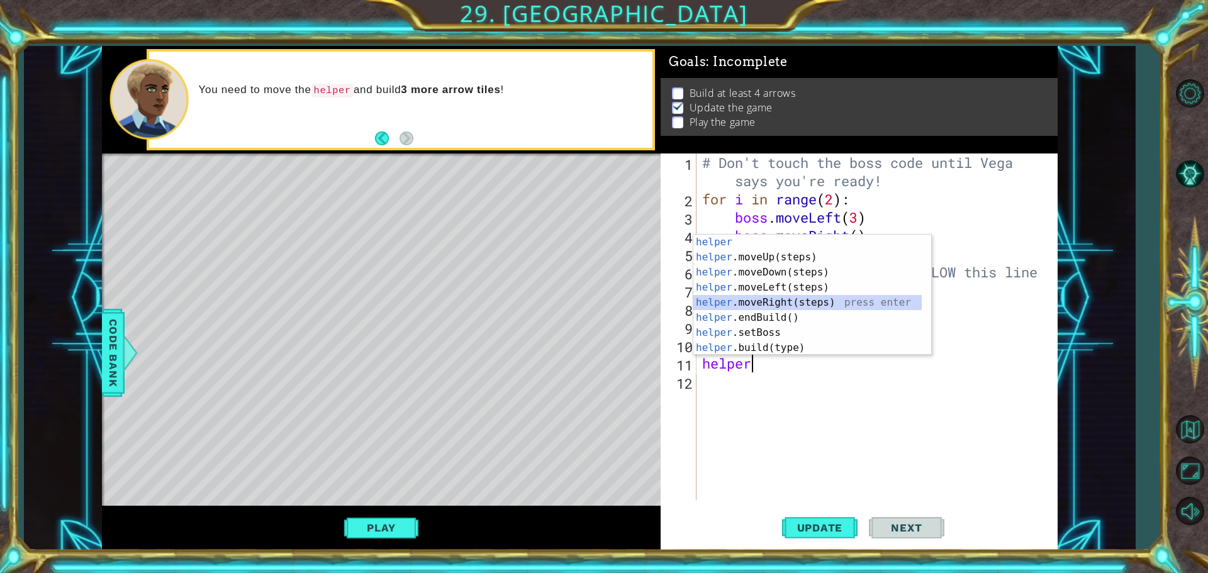
click at [779, 306] on div "helper press enter helper .moveUp(steps) press enter helper .moveDown(steps) pr…" at bounding box center [807, 310] width 228 height 151
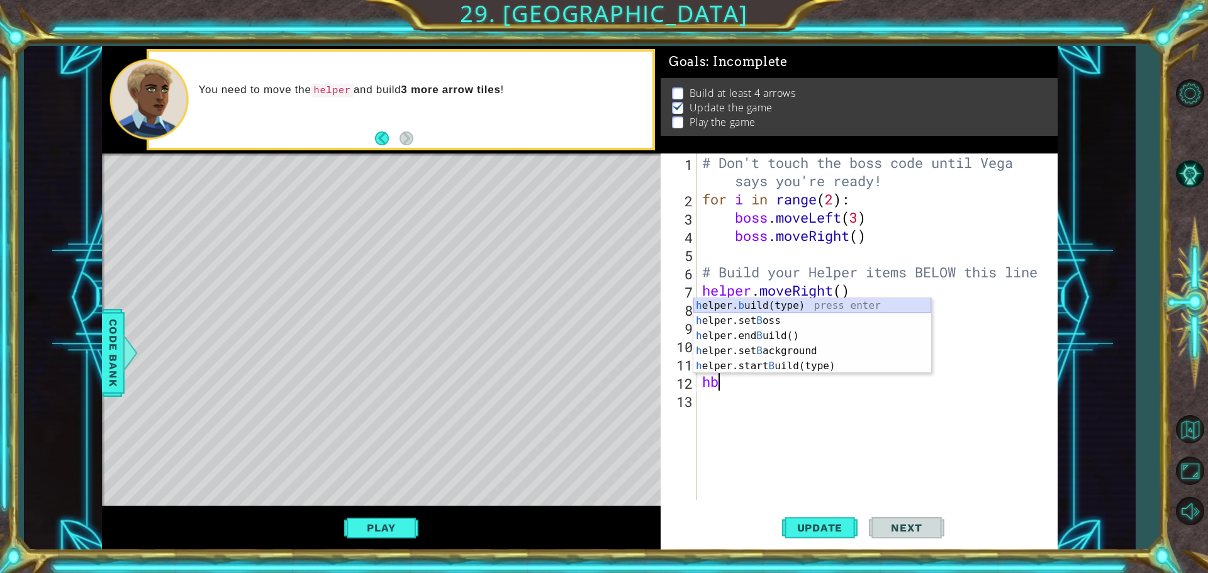
click at [749, 308] on div "h elper. b uild(type) press enter h elper.set B oss press enter h elper.end B u…" at bounding box center [812, 351] width 238 height 106
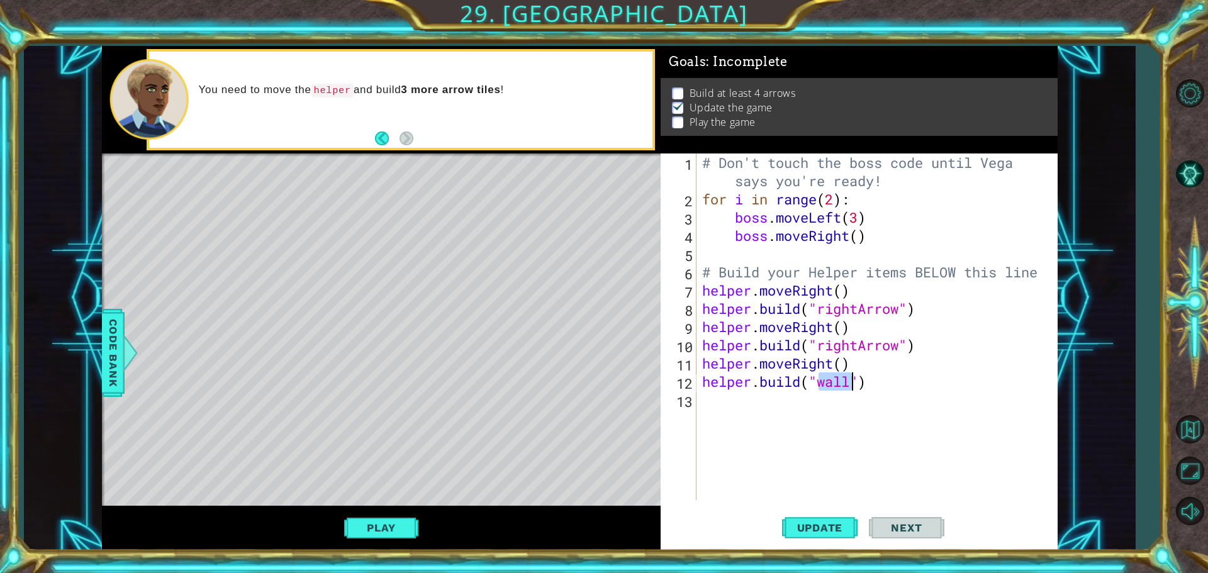
scroll to position [0, 6]
type textarea "[DOMAIN_NAME]("rightArrow")"
click at [829, 516] on button "Update" at bounding box center [820, 528] width 76 height 40
click at [387, 535] on button "Play" at bounding box center [381, 528] width 74 height 24
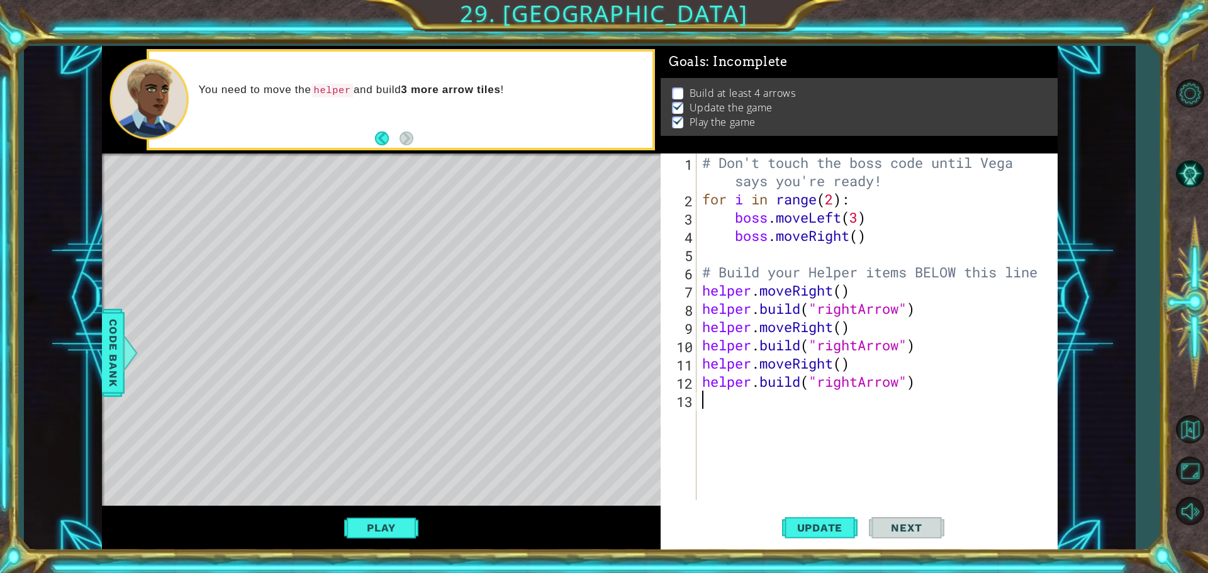
click at [739, 407] on div "# Don't touch the boss code until [PERSON_NAME] says you're ready! for i in ran…" at bounding box center [880, 354] width 361 height 401
click at [825, 522] on span "Update" at bounding box center [820, 528] width 71 height 13
type textarea "h"
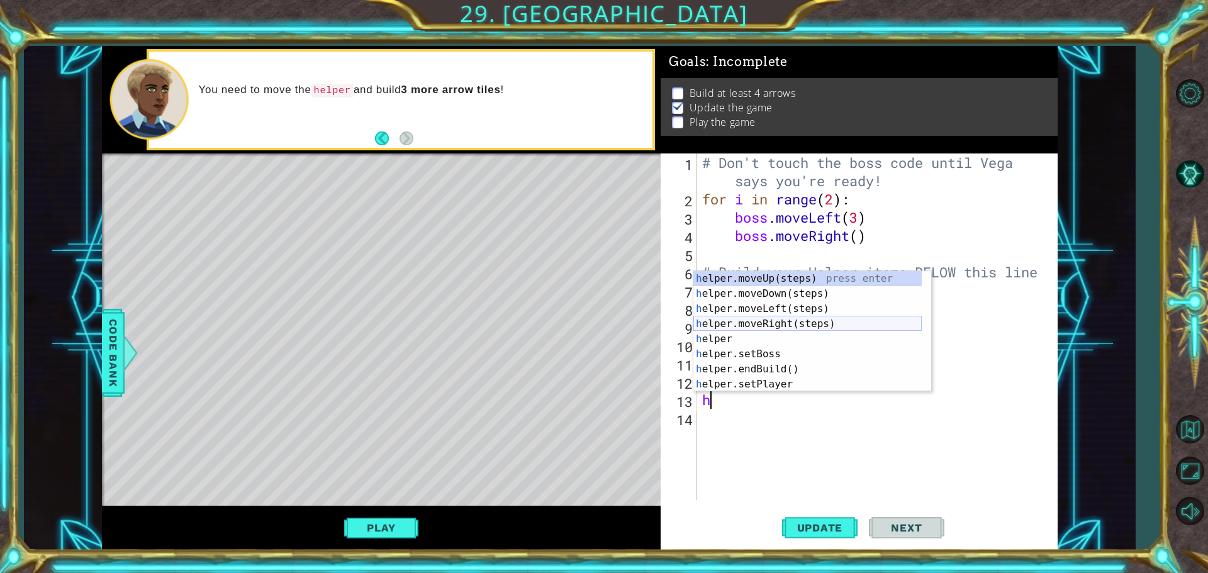
click at [772, 326] on div "h elper.moveUp(steps) press enter h elper.moveDown(steps) press enter h elper.m…" at bounding box center [807, 346] width 228 height 151
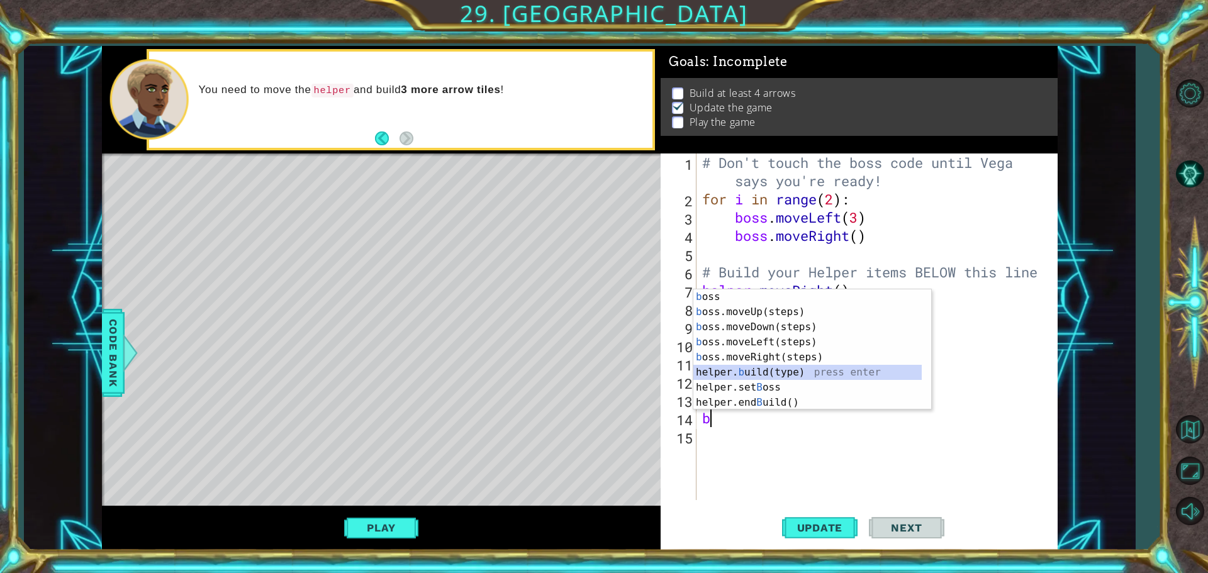
click at [786, 369] on div "b oss press enter b oss.moveUp(steps) press enter b oss.moveDown(steps) press e…" at bounding box center [807, 364] width 228 height 151
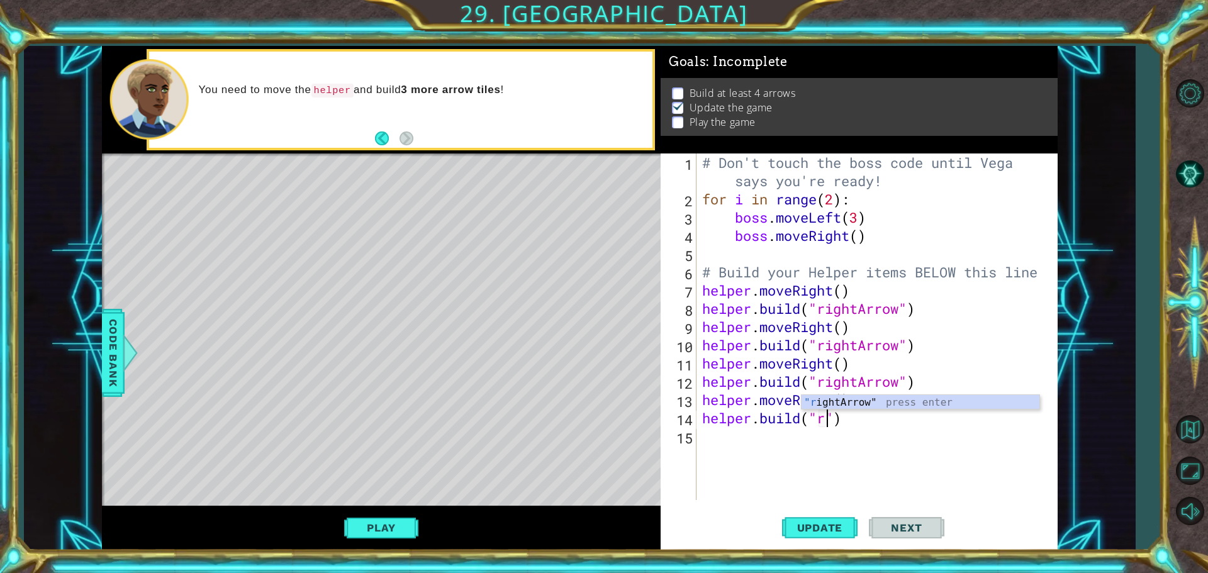
scroll to position [0, 6]
type textarea "[DOMAIN_NAME]("rightArrow")"
click at [758, 441] on div "# Don't touch the boss code until [PERSON_NAME] says you're ready! for i in ran…" at bounding box center [880, 354] width 361 height 401
type textarea "b"
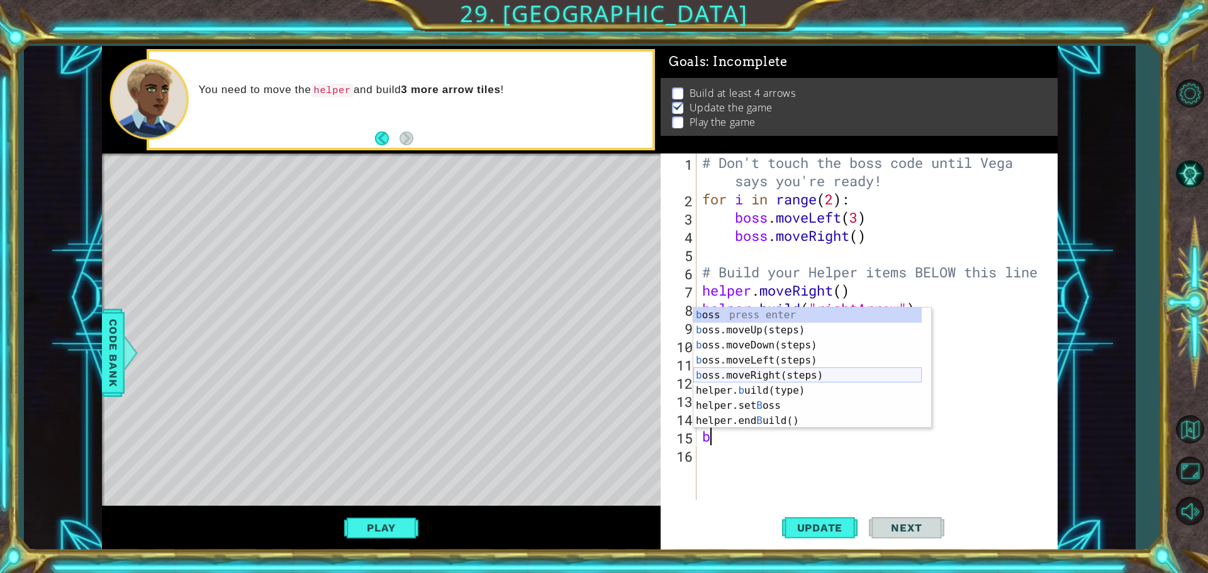
click at [757, 376] on div "b oss press enter b oss.moveUp(steps) press enter b oss.moveDown(steps) press e…" at bounding box center [807, 383] width 228 height 151
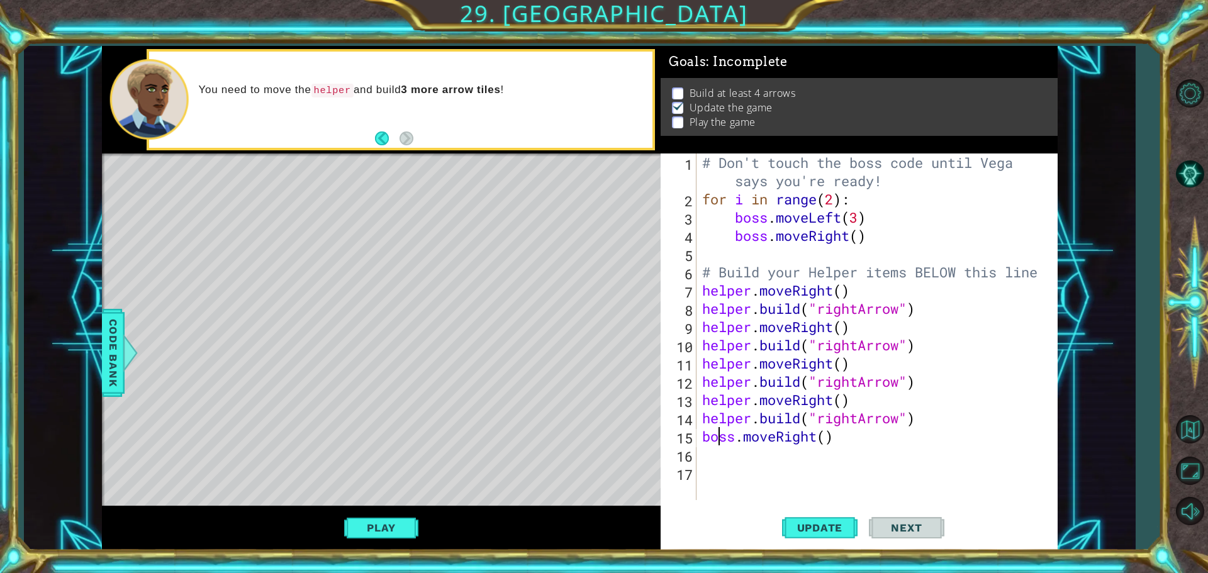
click at [723, 441] on div "# Don't touch the boss code until [PERSON_NAME] says you're ready! for i in ran…" at bounding box center [880, 354] width 361 height 401
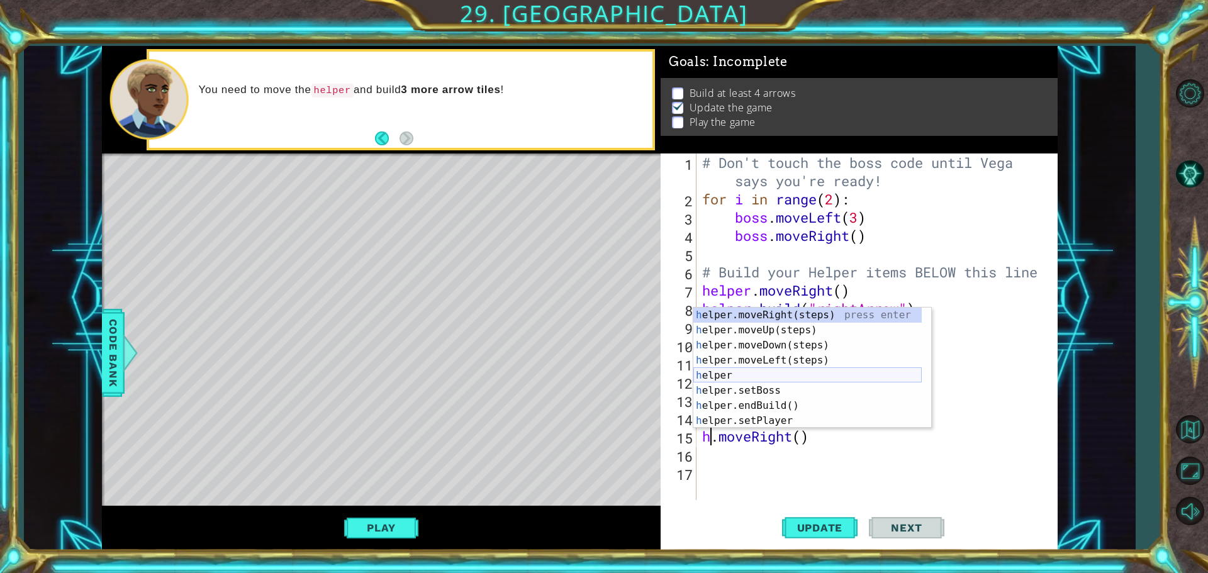
type textarea "helper.moveRight()"
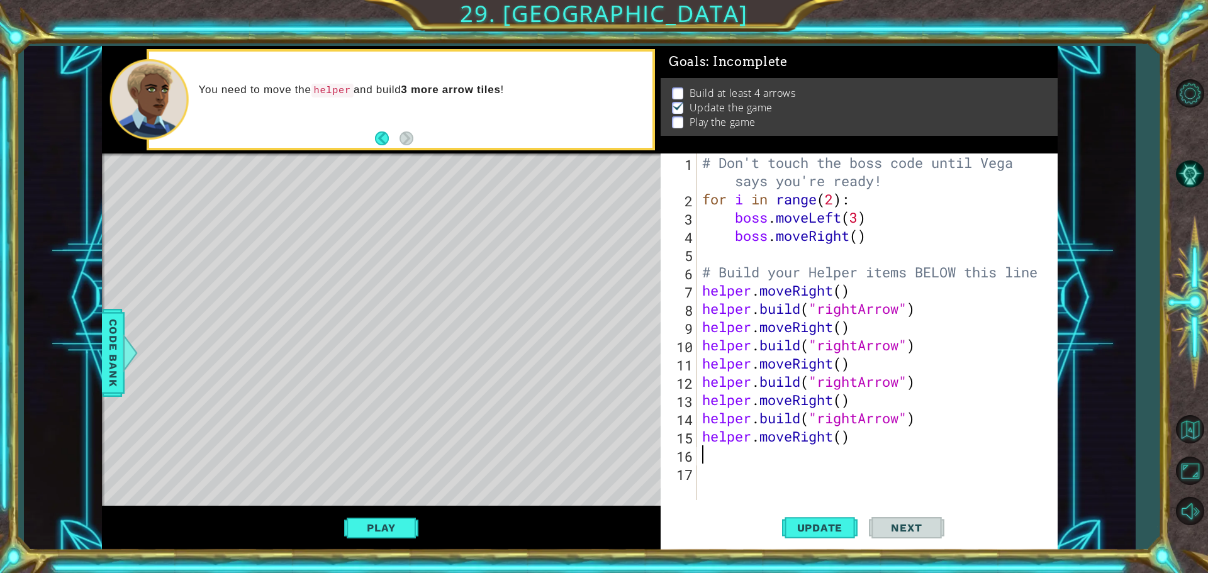
click at [727, 456] on div "# Don't touch the boss code until [PERSON_NAME] says you're ready! for i in ran…" at bounding box center [880, 354] width 361 height 401
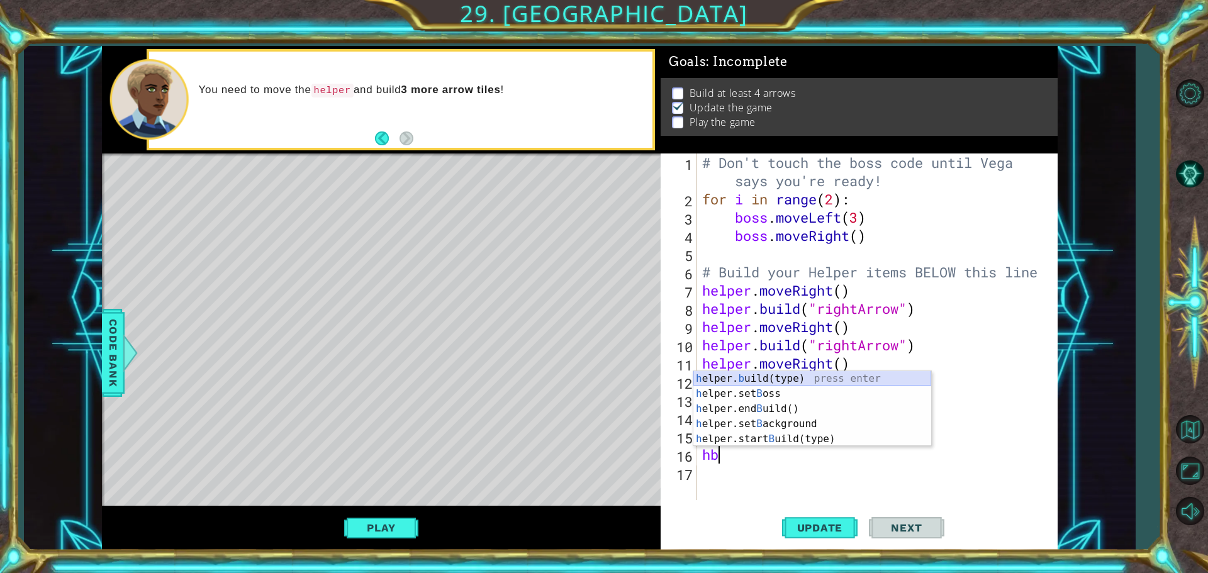
click at [726, 373] on div "h elper. b uild(type) press enter h elper.set B oss press enter h elper.end B u…" at bounding box center [812, 424] width 238 height 106
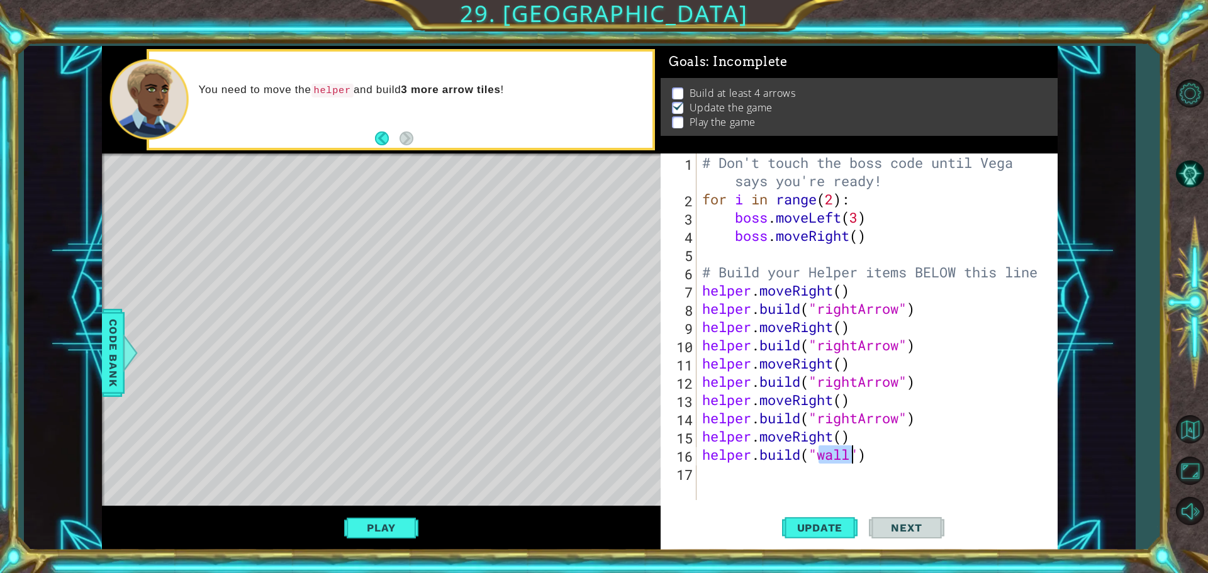
scroll to position [0, 6]
type textarea "[DOMAIN_NAME]("rightArrow")"
click at [811, 519] on button "Update" at bounding box center [820, 528] width 76 height 40
click at [794, 479] on div "# Don't touch the boss code until [PERSON_NAME] says you're ready! for i in ran…" at bounding box center [880, 354] width 361 height 401
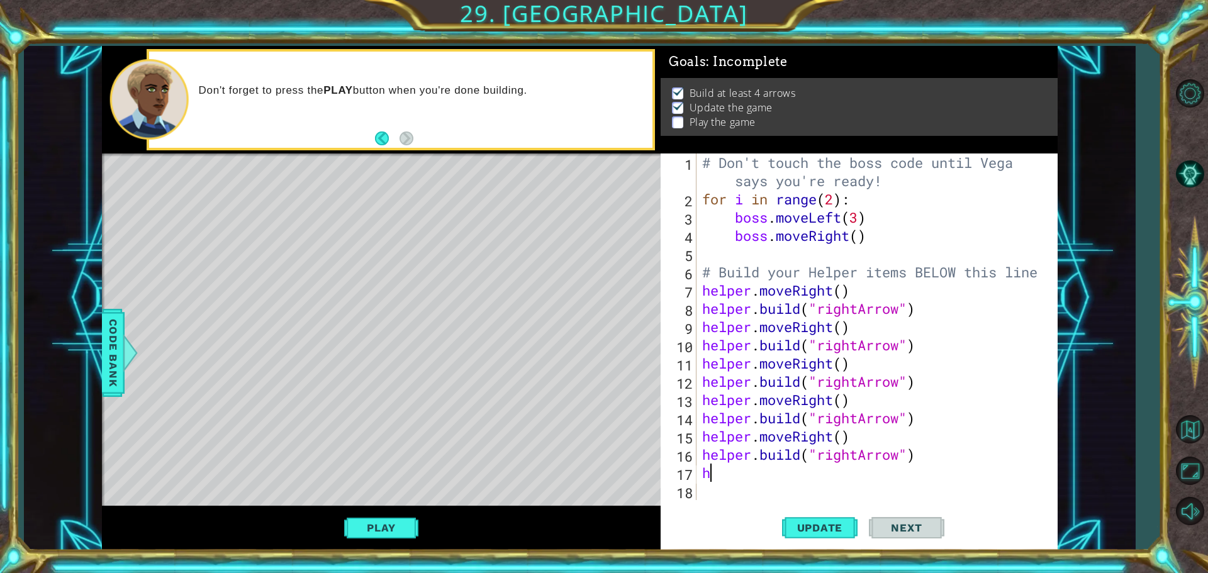
type textarea "he"
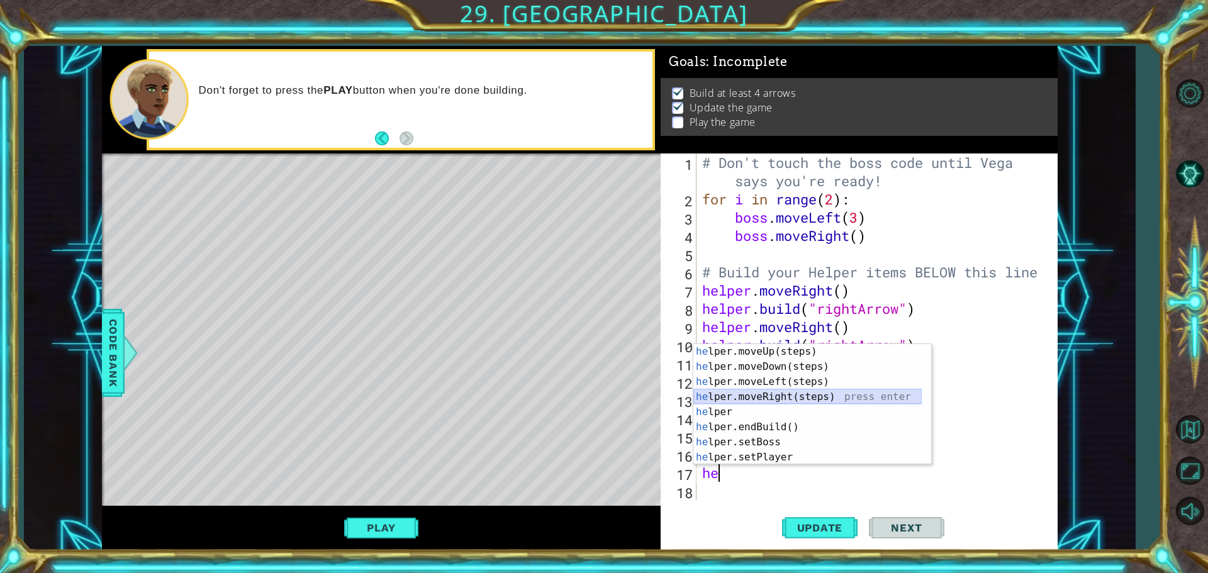
click at [776, 395] on div "he lper.moveUp(steps) press enter he lper.moveDown(steps) press enter he lper.m…" at bounding box center [807, 419] width 228 height 151
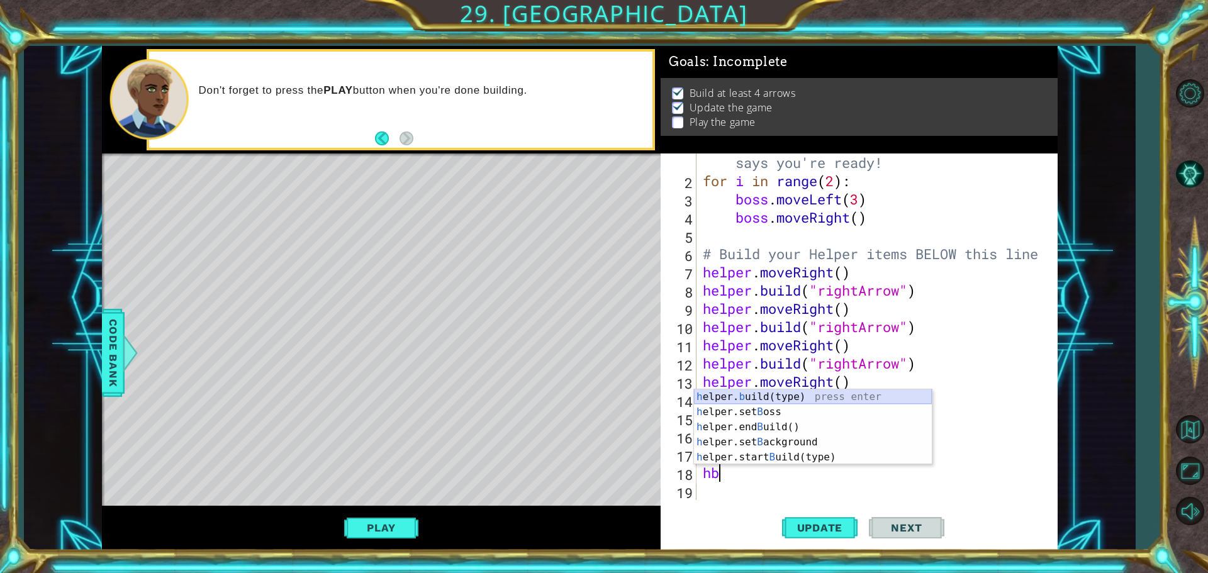
click at [813, 402] on div "h elper. b uild(type) press enter h elper.set B oss press enter h elper.end B u…" at bounding box center [813, 442] width 238 height 106
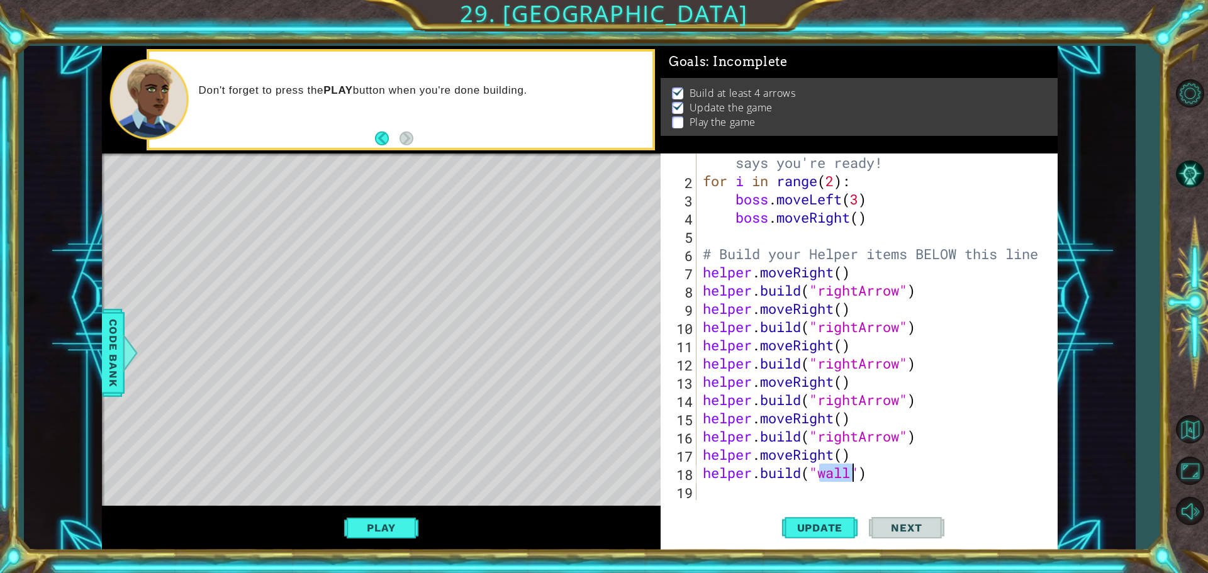
scroll to position [0, 6]
type textarea "[DOMAIN_NAME]("rightArrow")"
click at [802, 525] on span "Update" at bounding box center [820, 528] width 71 height 13
click at [771, 489] on div "# Don't touch the boss code until [PERSON_NAME] says you're ready! for i in ran…" at bounding box center [875, 335] width 350 height 401
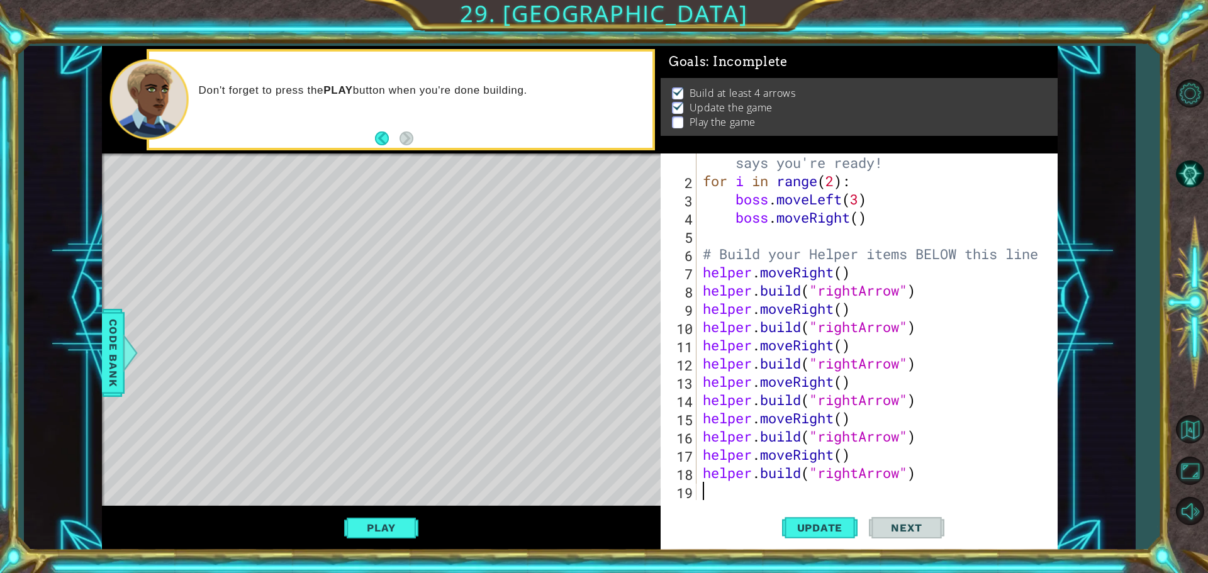
type textarea "h"
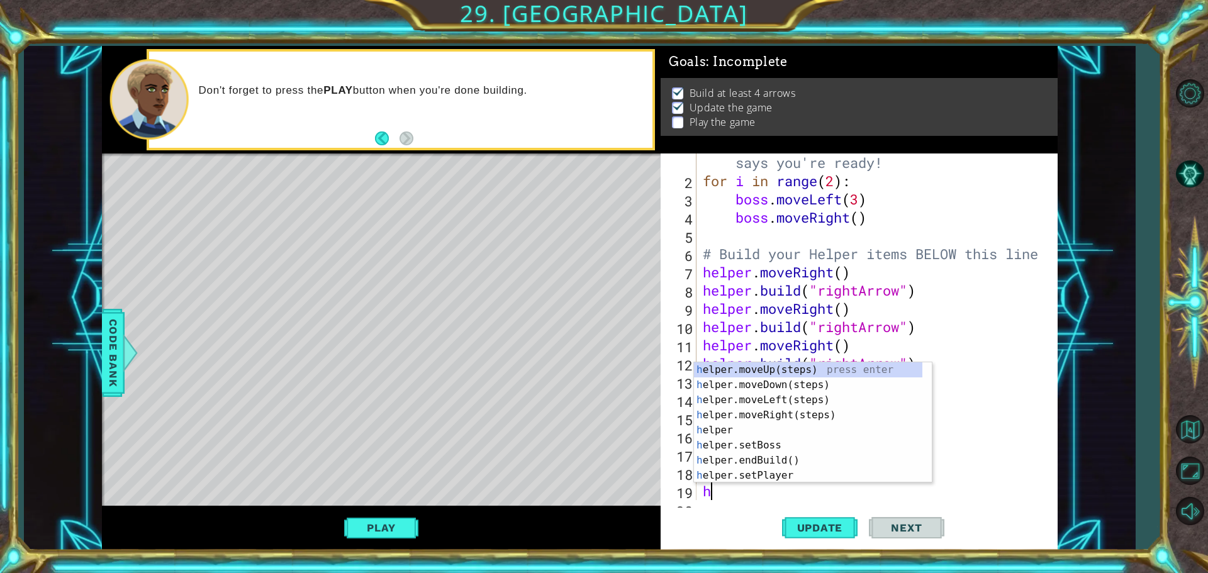
scroll to position [36, 0]
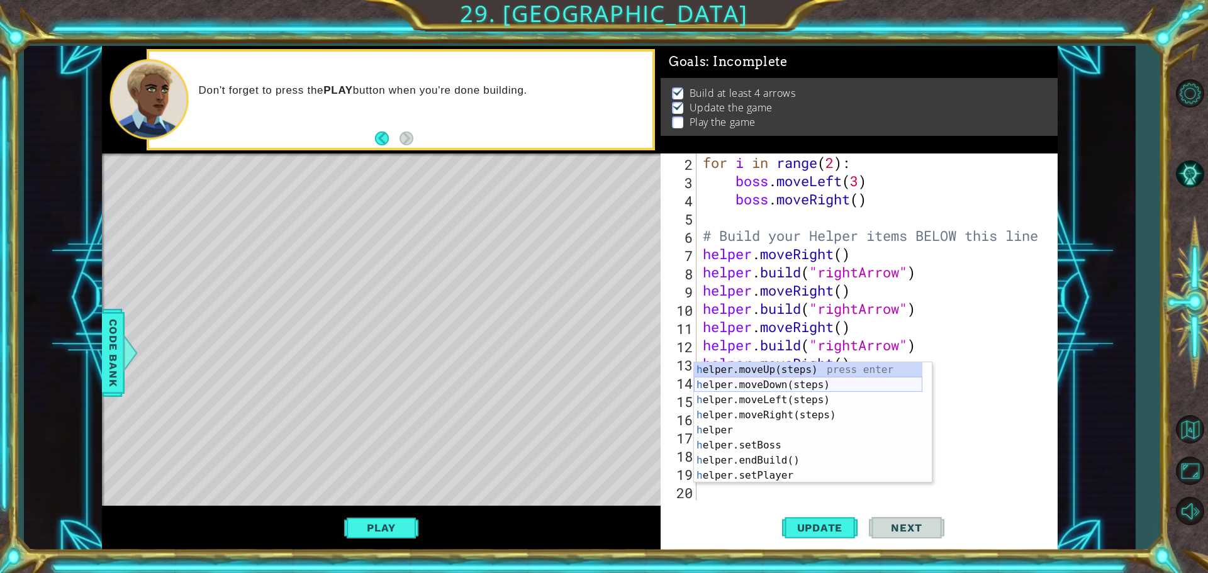
click at [779, 391] on div "h elper.moveUp(steps) press enter h elper.moveDown(steps) press enter h elper.m…" at bounding box center [808, 437] width 228 height 151
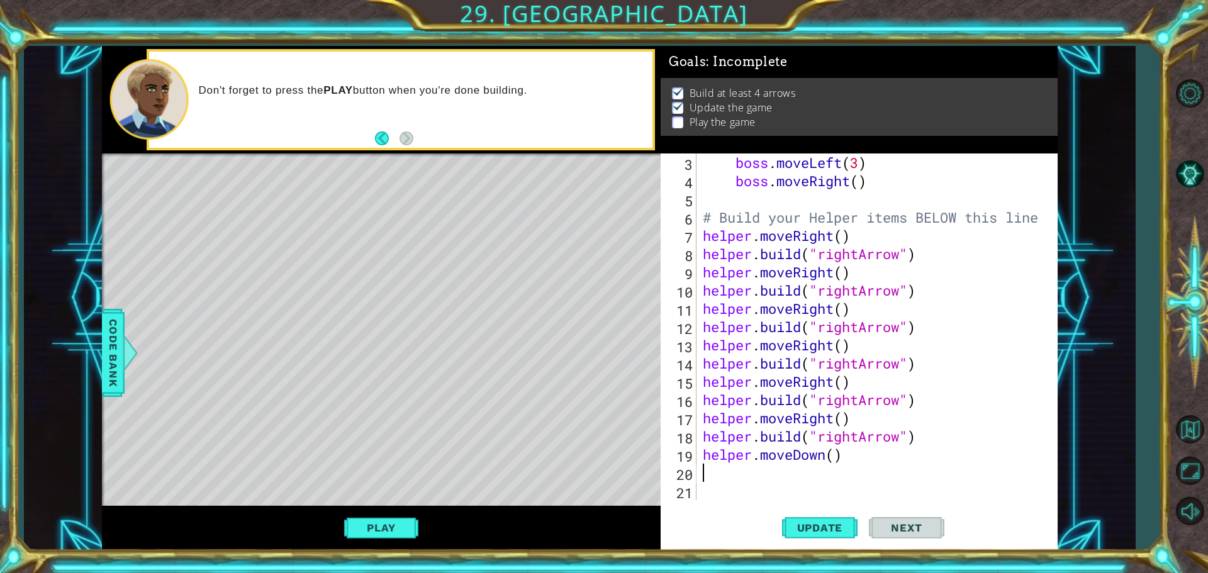
scroll to position [55, 0]
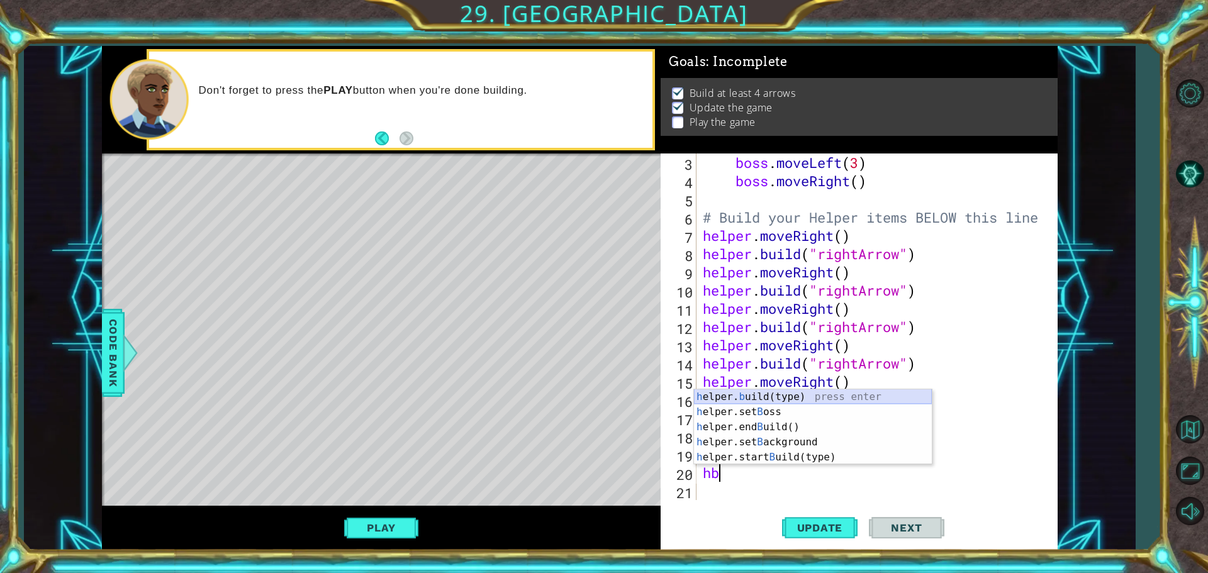
click at [800, 400] on div "h elper. b uild(type) press enter h elper.set B oss press enter h elper.end B u…" at bounding box center [813, 442] width 238 height 106
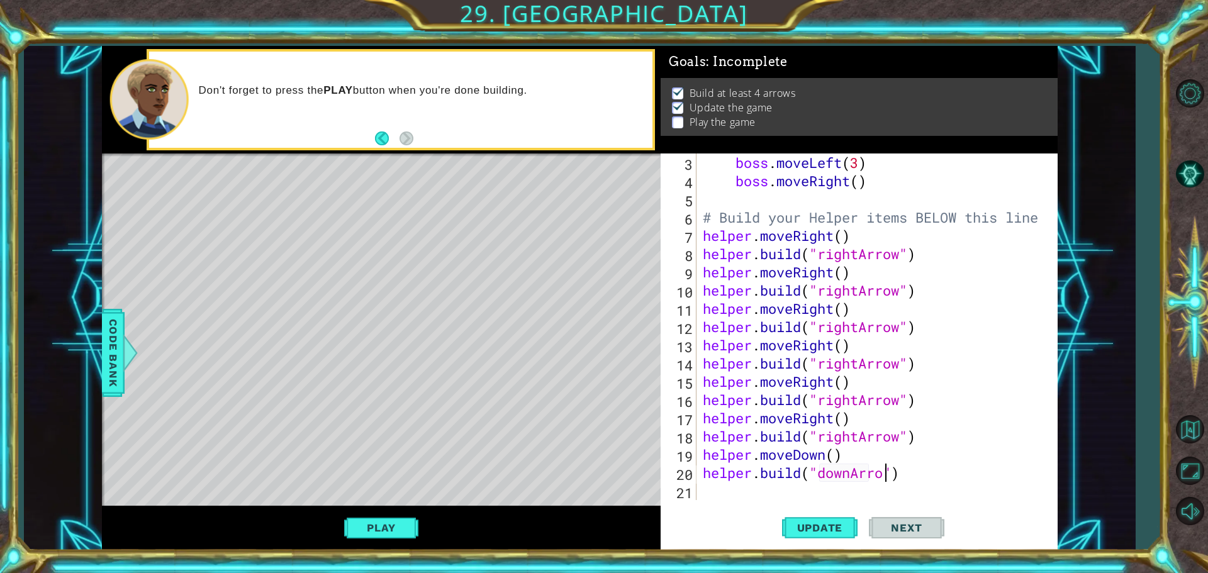
scroll to position [0, 8]
type textarea "[DOMAIN_NAME]("downArrow")"
click at [846, 534] on span "Update" at bounding box center [820, 528] width 71 height 13
click at [849, 498] on div "boss . moveLeft ( 3 ) boss . moveRight ( ) # Build your Helper items BELOW this…" at bounding box center [875, 345] width 350 height 383
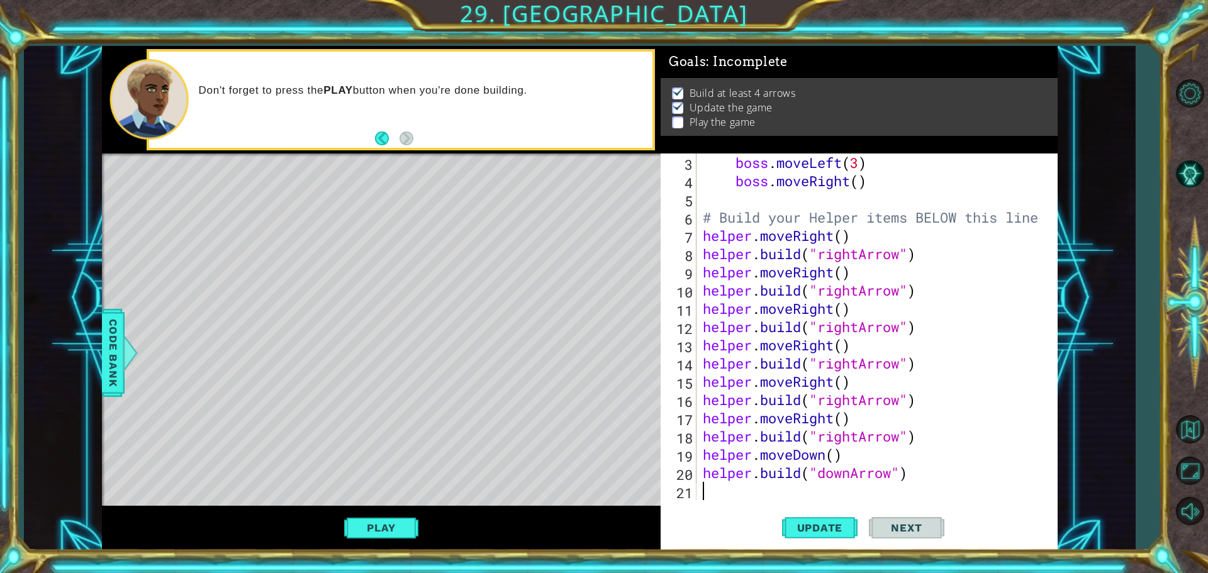
type textarea "h"
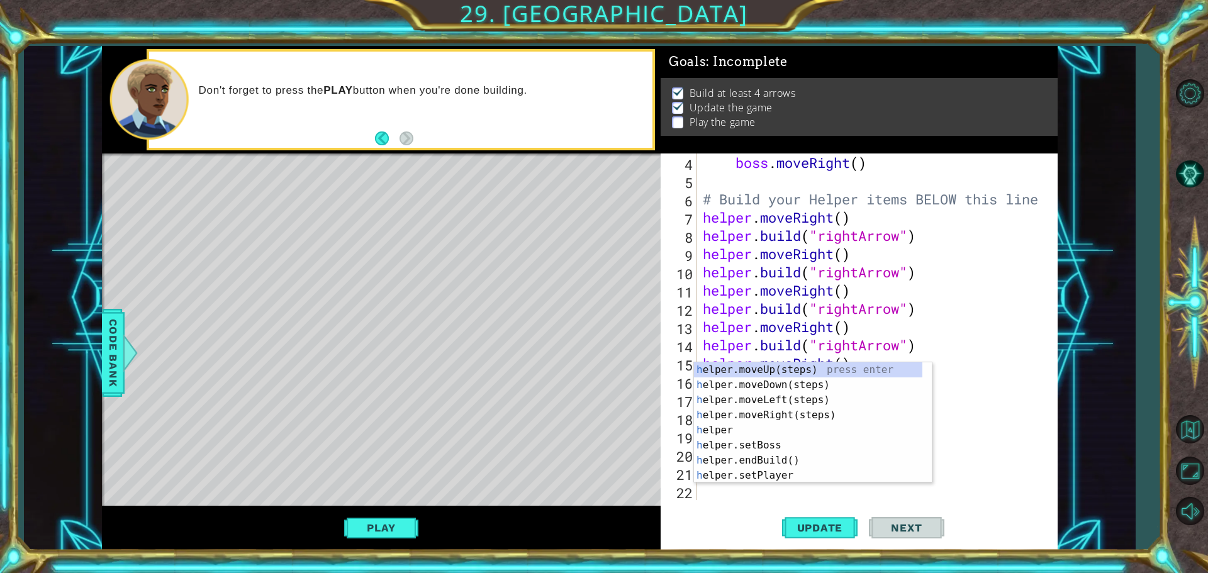
scroll to position [73, 0]
click at [775, 388] on div "h elper.moveUp(steps) press enter h elper.moveDown(steps) press enter h elper.m…" at bounding box center [808, 437] width 228 height 151
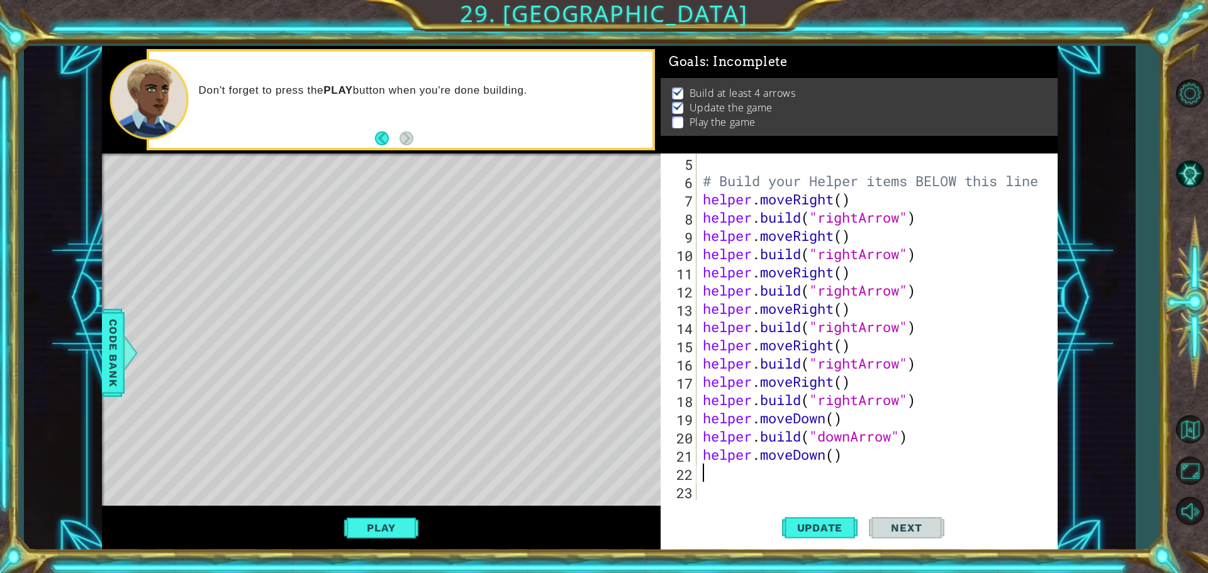
scroll to position [91, 0]
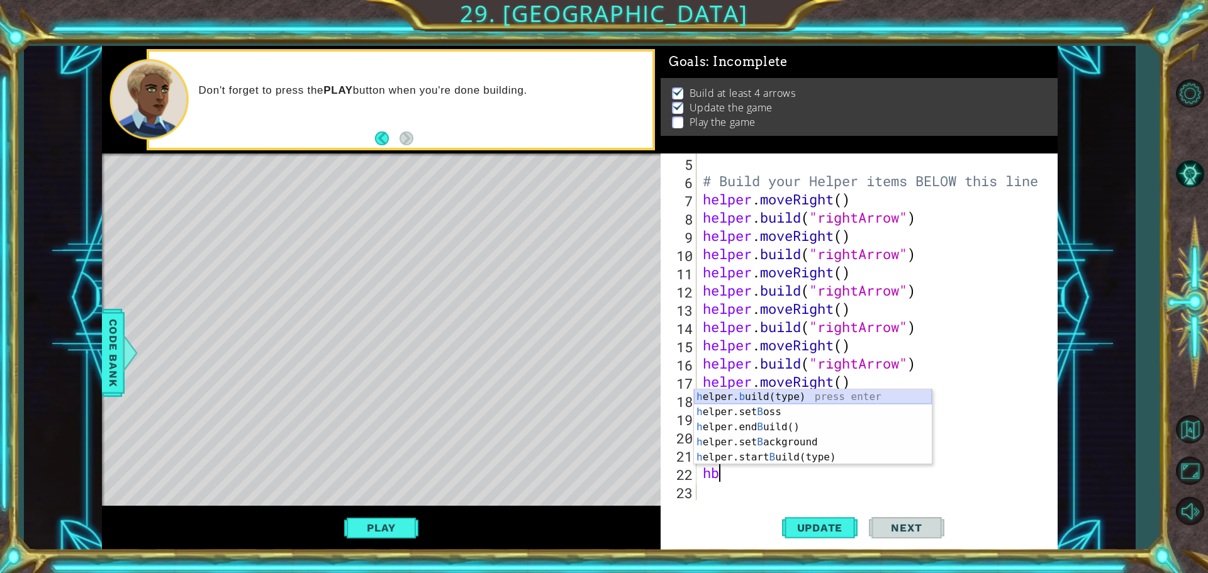
click at [779, 400] on div "h elper. b uild(type) press enter h elper.set B oss press enter h elper.end B u…" at bounding box center [813, 442] width 238 height 106
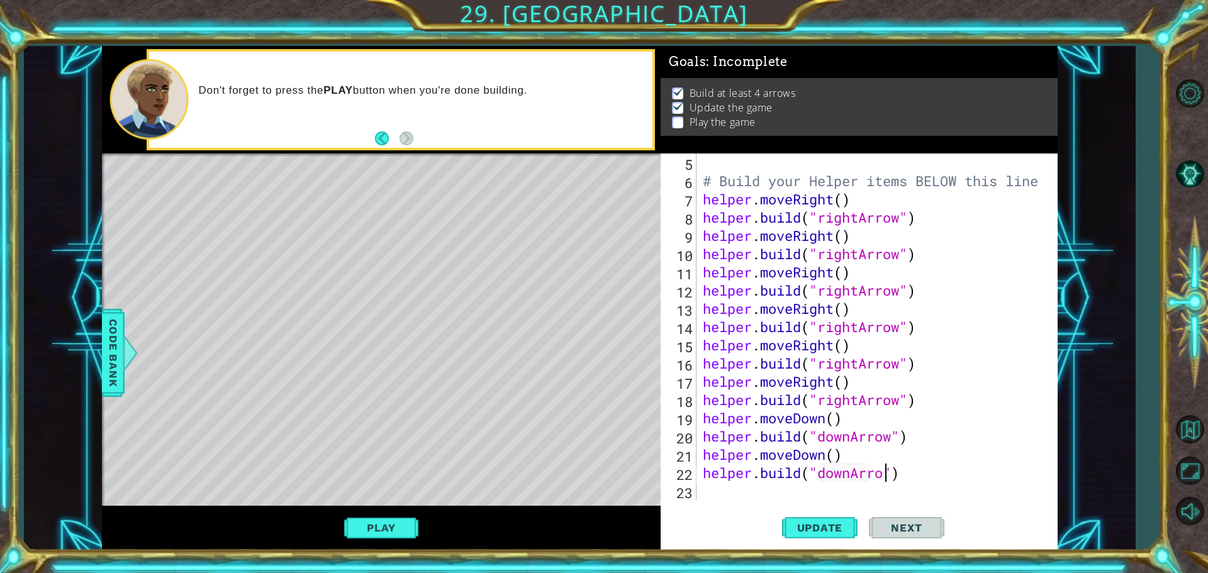
scroll to position [0, 8]
type textarea "[DOMAIN_NAME]("downArrow")"
click at [814, 516] on button "Update" at bounding box center [820, 528] width 76 height 40
click at [803, 492] on div "# Build your Helper items BELOW this line helper . moveRight ( ) helper . build…" at bounding box center [875, 345] width 350 height 383
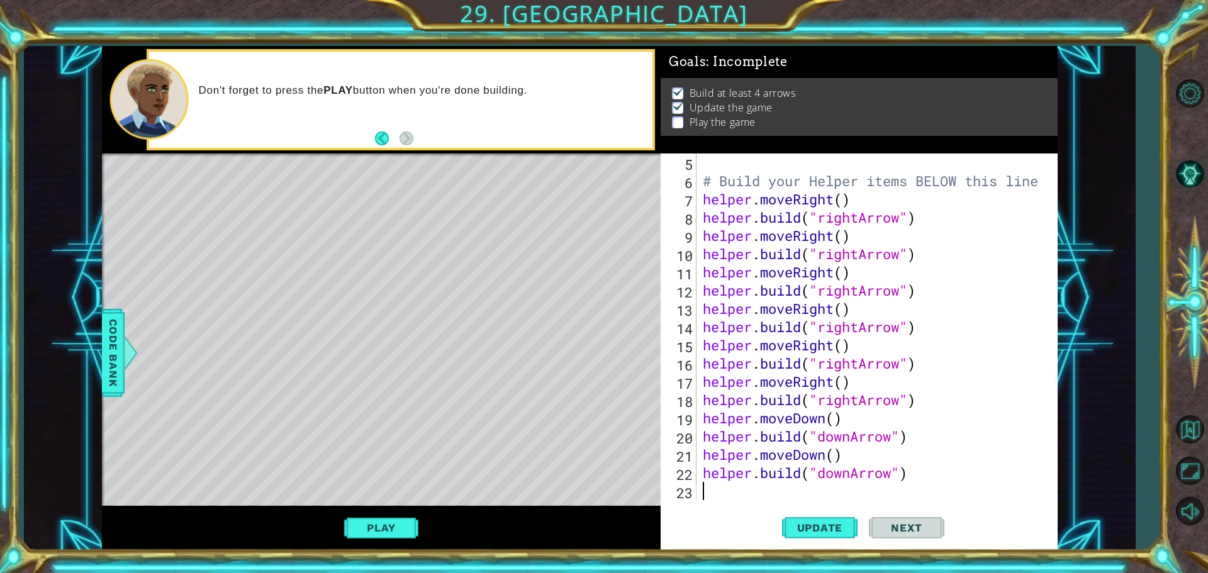
type textarea "h"
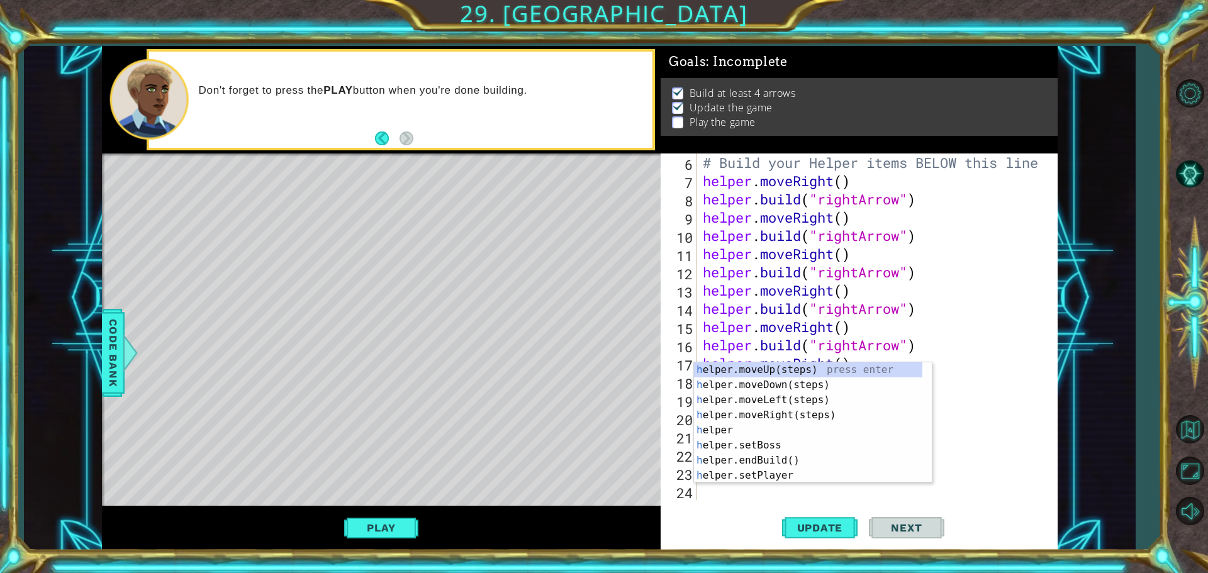
scroll to position [109, 0]
click at [848, 388] on div "h elper.moveUp(steps) press enter h elper.moveDown(steps) press enter h elper.m…" at bounding box center [808, 437] width 228 height 151
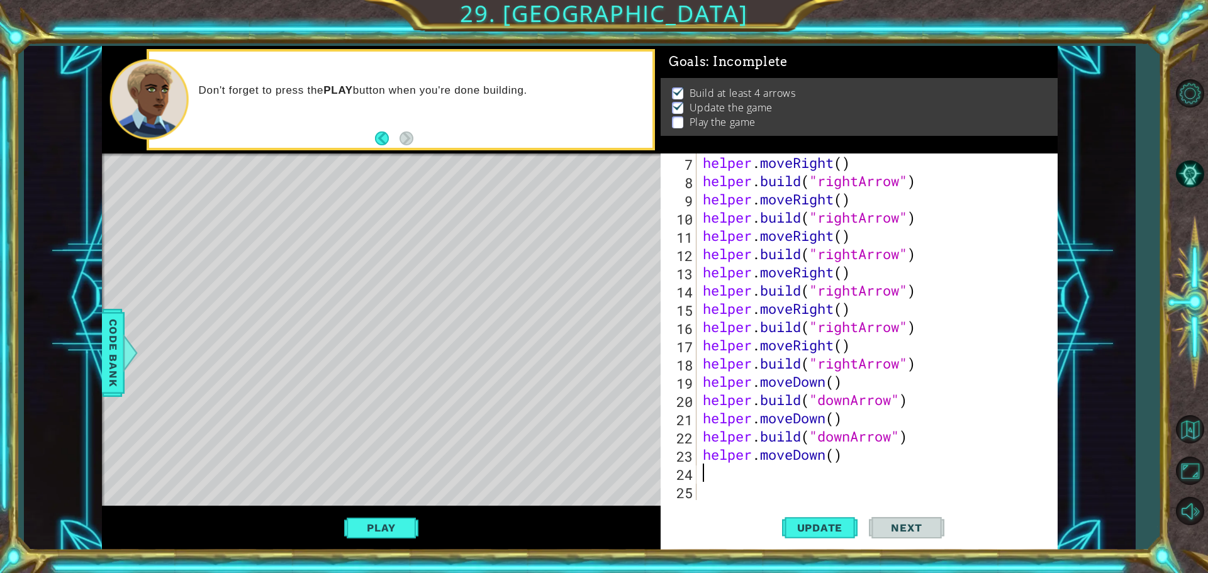
scroll to position [128, 0]
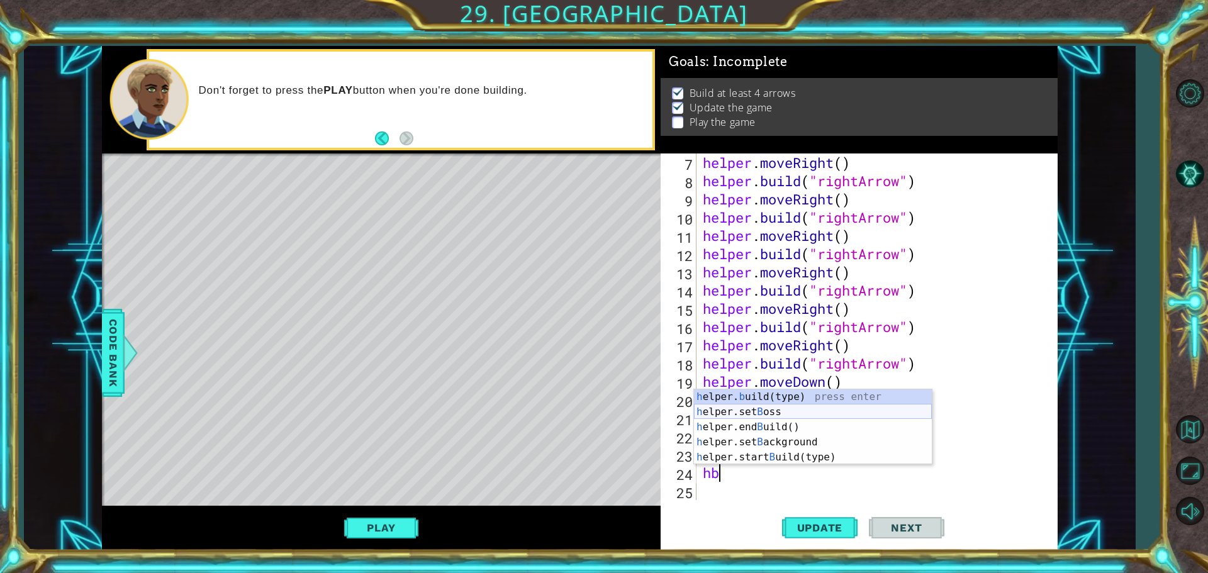
type textarea "h"
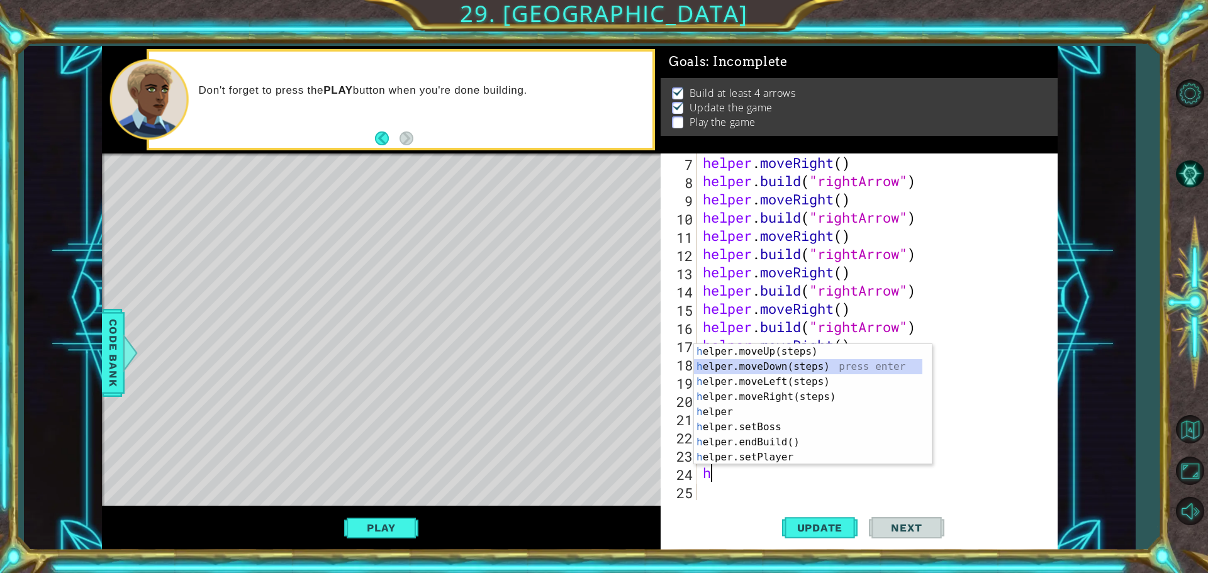
click at [753, 365] on div "h elper.moveUp(steps) press enter h elper.moveDown(steps) press enter h elper.m…" at bounding box center [808, 419] width 228 height 151
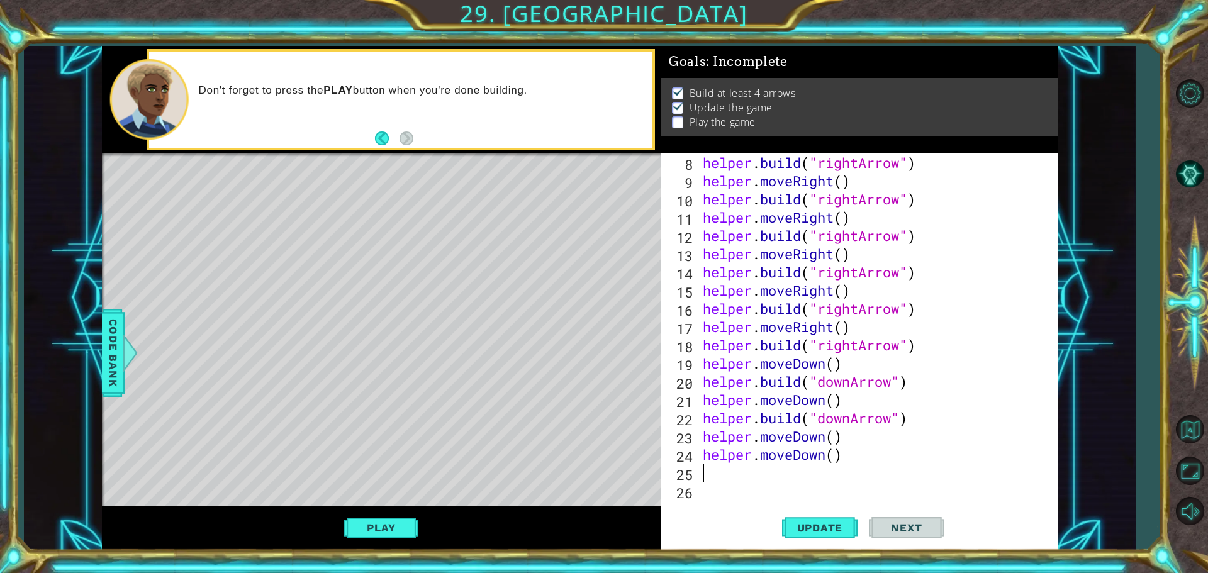
scroll to position [146, 0]
drag, startPoint x: 797, startPoint y: 450, endPoint x: 797, endPoint y: 461, distance: 11.3
click at [797, 451] on div "helper . build ( "rightArrow" ) helper . moveRight ( ) helper . build ( "rightA…" at bounding box center [875, 345] width 350 height 383
click at [797, 461] on div "helper . build ( "rightArrow" ) helper . moveRight ( ) helper . build ( "rightA…" at bounding box center [872, 327] width 344 height 347
click at [797, 461] on div "helper . build ( "rightArrow" ) helper . moveRight ( ) helper . build ( "rightA…" at bounding box center [875, 345] width 350 height 383
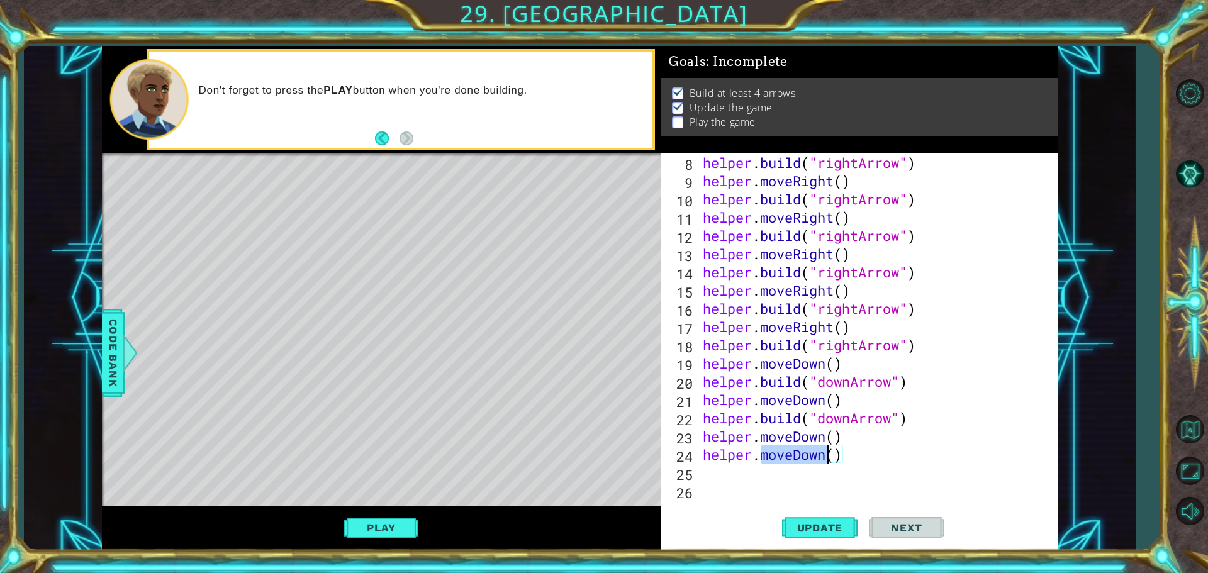
click at [798, 461] on div "helper . build ( "rightArrow" ) helper . moveRight ( ) helper . build ( "rightA…" at bounding box center [875, 345] width 350 height 383
type textarea "helper.moveDown()"
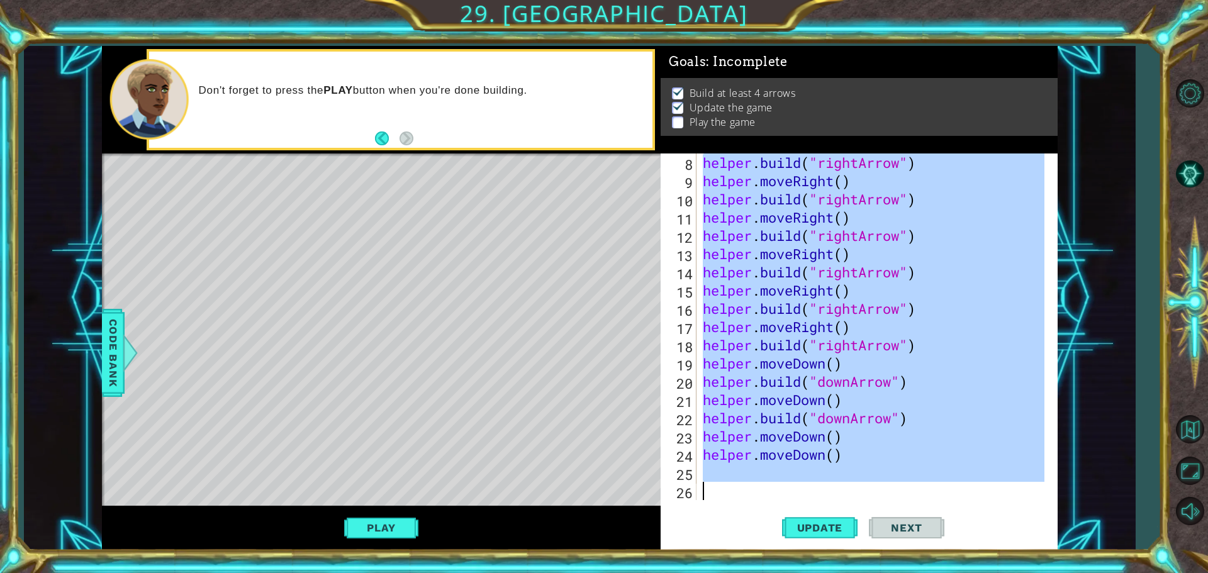
click at [798, 462] on div "helper . build ( "rightArrow" ) helper . moveRight ( ) helper . build ( "rightA…" at bounding box center [875, 345] width 350 height 383
click at [799, 462] on div "helper . build ( "rightArrow" ) helper . moveRight ( ) helper . build ( "rightA…" at bounding box center [872, 327] width 344 height 347
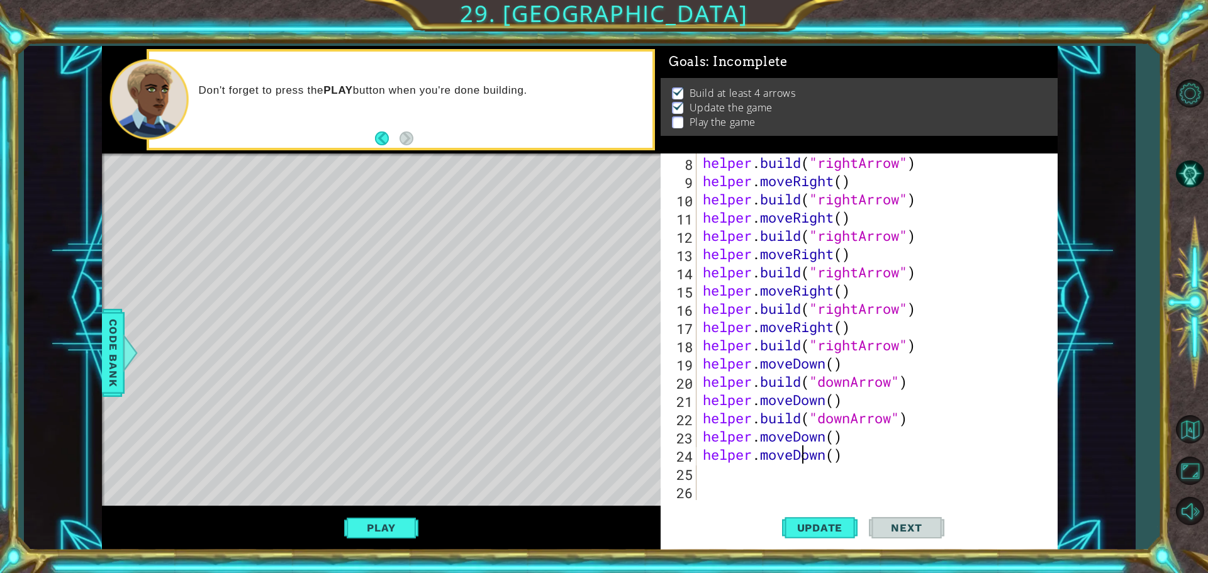
click at [798, 457] on div "helper . build ( "rightArrow" ) helper . moveRight ( ) helper . build ( "rightA…" at bounding box center [875, 345] width 350 height 383
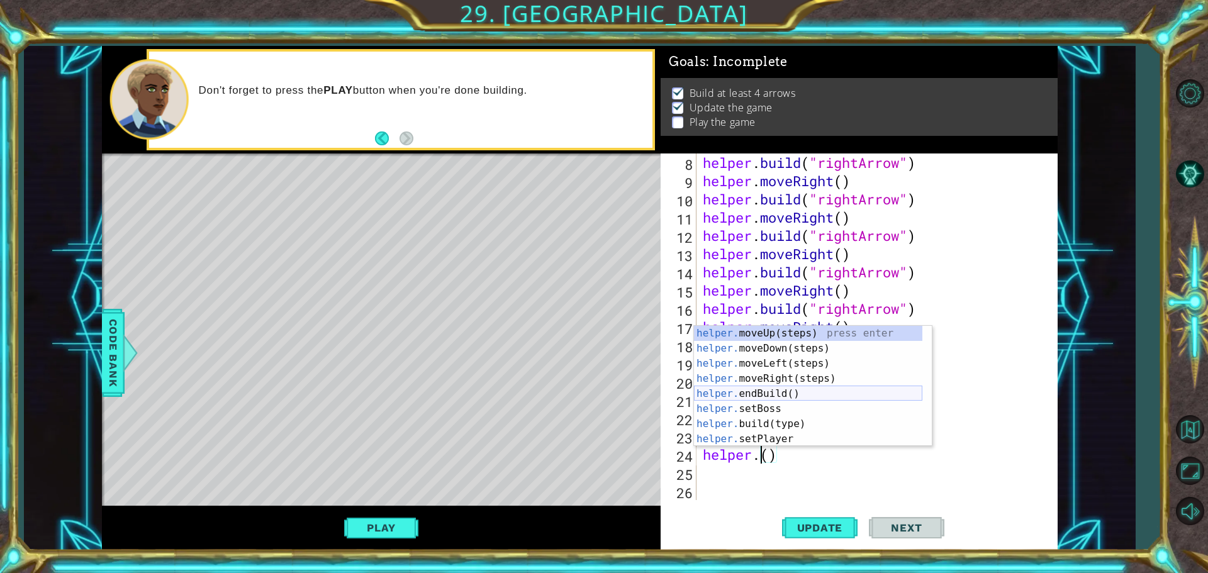
scroll to position [0, 3]
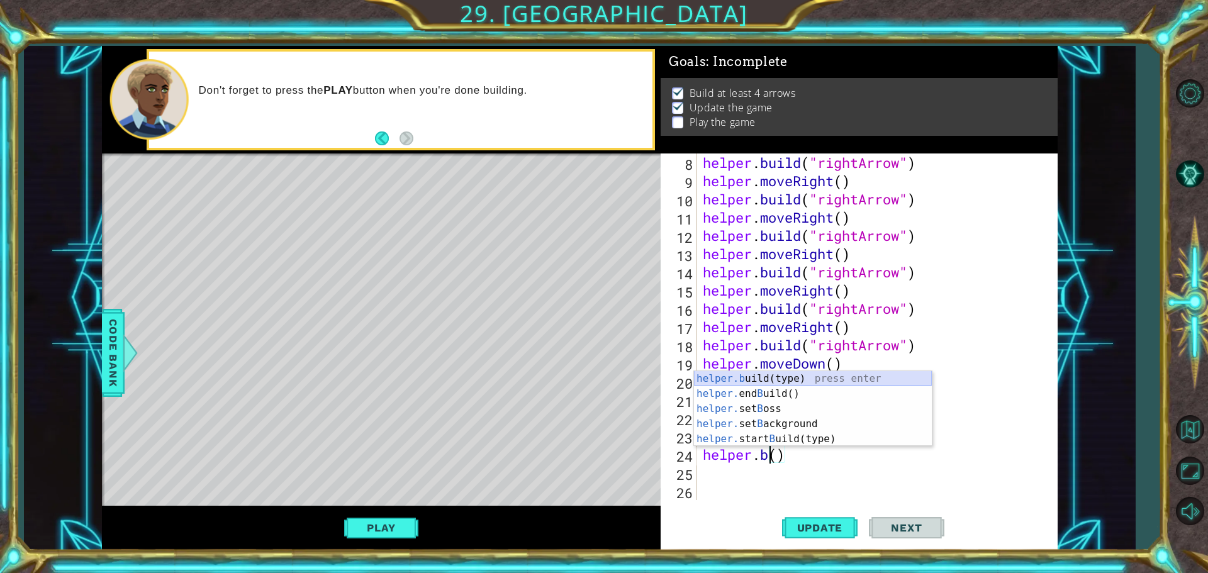
click at [773, 376] on div "helper.b uild(type) press enter helper. end B uild() press enter helper. set B …" at bounding box center [813, 424] width 238 height 106
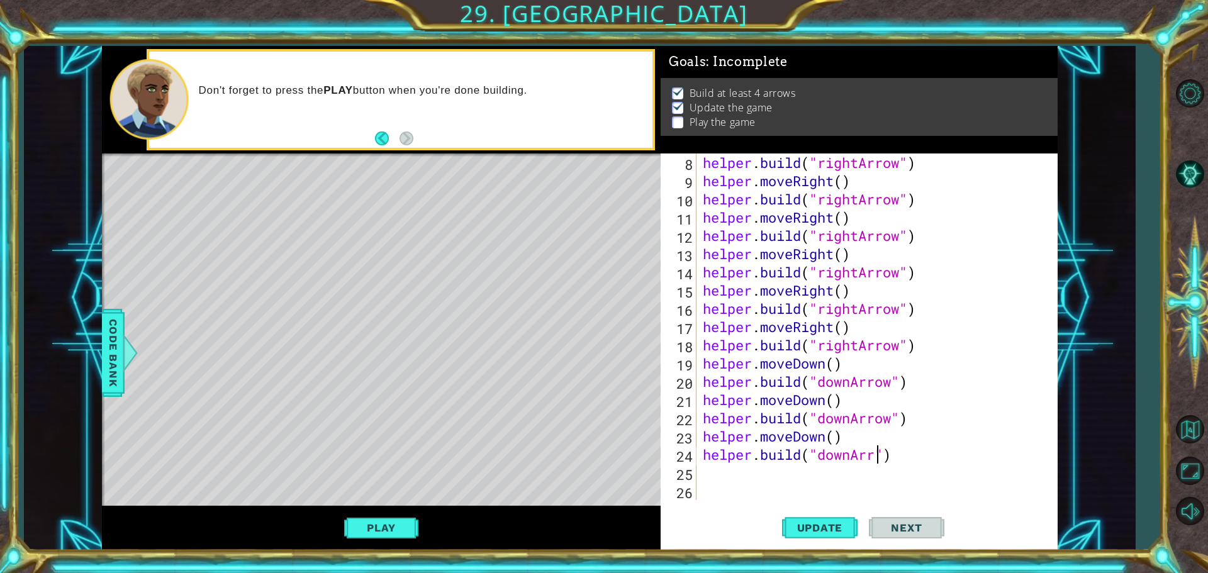
scroll to position [0, 8]
type textarea "[DOMAIN_NAME]("downArrow")"
click at [827, 529] on span "Update" at bounding box center [820, 528] width 71 height 13
click at [783, 484] on div "helper . build ( "rightArrow" ) helper . moveRight ( ) helper . build ( "rightA…" at bounding box center [875, 345] width 350 height 383
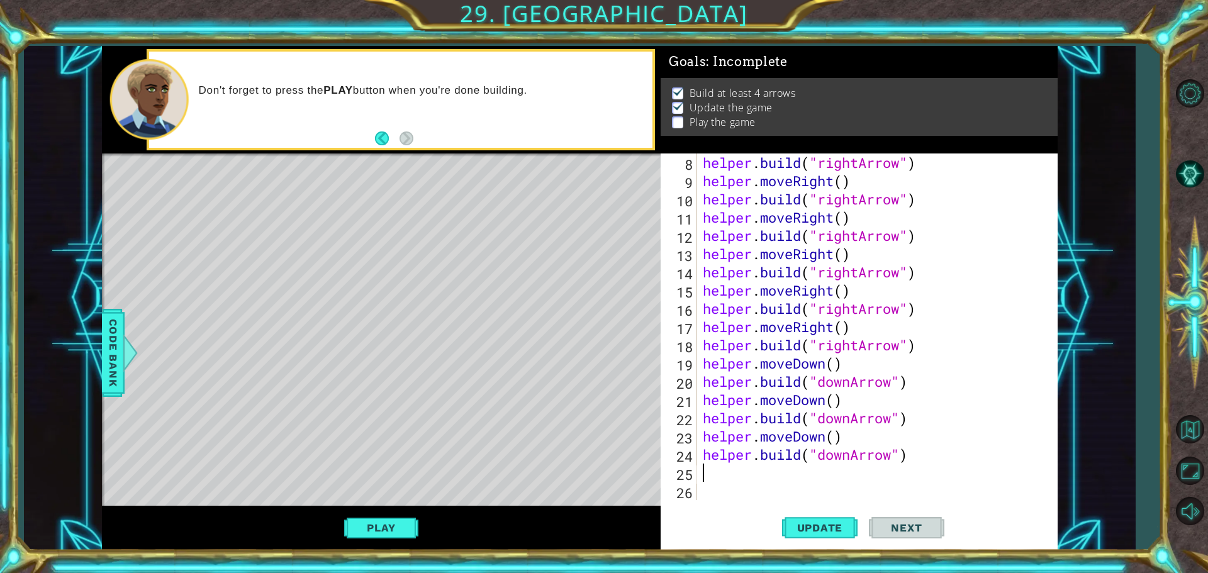
click at [778, 477] on div "helper . build ( "rightArrow" ) helper . moveRight ( ) helper . build ( "rightA…" at bounding box center [875, 345] width 350 height 383
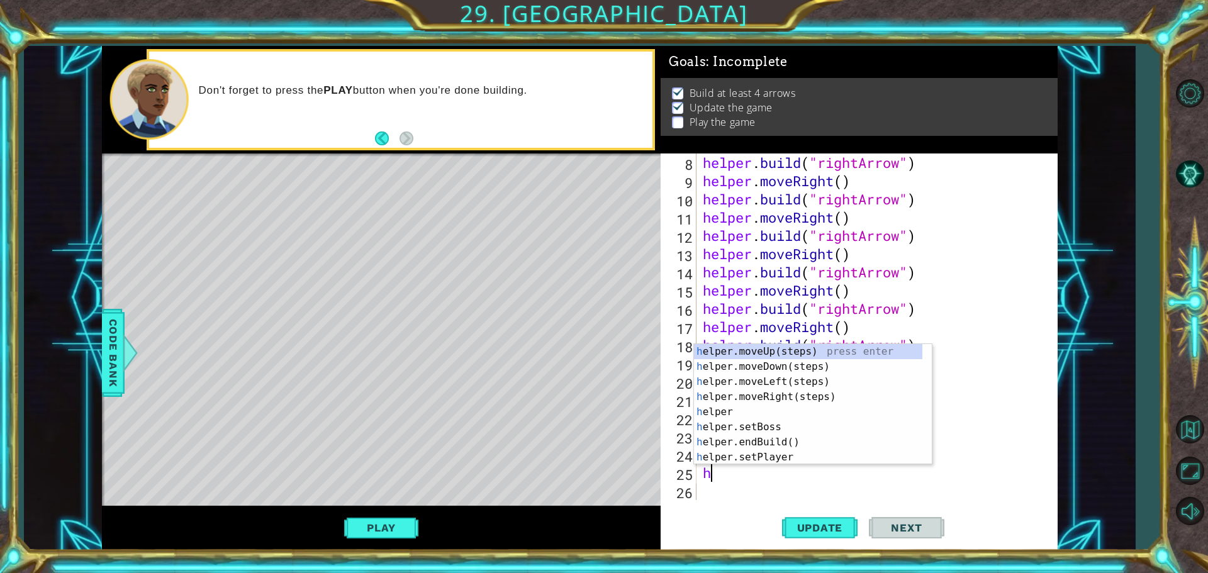
type textarea "hr"
click at [733, 368] on div "h elpe r .moveUp(steps) press enter h elpe r .moveDown(steps) press enter h elp…" at bounding box center [808, 419] width 228 height 151
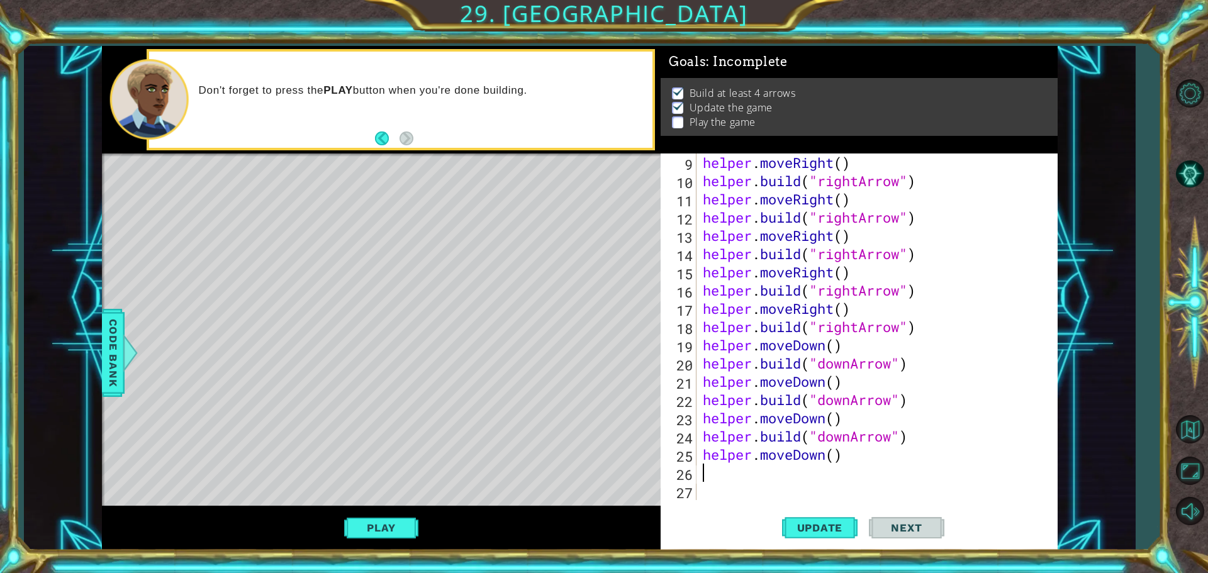
scroll to position [164, 0]
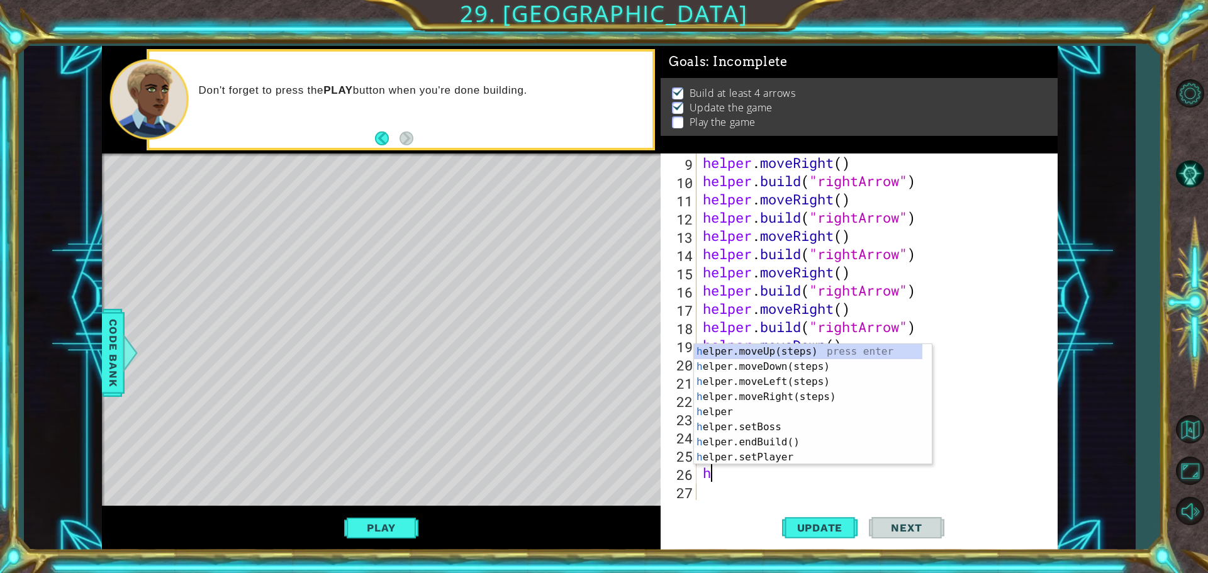
type textarea "he"
click at [797, 372] on div "he lper.moveUp(steps) press enter he lper.moveDown(steps) press enter he lper.m…" at bounding box center [808, 419] width 228 height 151
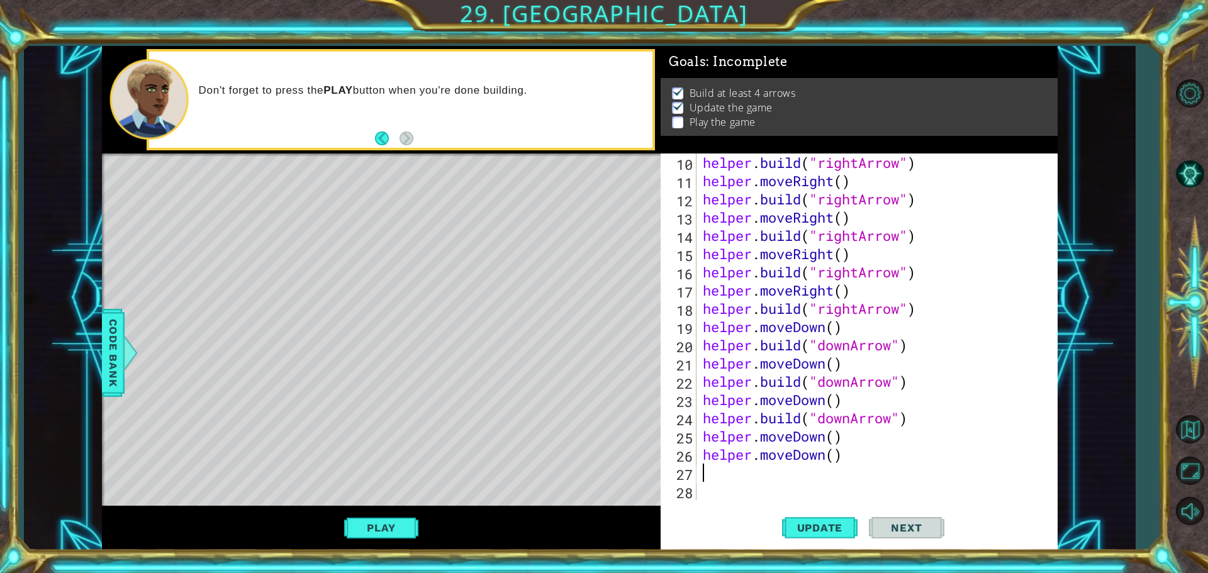
scroll to position [182, 0]
click at [827, 451] on div "helper . build ( "rightArrow" ) helper . moveRight ( ) helper . build ( "rightA…" at bounding box center [875, 345] width 350 height 383
click at [825, 454] on div "helper . build ( "rightArrow" ) helper . moveRight ( ) helper . build ( "rightA…" at bounding box center [875, 345] width 350 height 383
click at [824, 462] on div "helper . build ( "rightArrow" ) helper . moveRight ( ) helper . build ( "rightA…" at bounding box center [875, 345] width 350 height 383
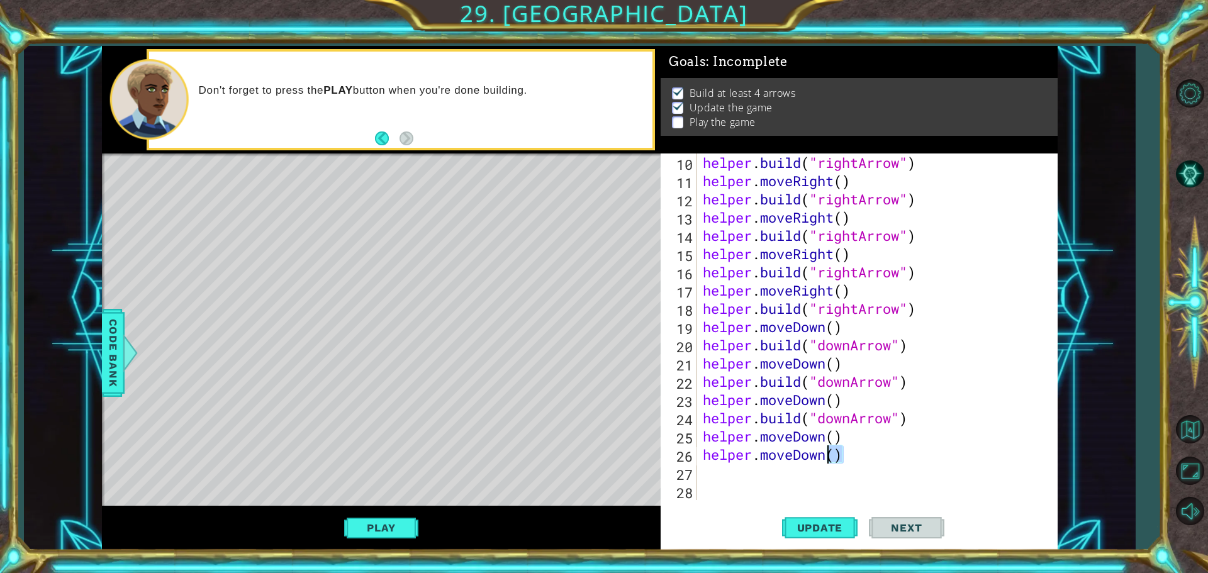
click at [824, 462] on div "helper . build ( "rightArrow" ) helper . moveRight ( ) helper . build ( "rightA…" at bounding box center [875, 345] width 350 height 383
type textarea "helper.moveDown()"
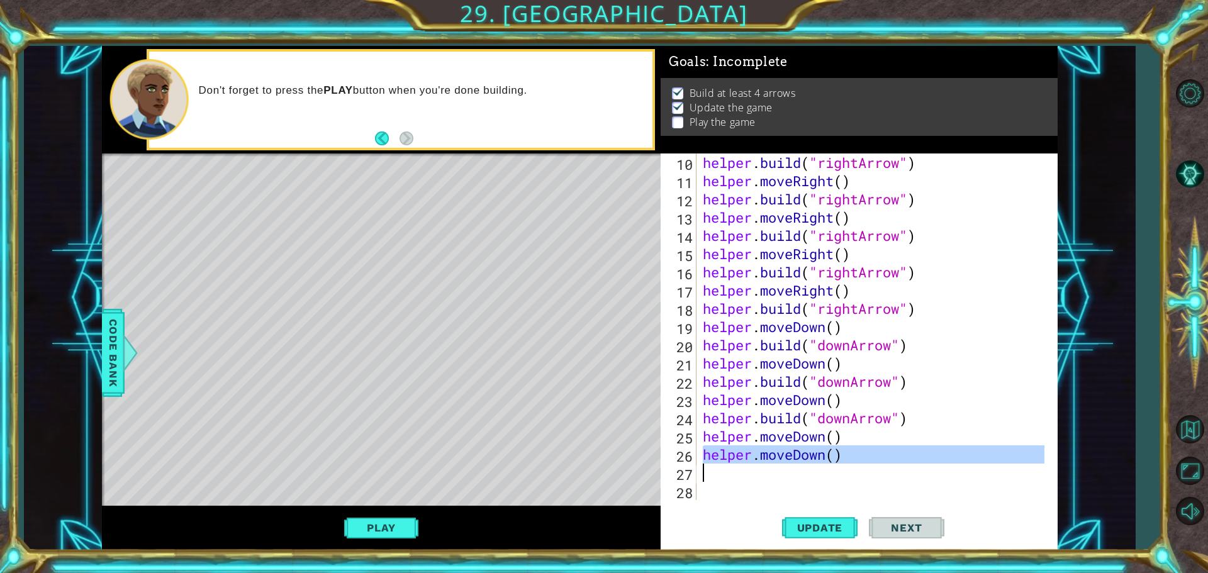
click at [824, 462] on div "helper . build ( "rightArrow" ) helper . moveRight ( ) helper . build ( "rightA…" at bounding box center [875, 345] width 350 height 383
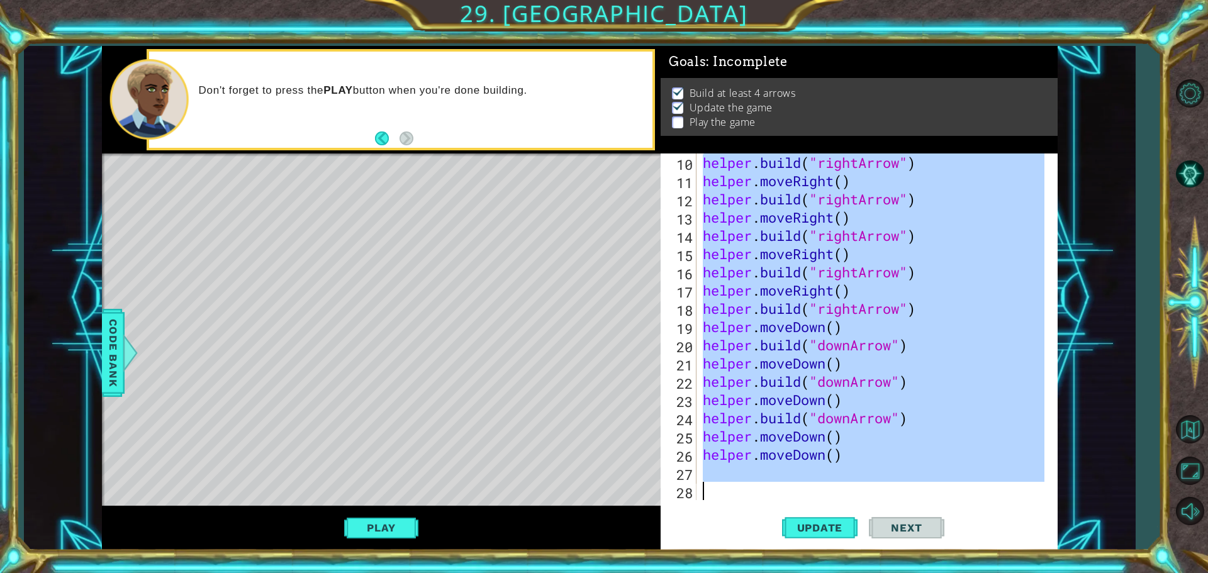
click at [796, 452] on div "helper . build ( "rightArrow" ) helper . moveRight ( ) helper . build ( "rightA…" at bounding box center [872, 327] width 344 height 347
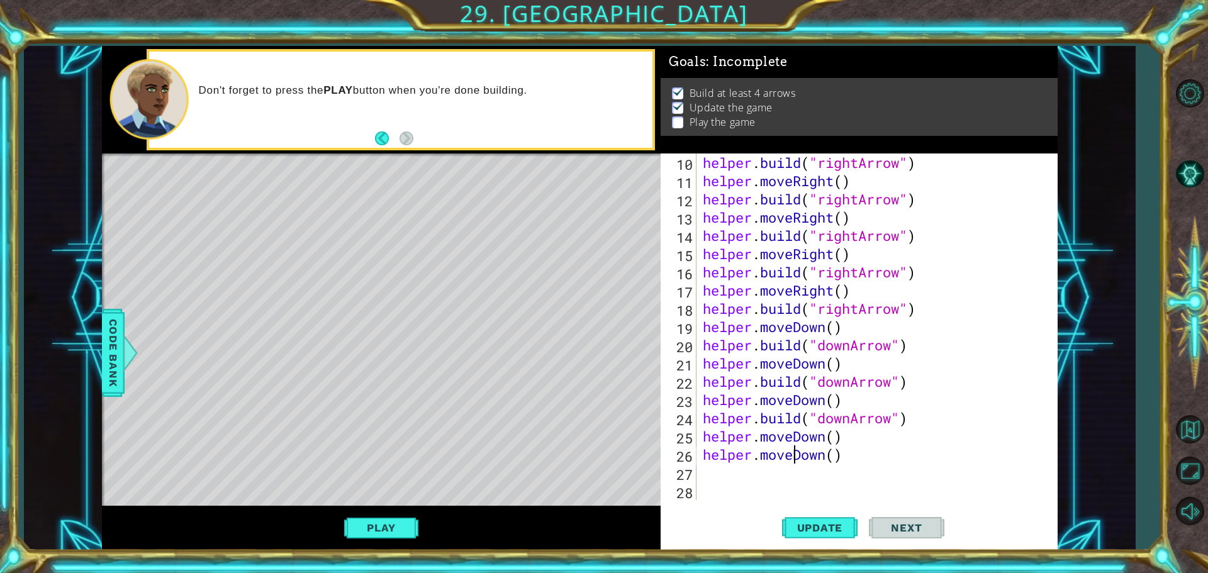
click at [794, 453] on div "helper . build ( "rightArrow" ) helper . moveRight ( ) helper . build ( "rightA…" at bounding box center [875, 345] width 350 height 383
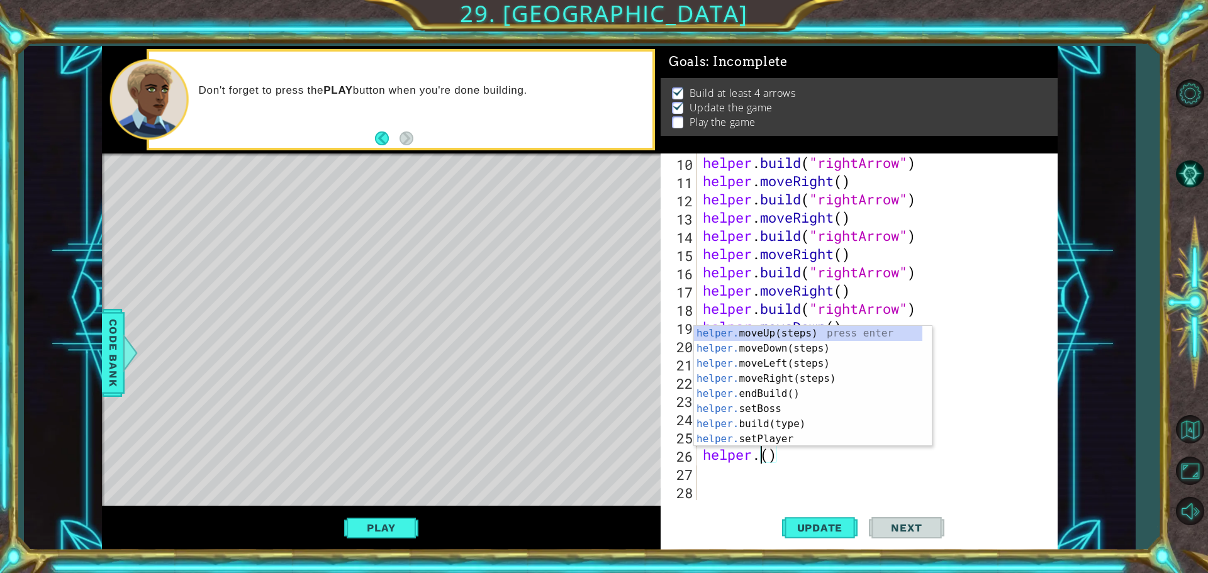
scroll to position [0, 3]
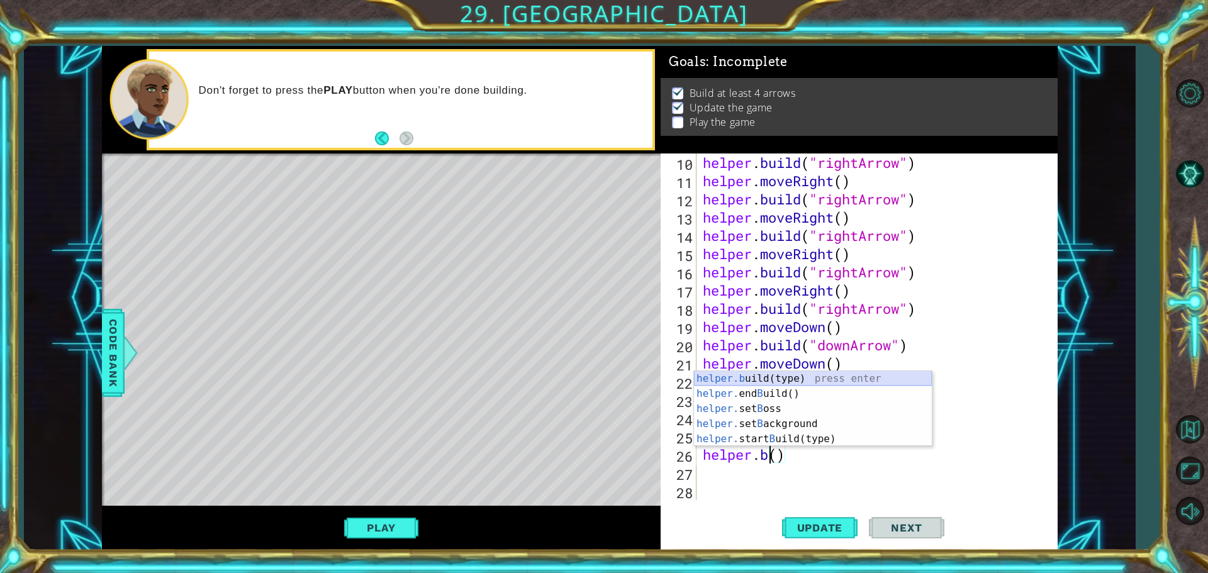
click at [798, 377] on div "helper.b uild(type) press enter helper. end B uild() press enter helper. set B …" at bounding box center [813, 424] width 238 height 106
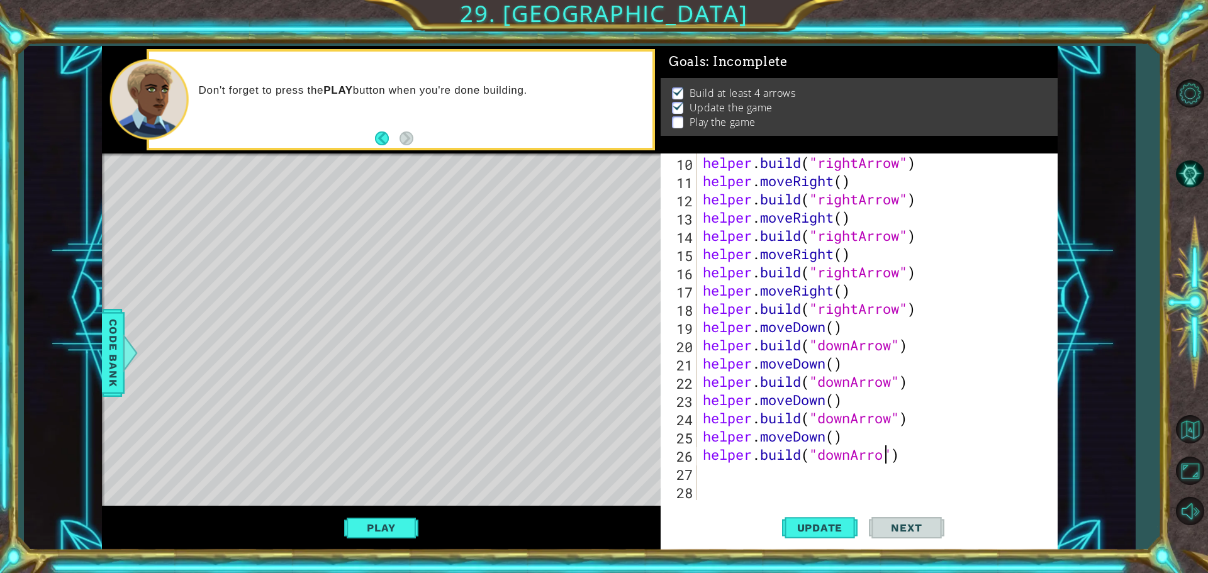
scroll to position [0, 8]
type textarea "[DOMAIN_NAME]("downArrow")"
click at [834, 537] on button "Update" at bounding box center [820, 528] width 76 height 40
click at [397, 538] on button "Play" at bounding box center [381, 528] width 74 height 24
drag, startPoint x: 929, startPoint y: 534, endPoint x: 927, endPoint y: 549, distance: 15.8
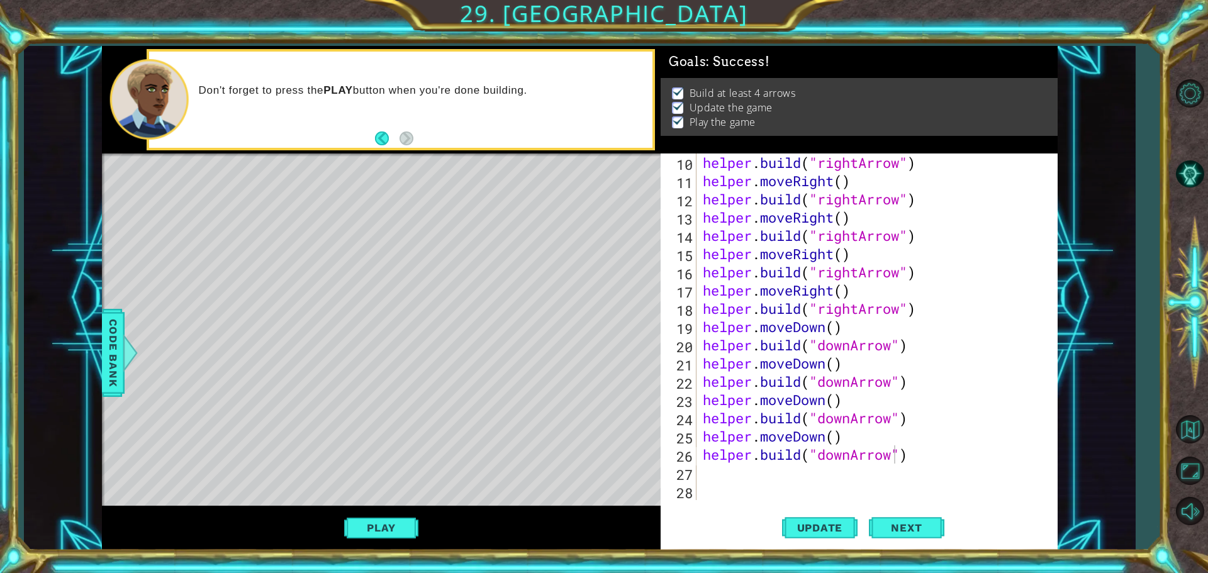
click at [929, 534] on button "Next" at bounding box center [907, 528] width 76 height 40
